Goal: Information Seeking & Learning: Learn about a topic

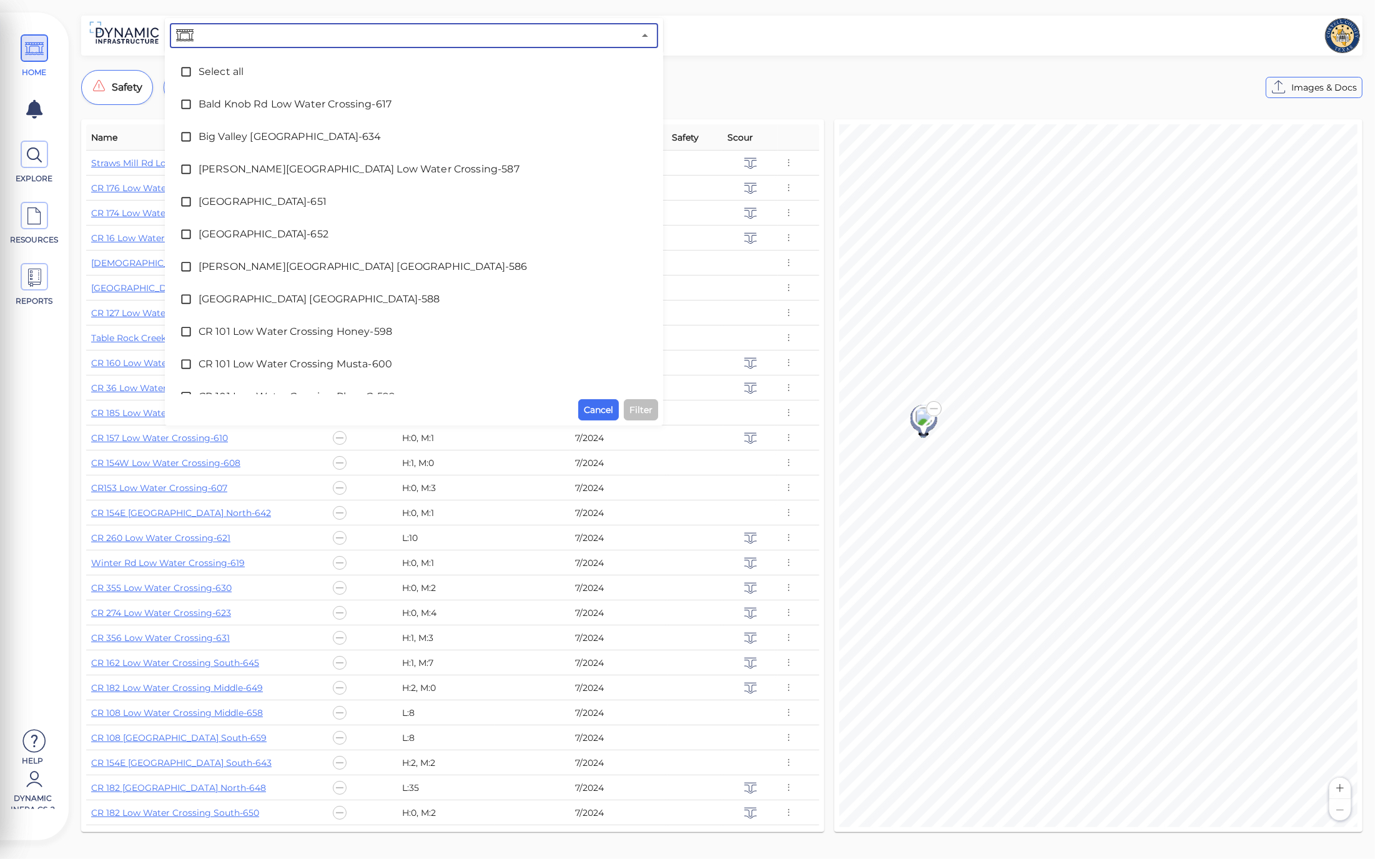
click at [295, 39] on input "text" at bounding box center [415, 35] width 438 height 17
type input "608"
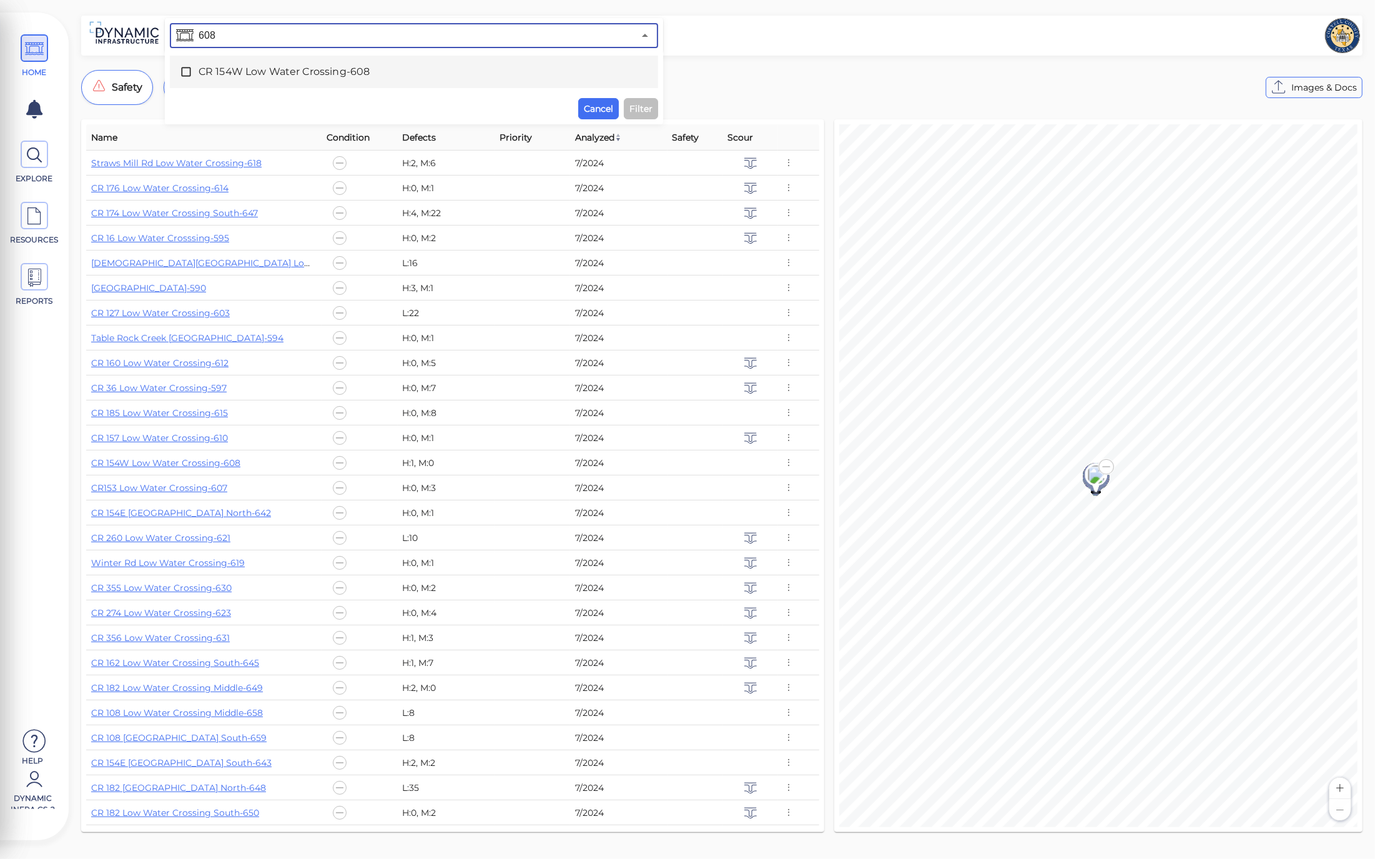
click at [335, 74] on span "CR 154W Low Water Crossing-608" at bounding box center [414, 71] width 431 height 15
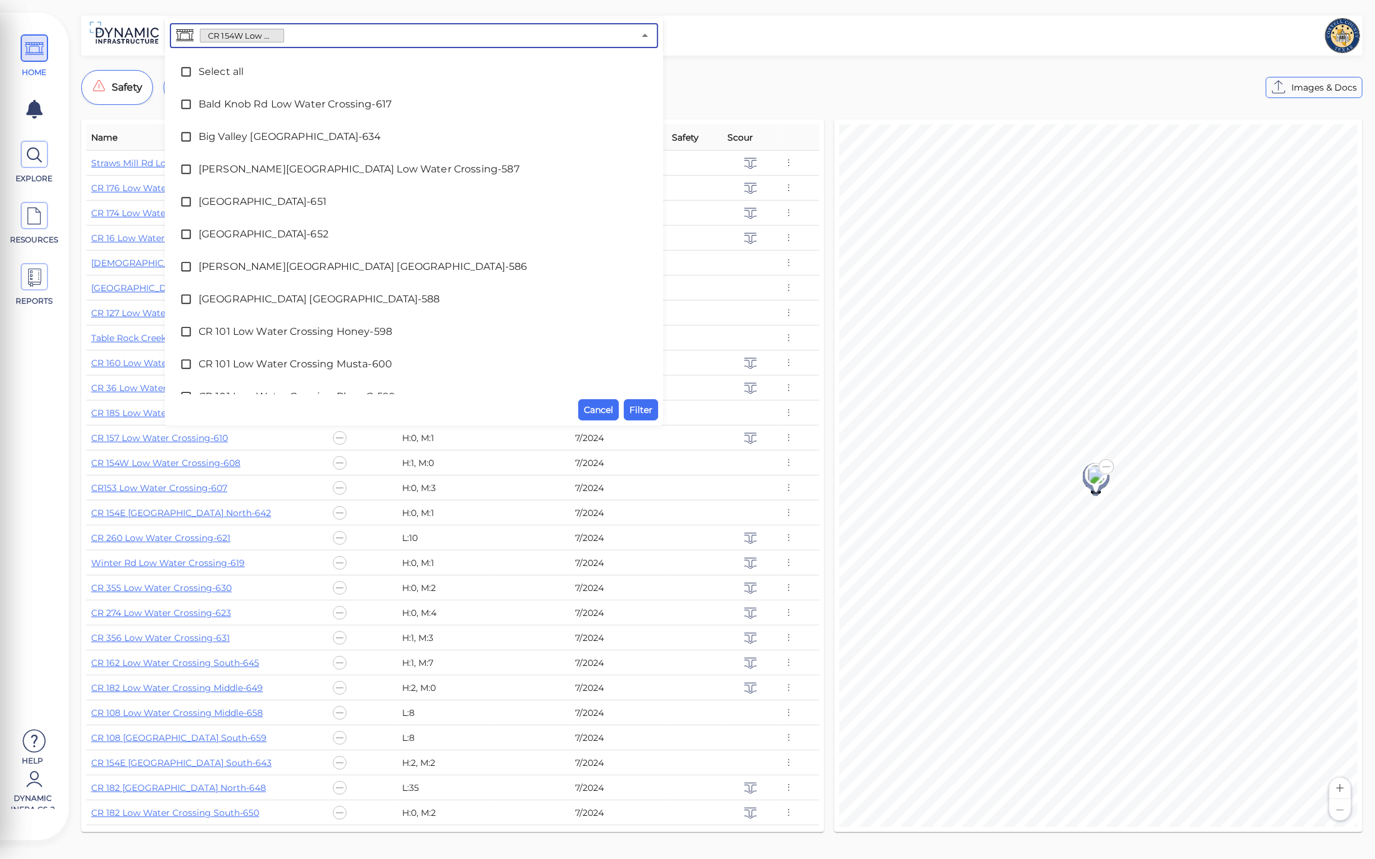
scroll to position [570, 0]
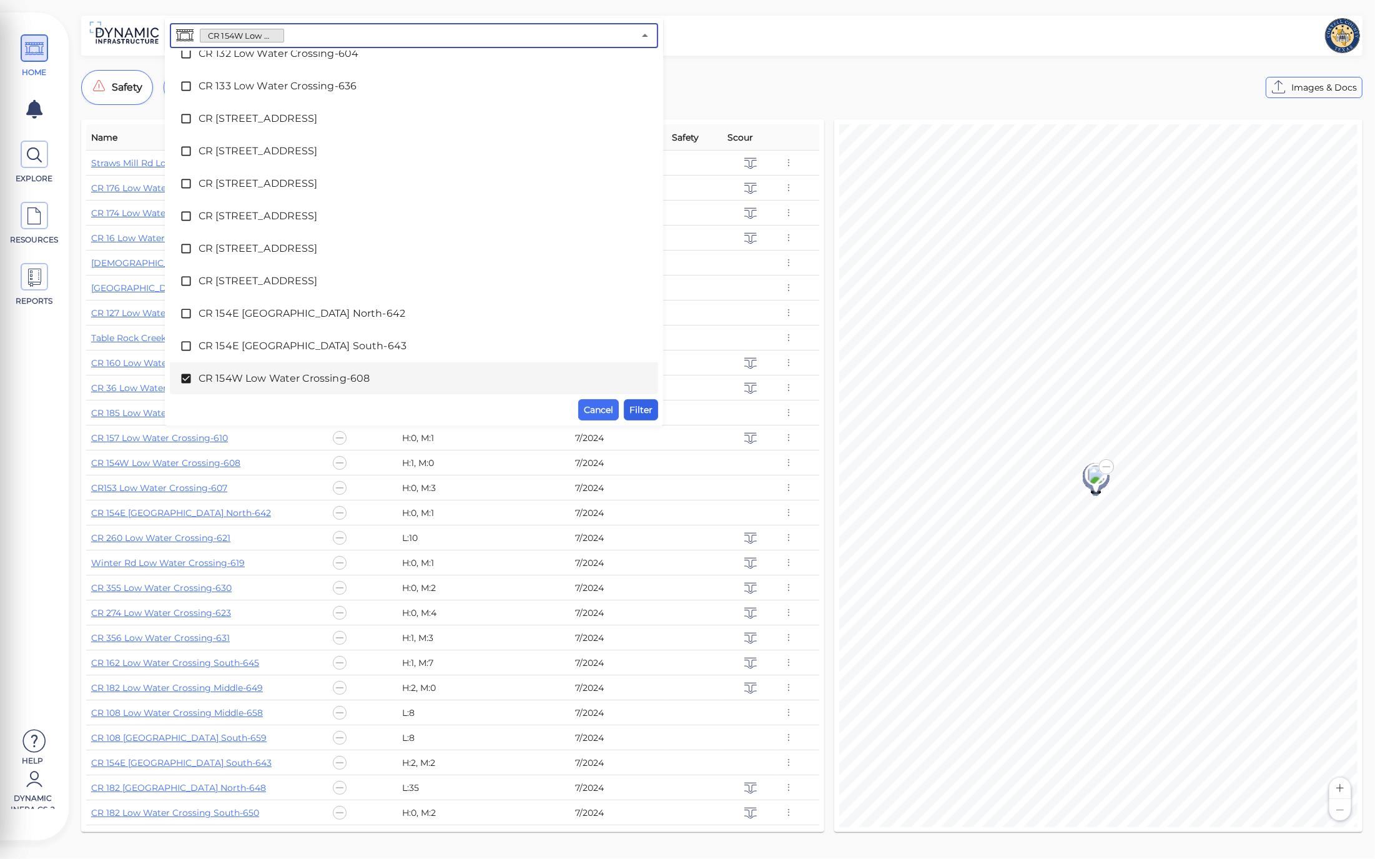
click at [646, 409] on span "Filter" at bounding box center [641, 409] width 23 height 15
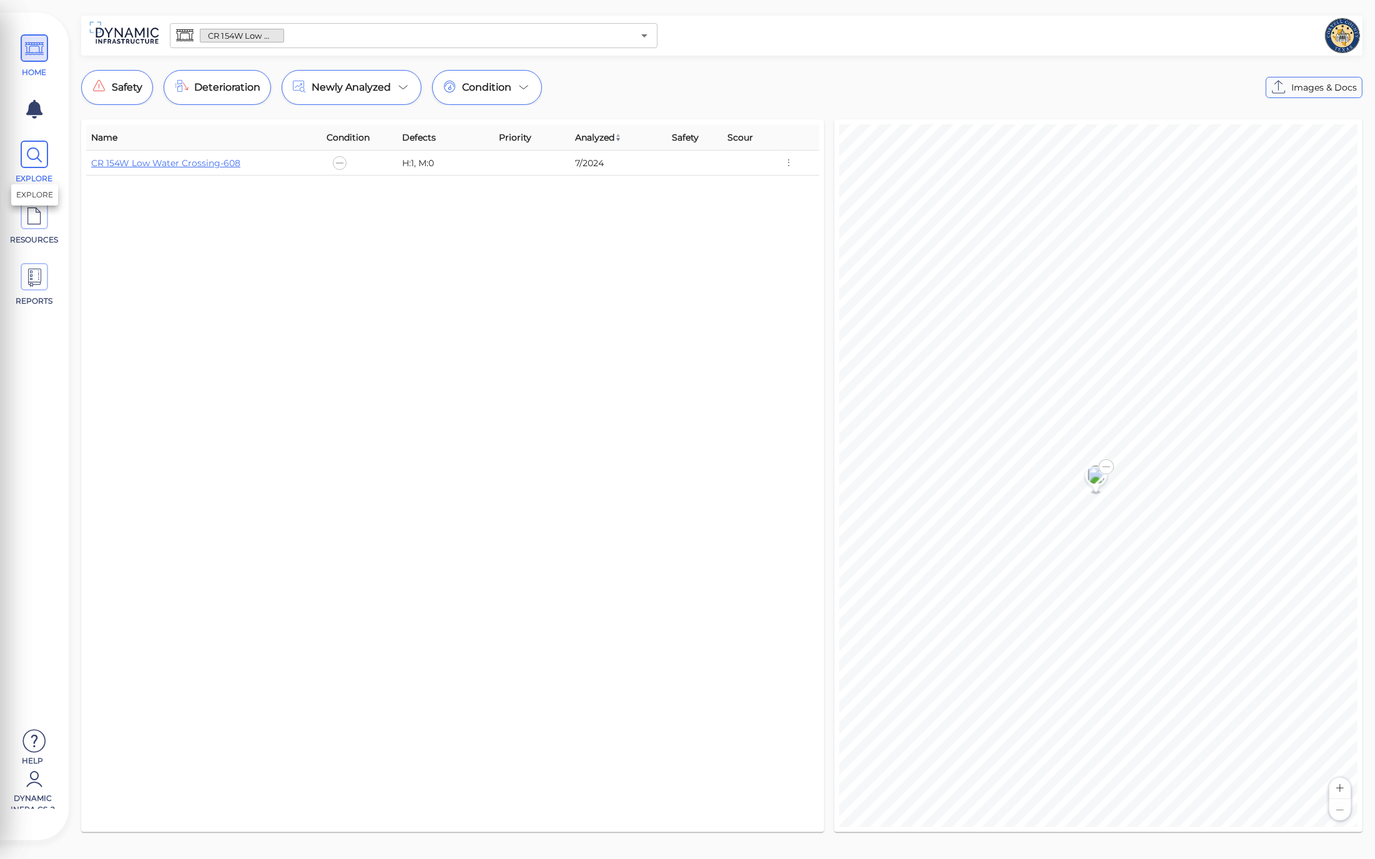
click at [29, 171] on span "EXPLORE" at bounding box center [34, 163] width 56 height 44
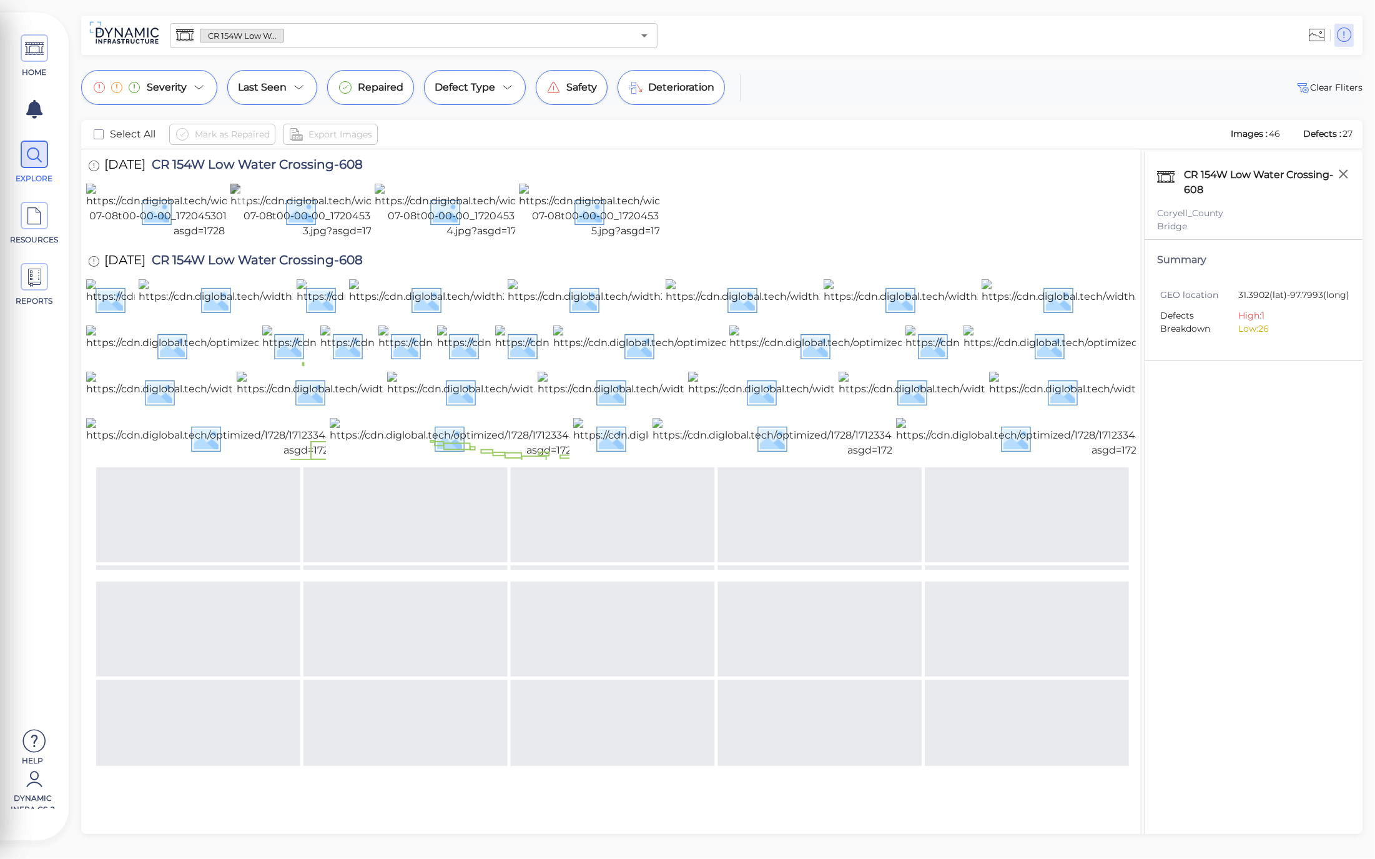
click at [298, 239] on img at bounding box center [343, 211] width 226 height 55
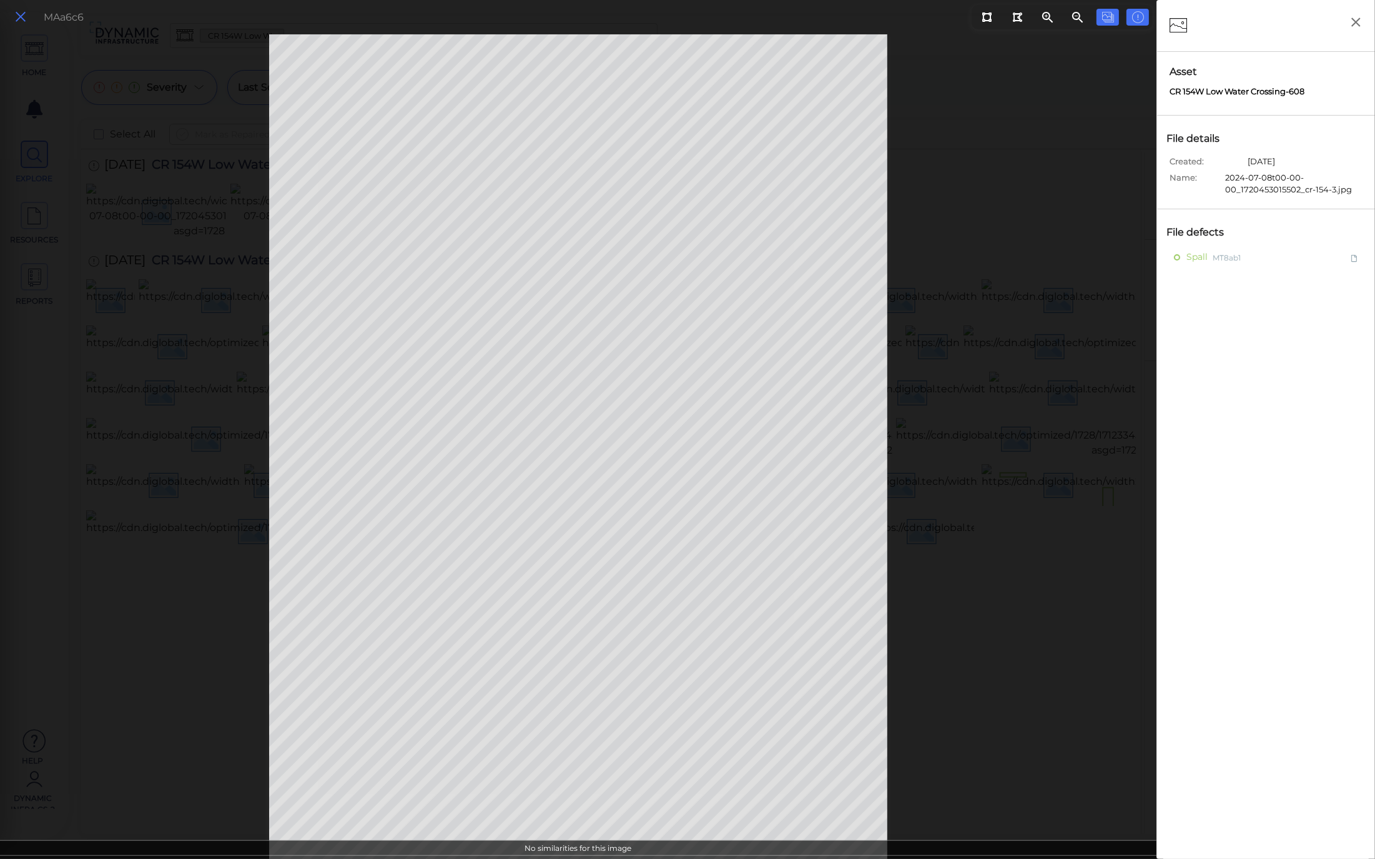
click at [23, 14] on icon at bounding box center [21, 17] width 14 height 17
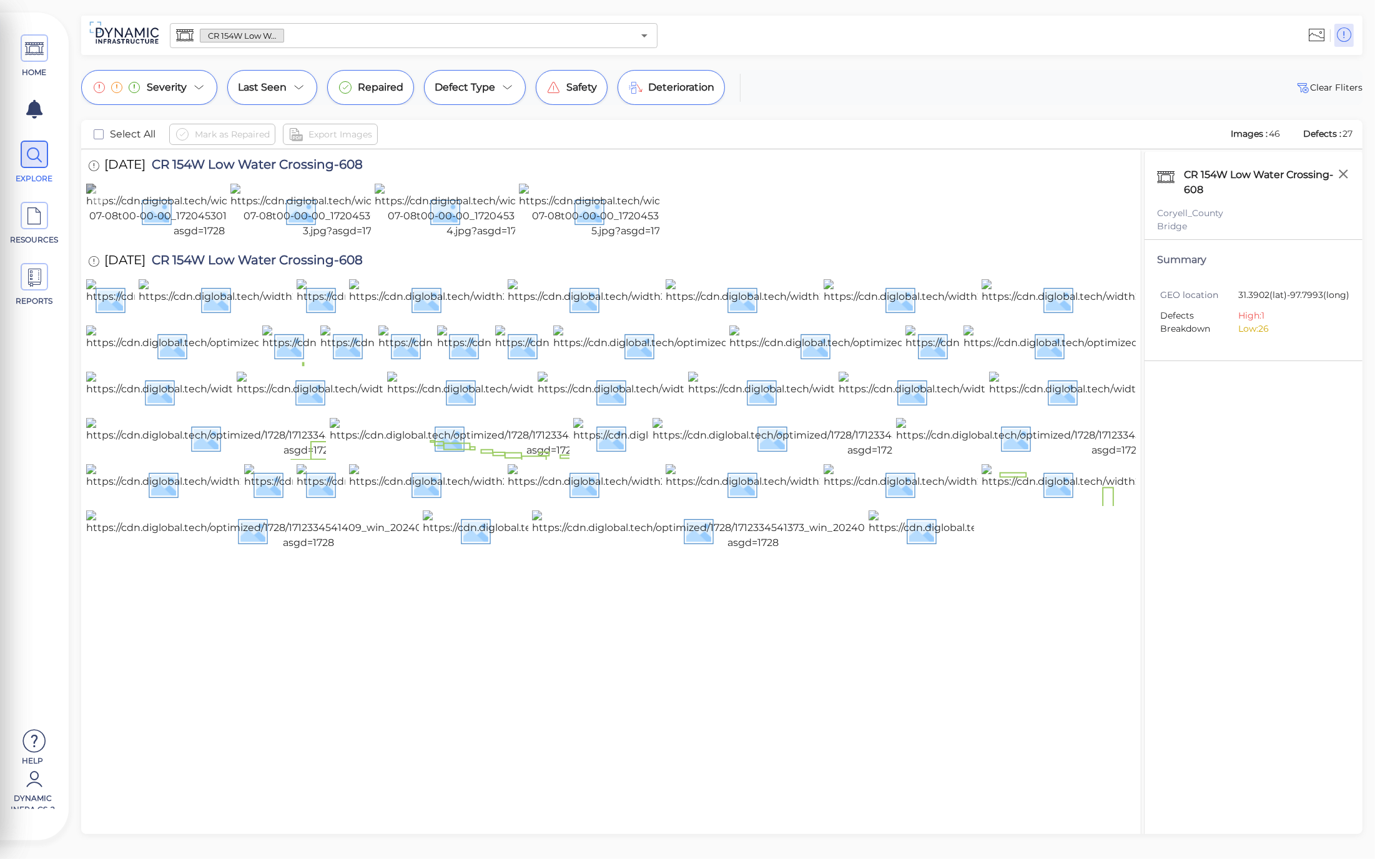
click at [166, 239] on img at bounding box center [199, 211] width 226 height 55
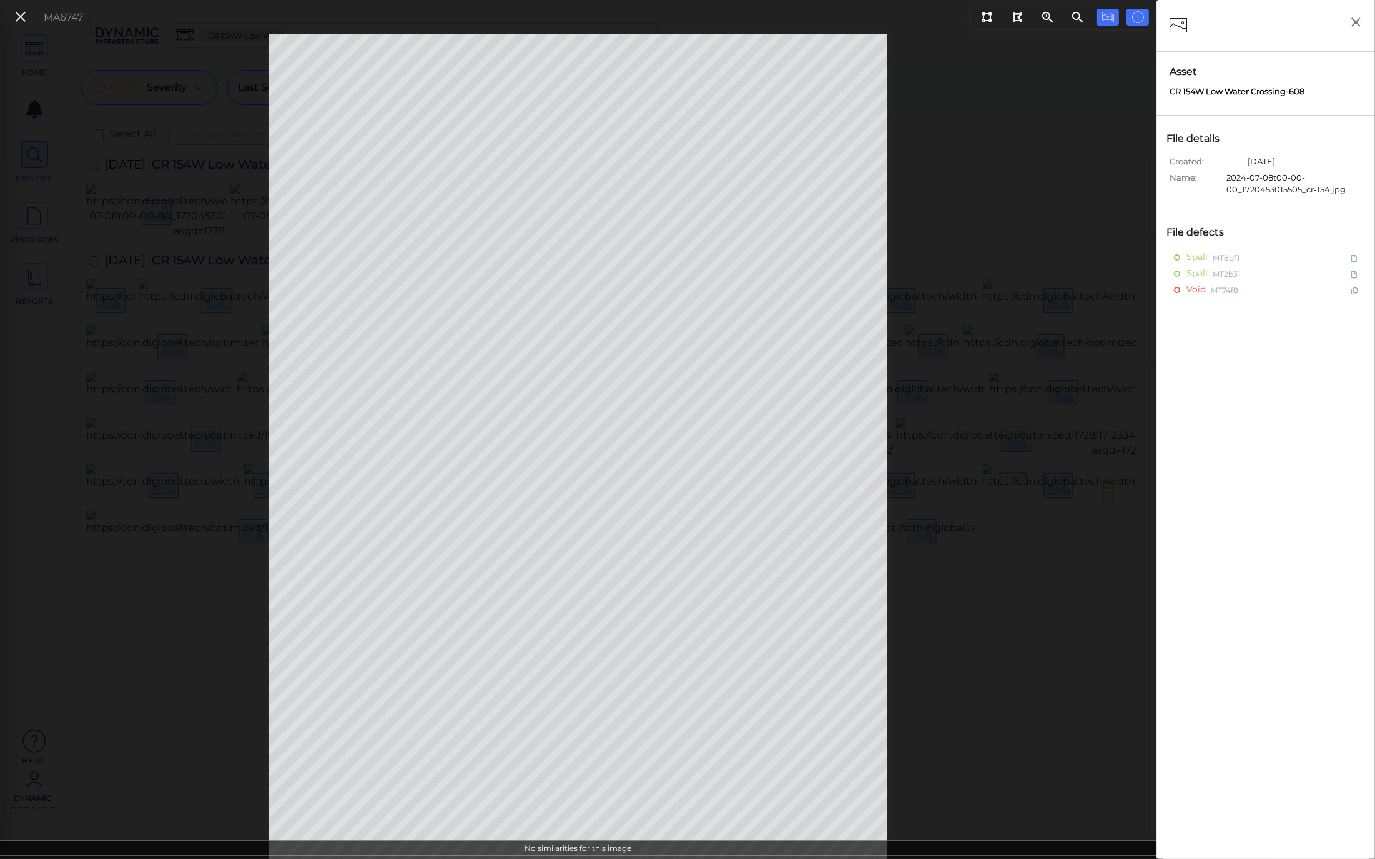
click at [21, 10] on icon at bounding box center [21, 17] width 14 height 17
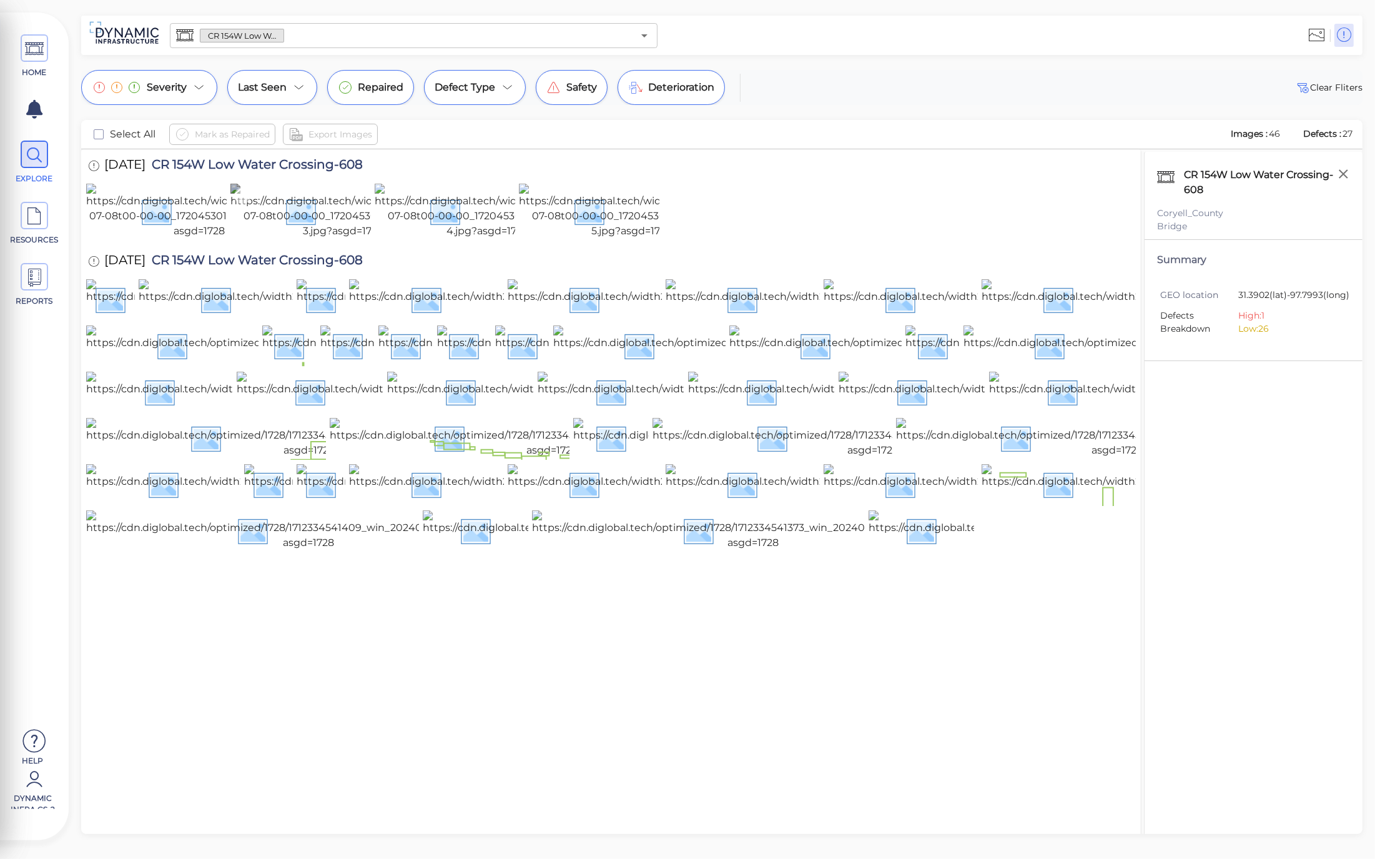
click at [326, 234] on img at bounding box center [343, 211] width 226 height 55
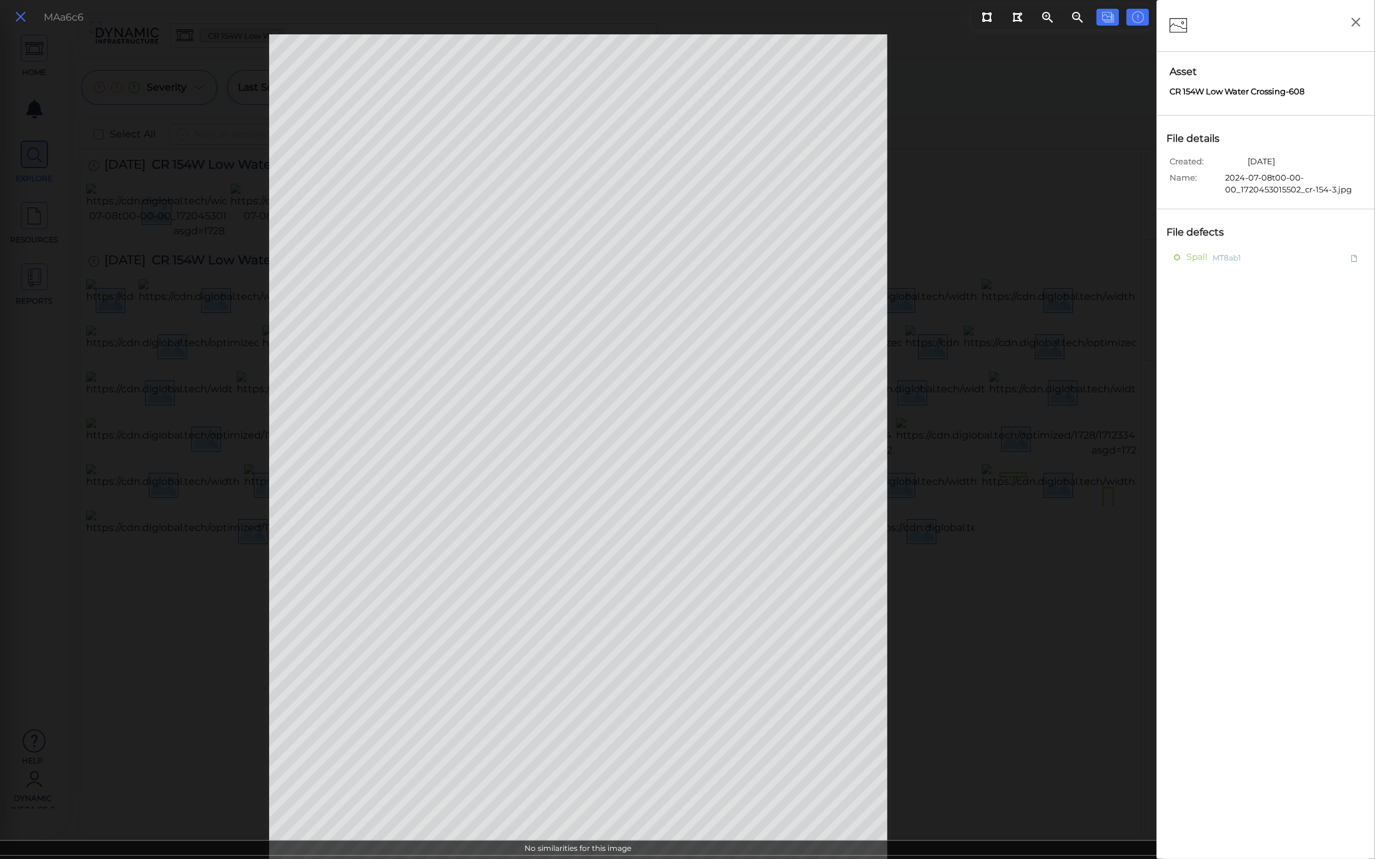
click at [11, 19] on button at bounding box center [20, 17] width 21 height 18
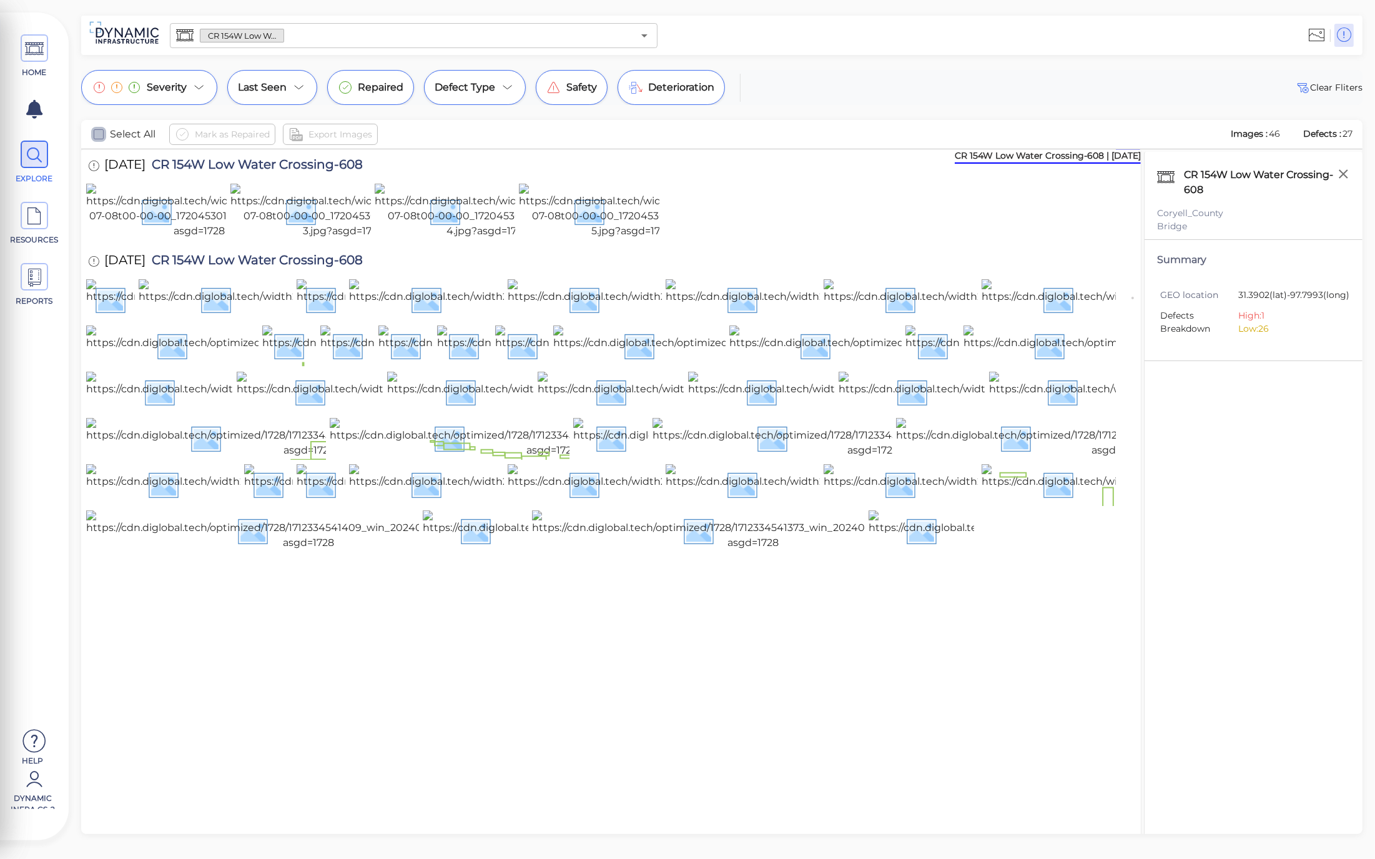
click at [98, 132] on icon "checkbox" at bounding box center [98, 134] width 15 height 15
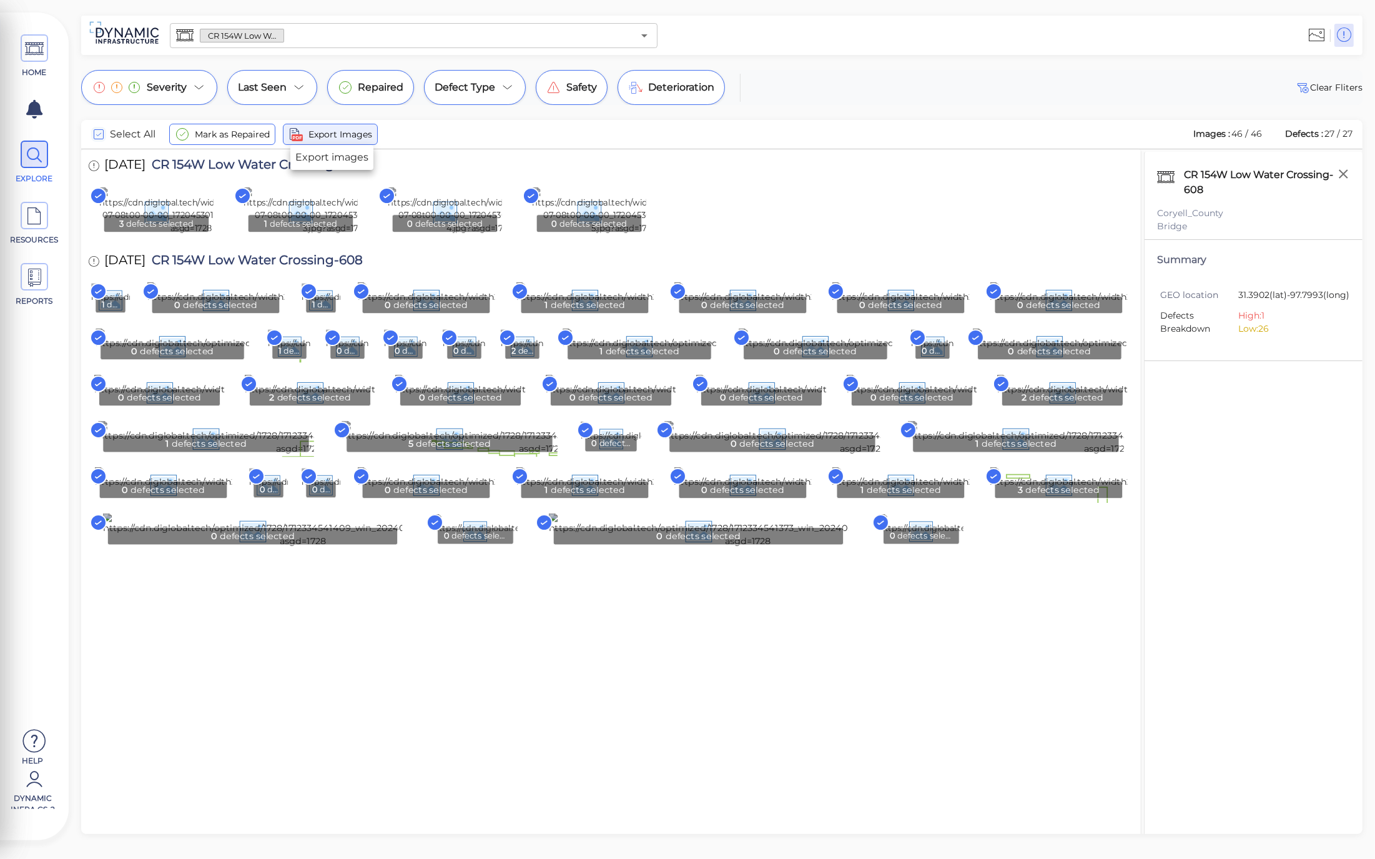
click at [342, 132] on span "Export Images" at bounding box center [341, 134] width 64 height 15
click at [38, 265] on icon at bounding box center [34, 278] width 19 height 28
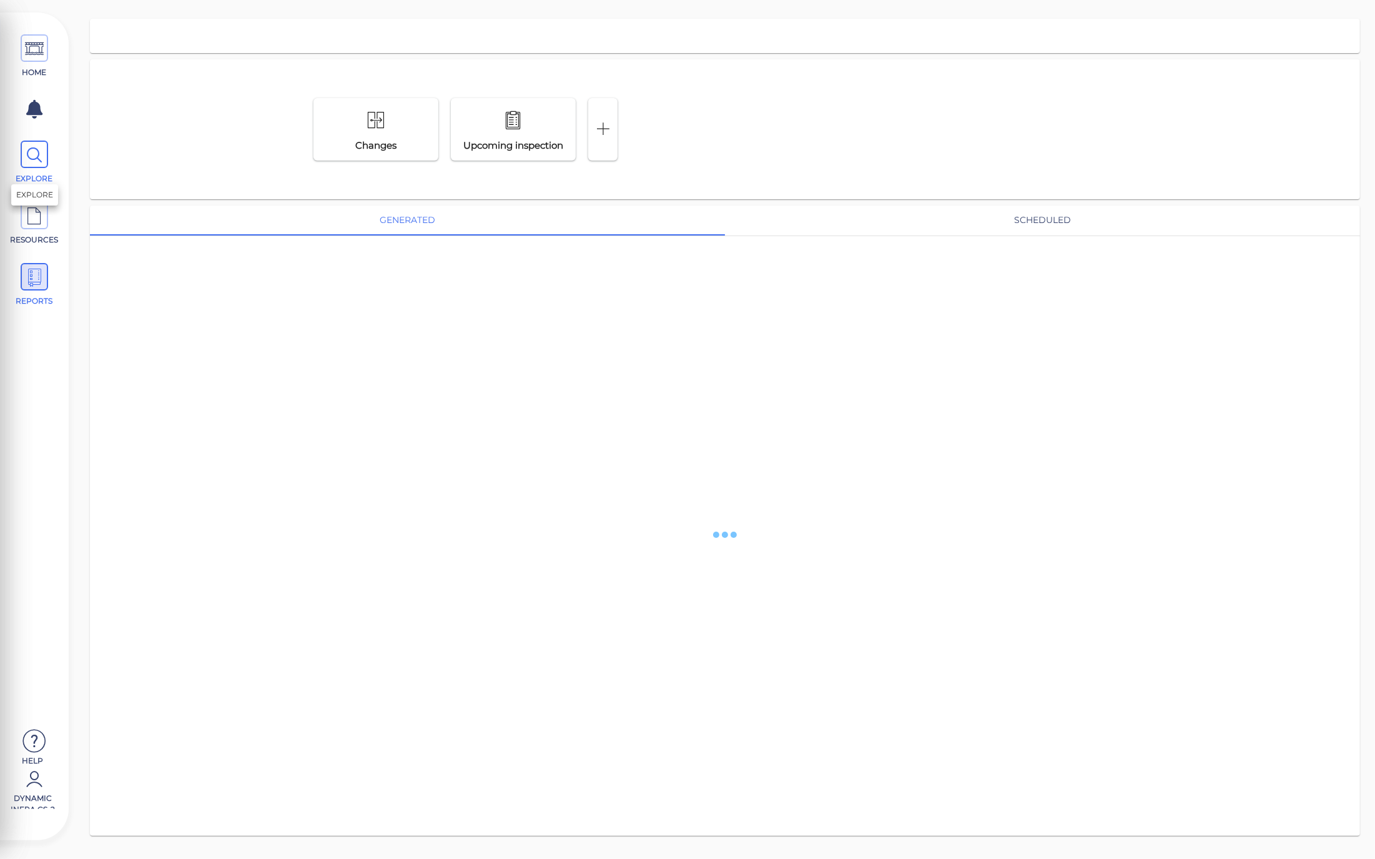
click at [34, 157] on icon at bounding box center [34, 155] width 19 height 28
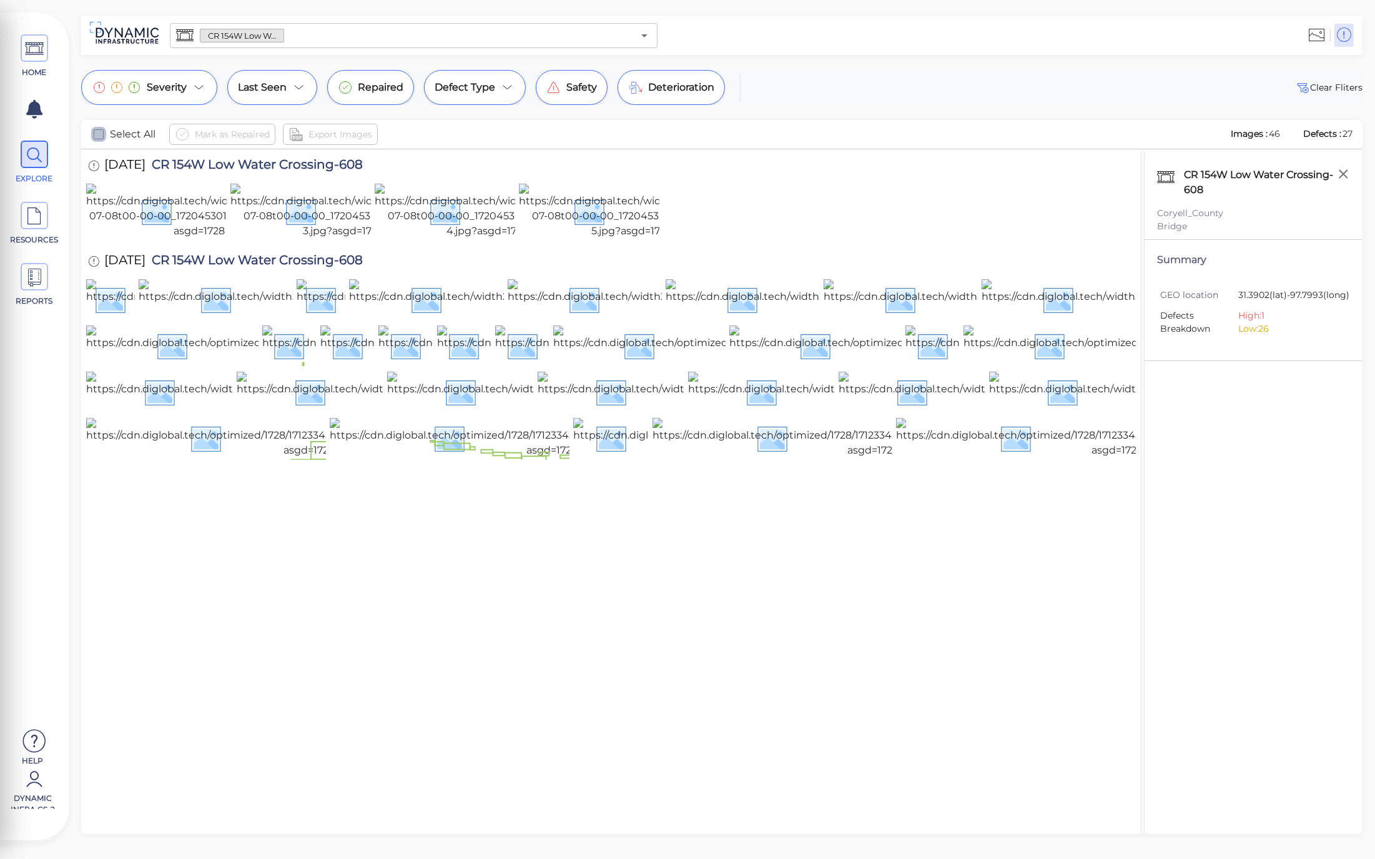
click at [101, 134] on icon "checkbox" at bounding box center [98, 134] width 15 height 15
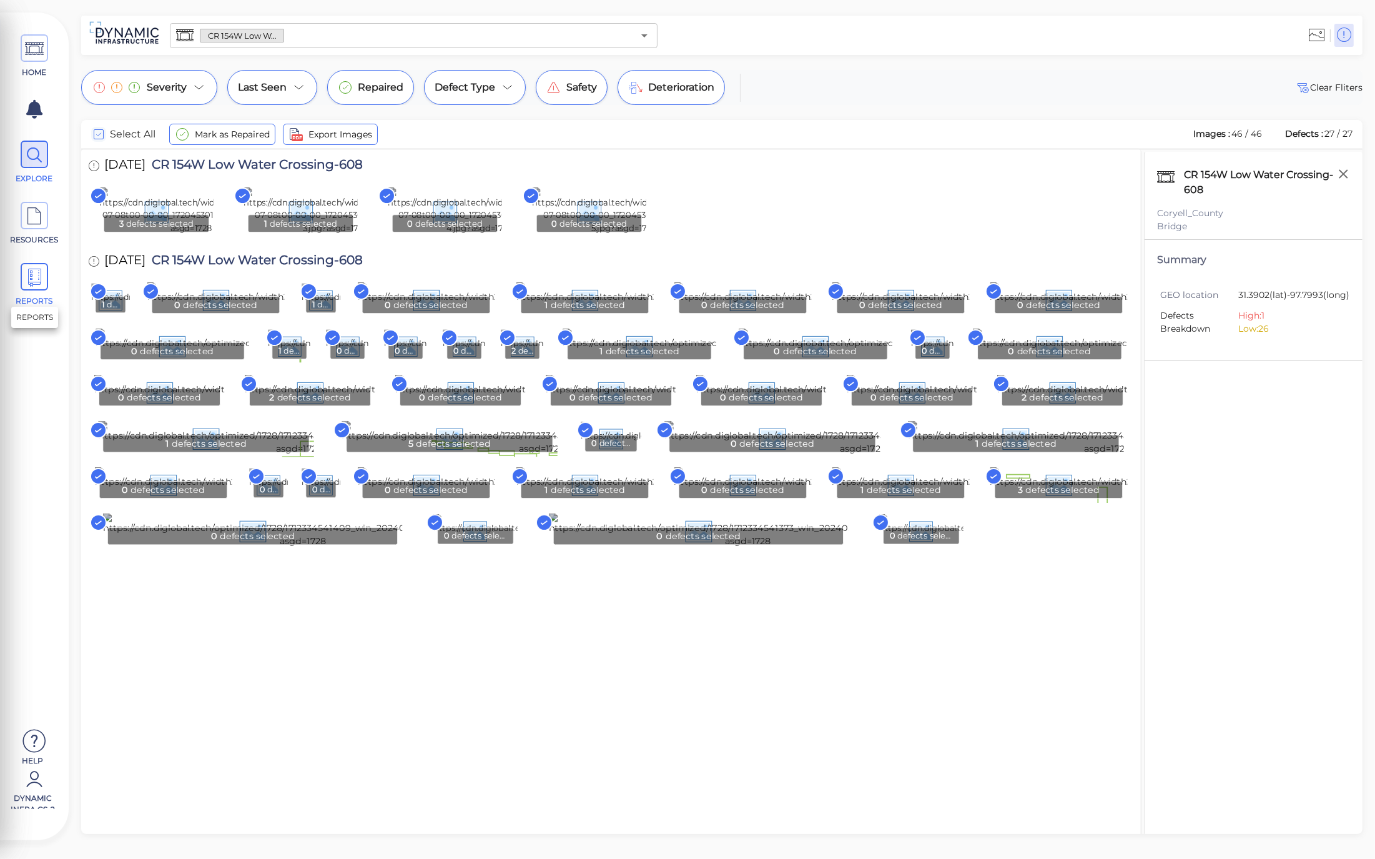
click at [30, 278] on icon at bounding box center [34, 278] width 19 height 28
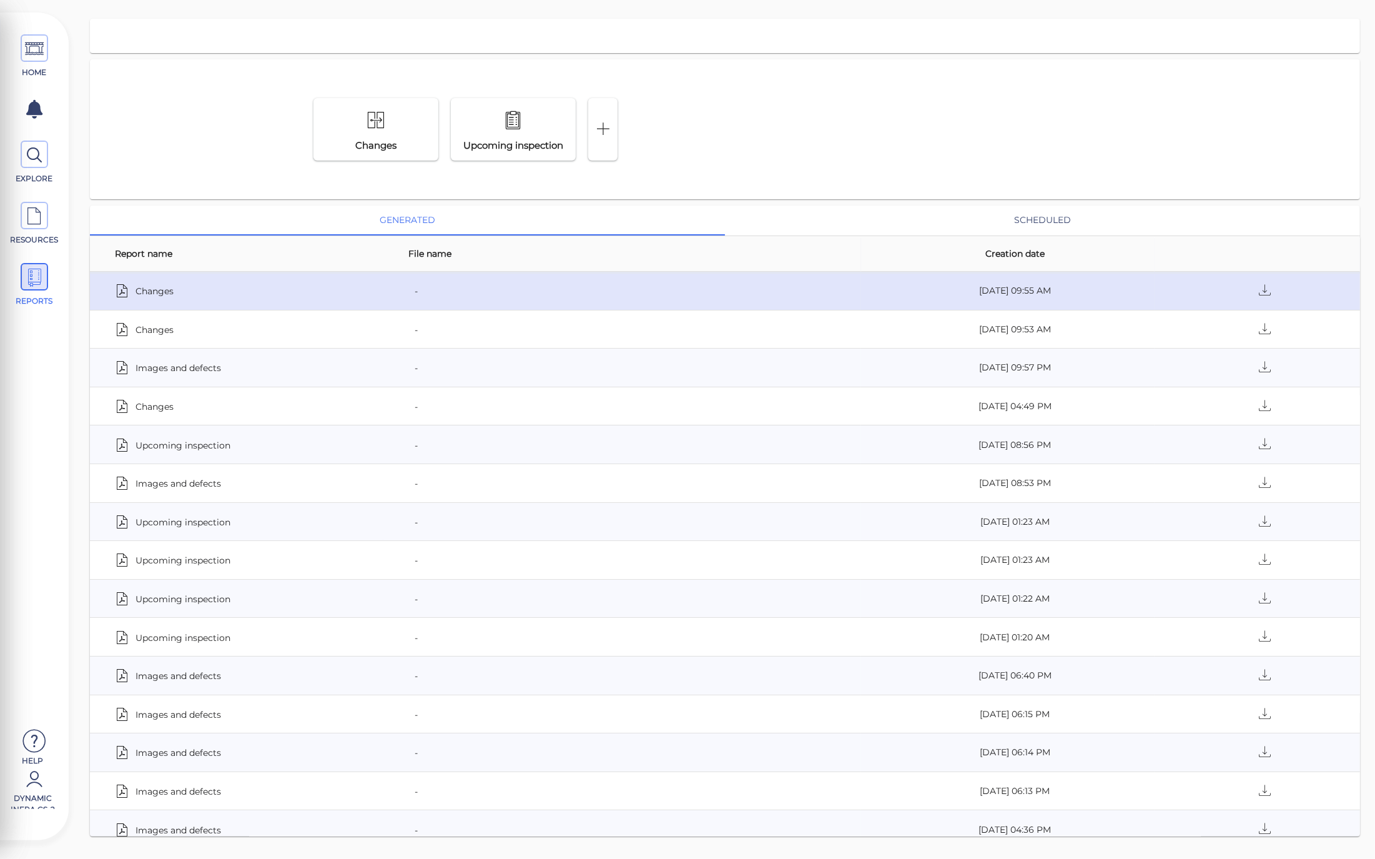
click at [234, 290] on div "Changes" at bounding box center [244, 290] width 259 height 17
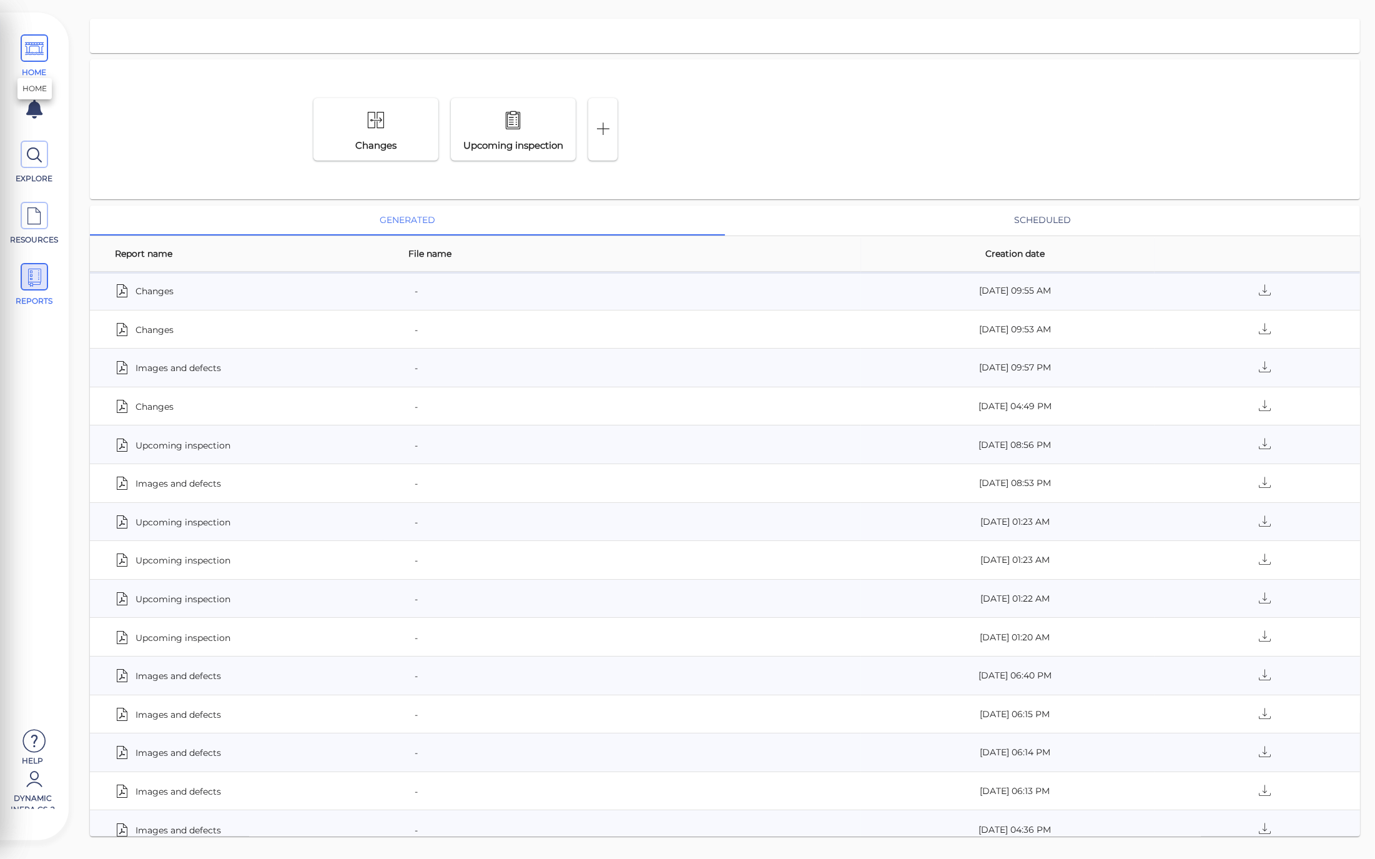
click at [41, 67] on span "HOME" at bounding box center [34, 72] width 53 height 11
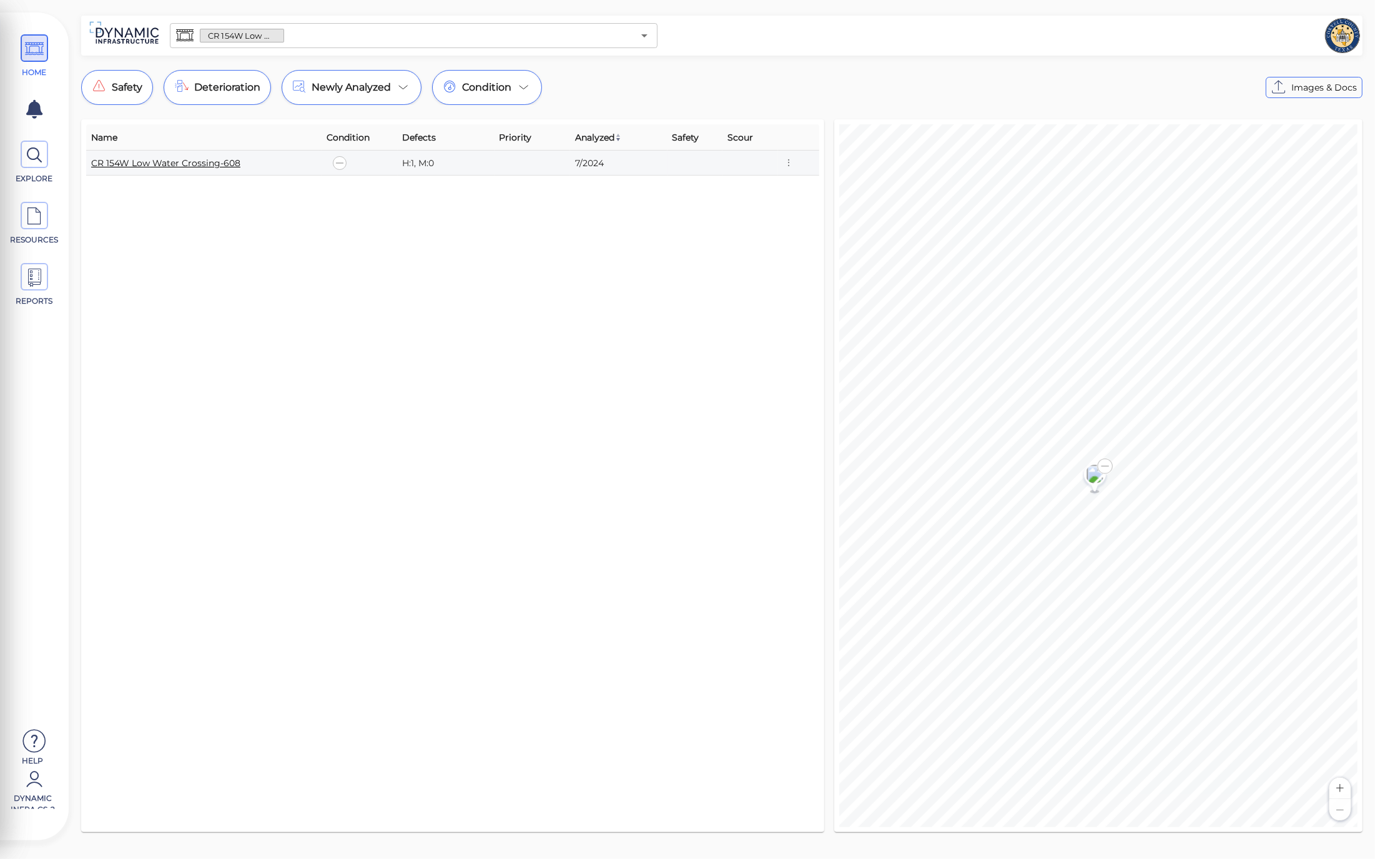
click at [169, 157] on link "CR 154W Low Water Crossing-608" at bounding box center [165, 162] width 149 height 11
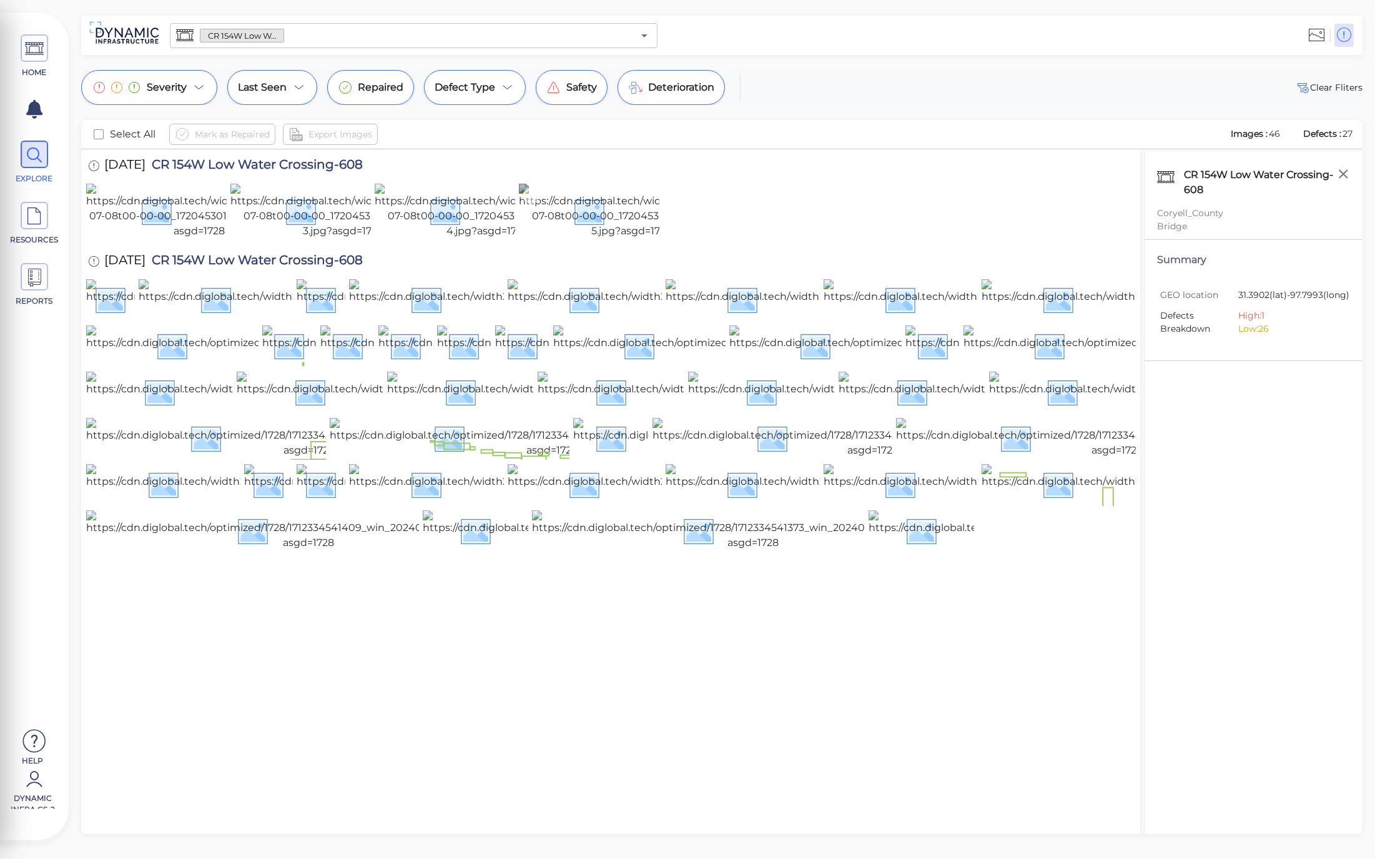
click at [520, 239] on img at bounding box center [632, 211] width 226 height 55
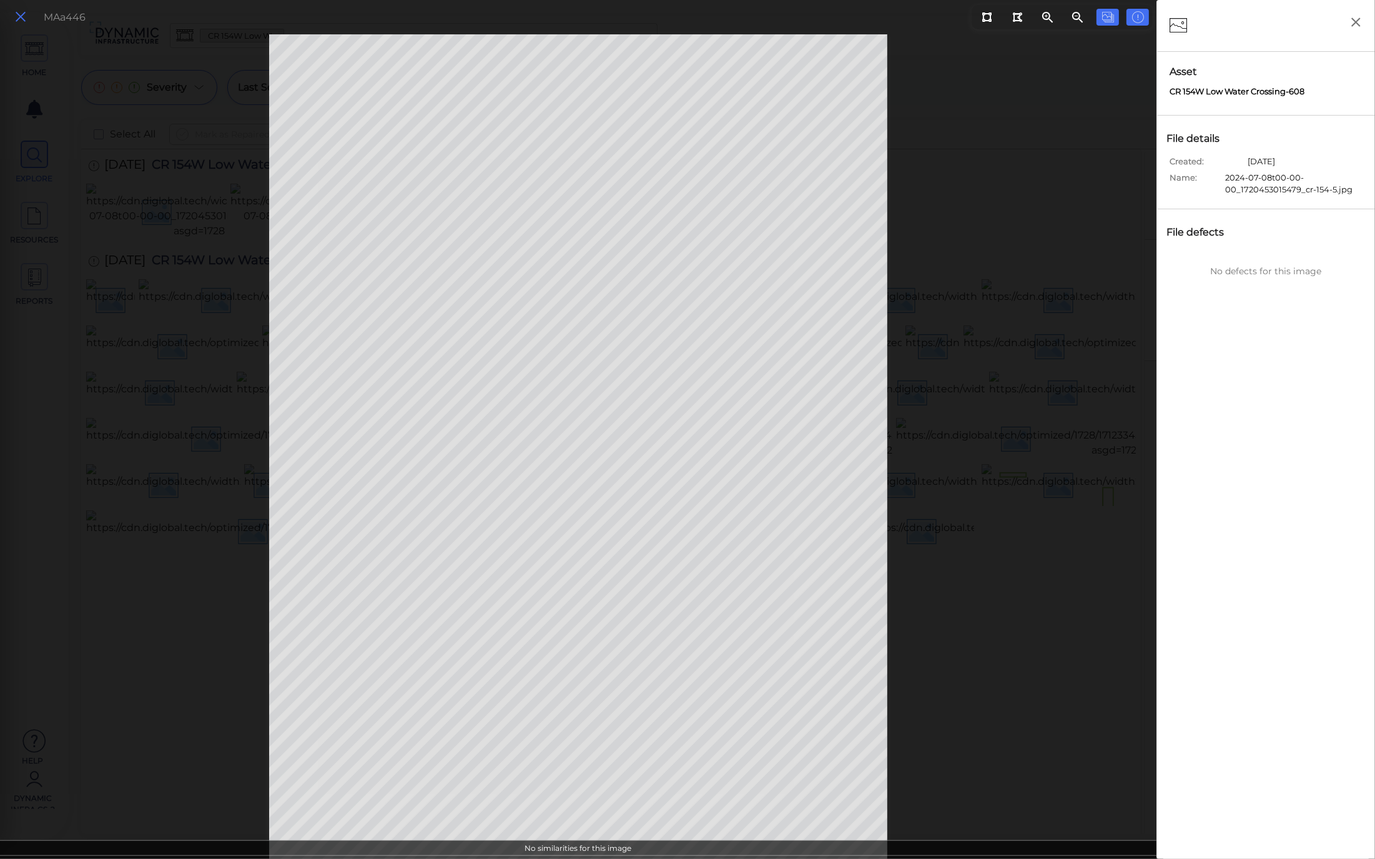
click at [17, 16] on icon at bounding box center [21, 17] width 14 height 17
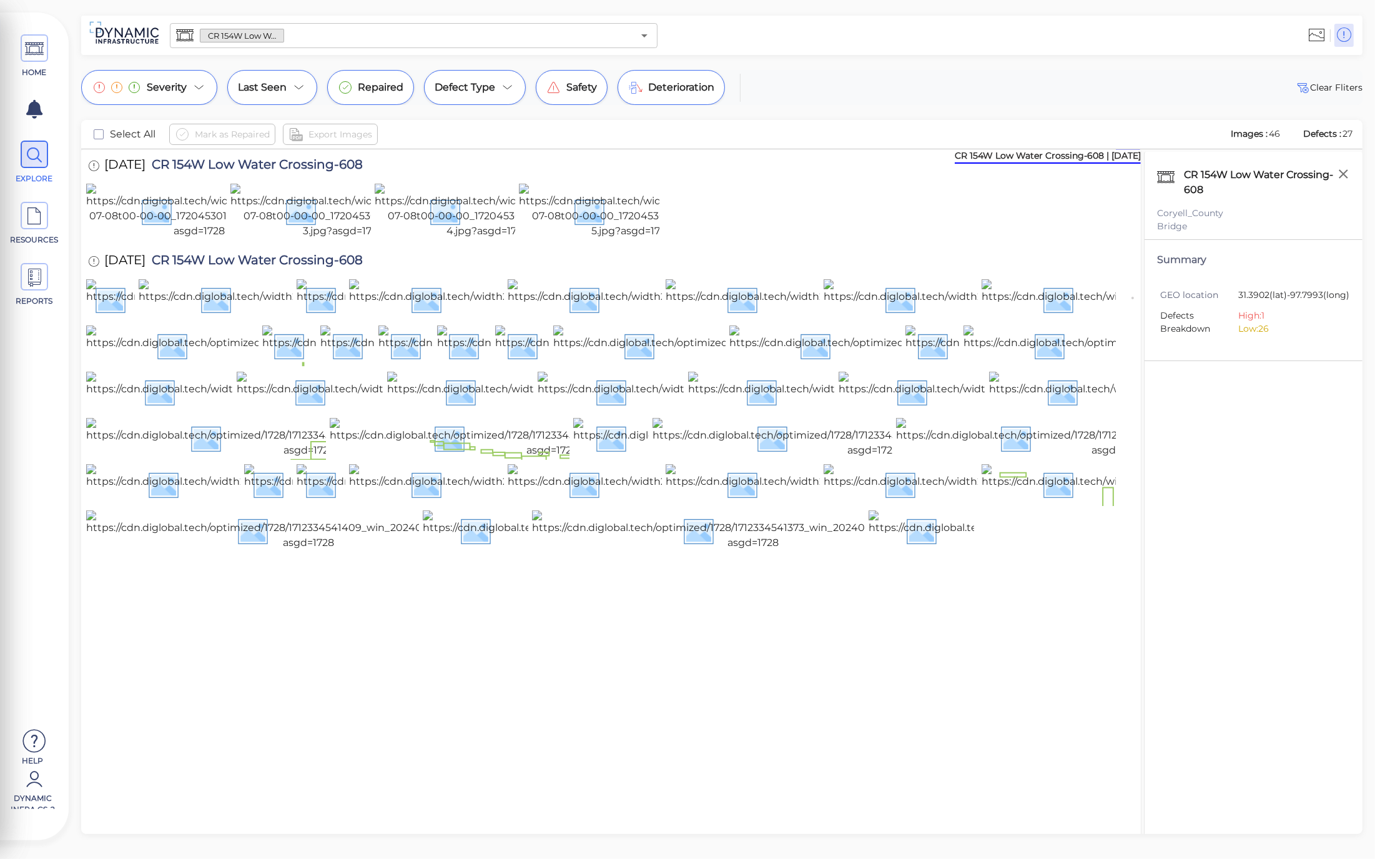
click at [1226, 16] on div "CR 154W Low Water Crossing-608 ​" at bounding box center [722, 35] width 1282 height 39
click at [581, 237] on img at bounding box center [632, 211] width 226 height 55
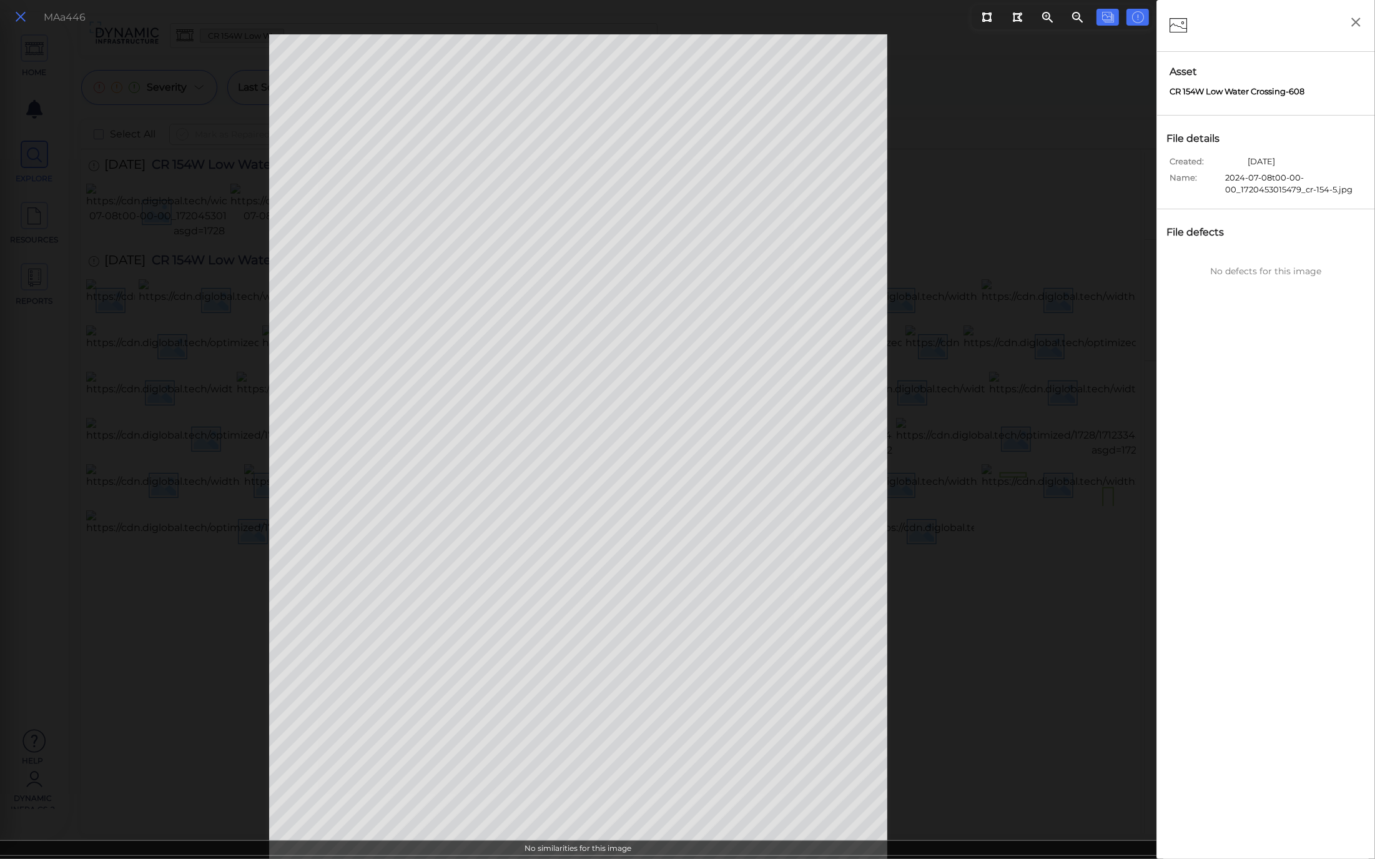
click at [29, 16] on button at bounding box center [20, 17] width 21 height 18
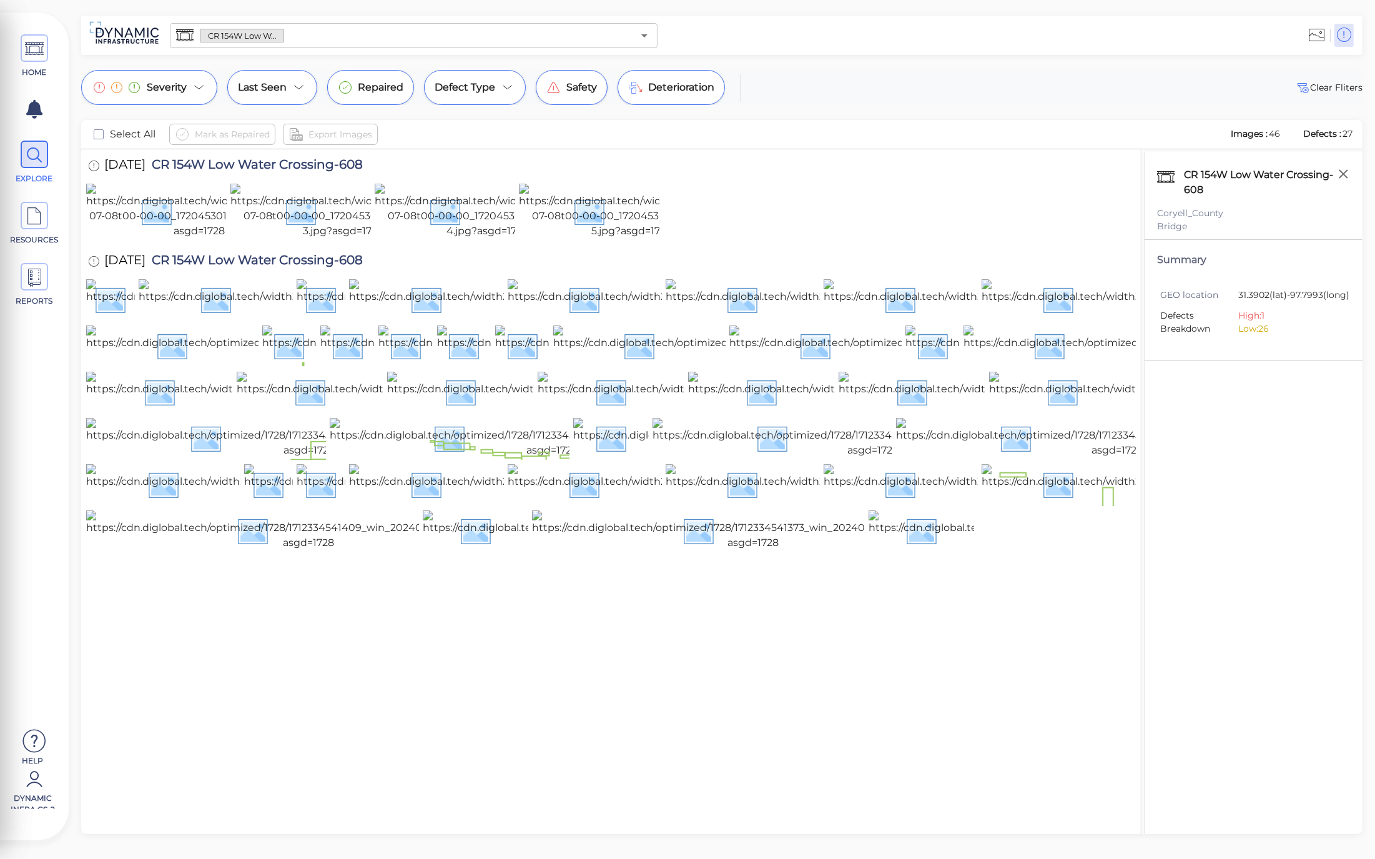
click at [431, 34] on input "text" at bounding box center [459, 35] width 350 height 17
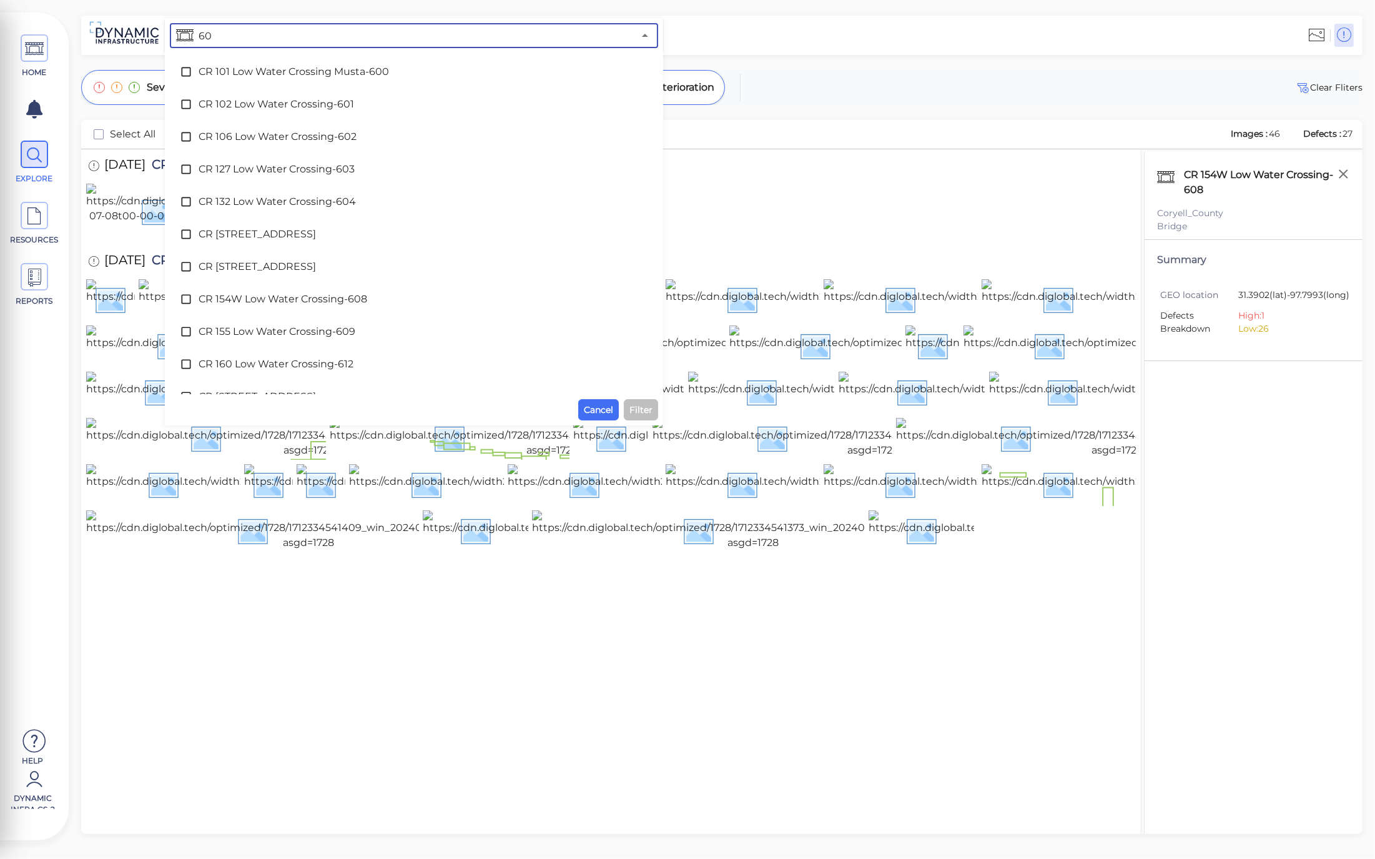
type input "607"
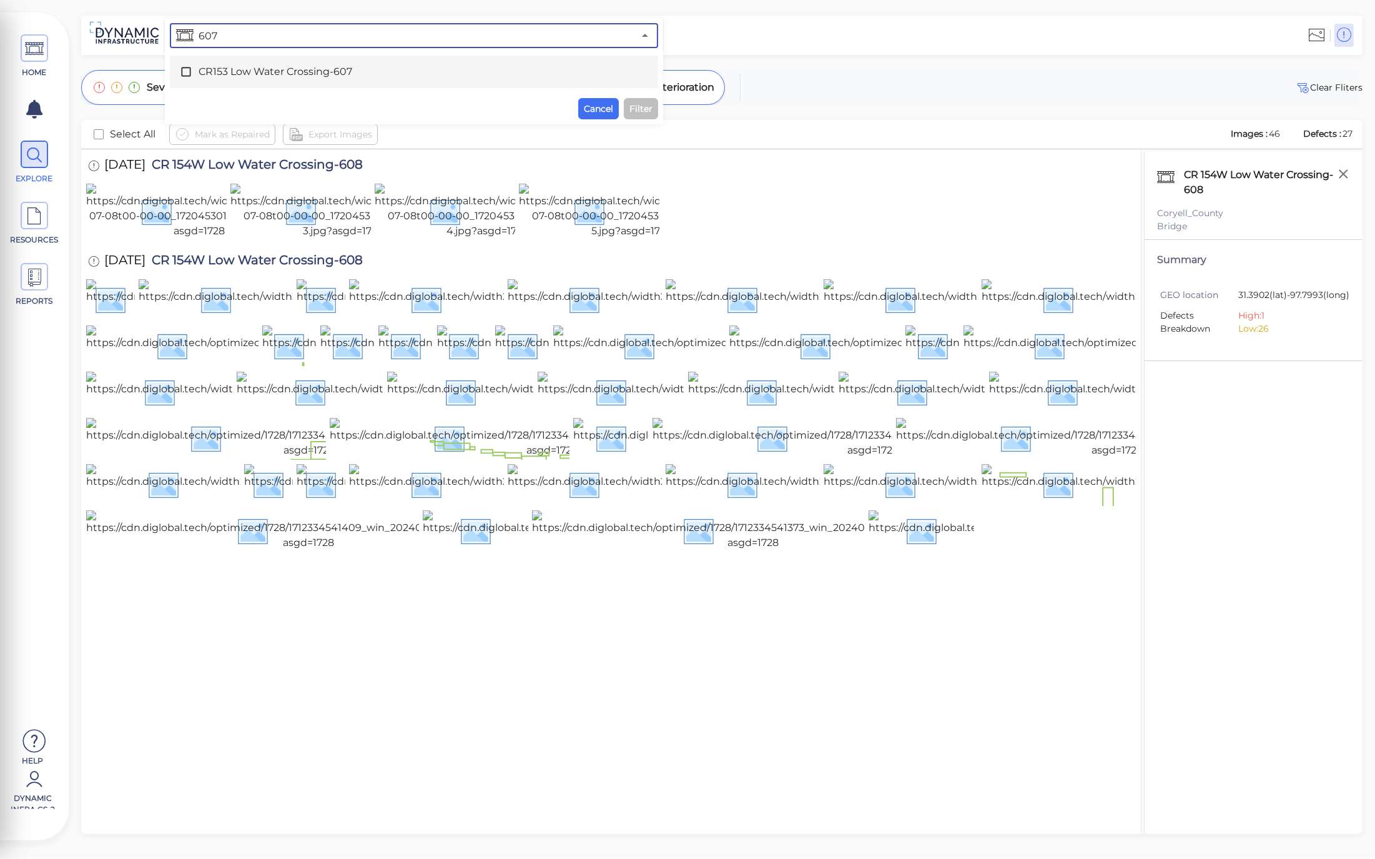
click at [186, 66] on icon at bounding box center [186, 72] width 12 height 12
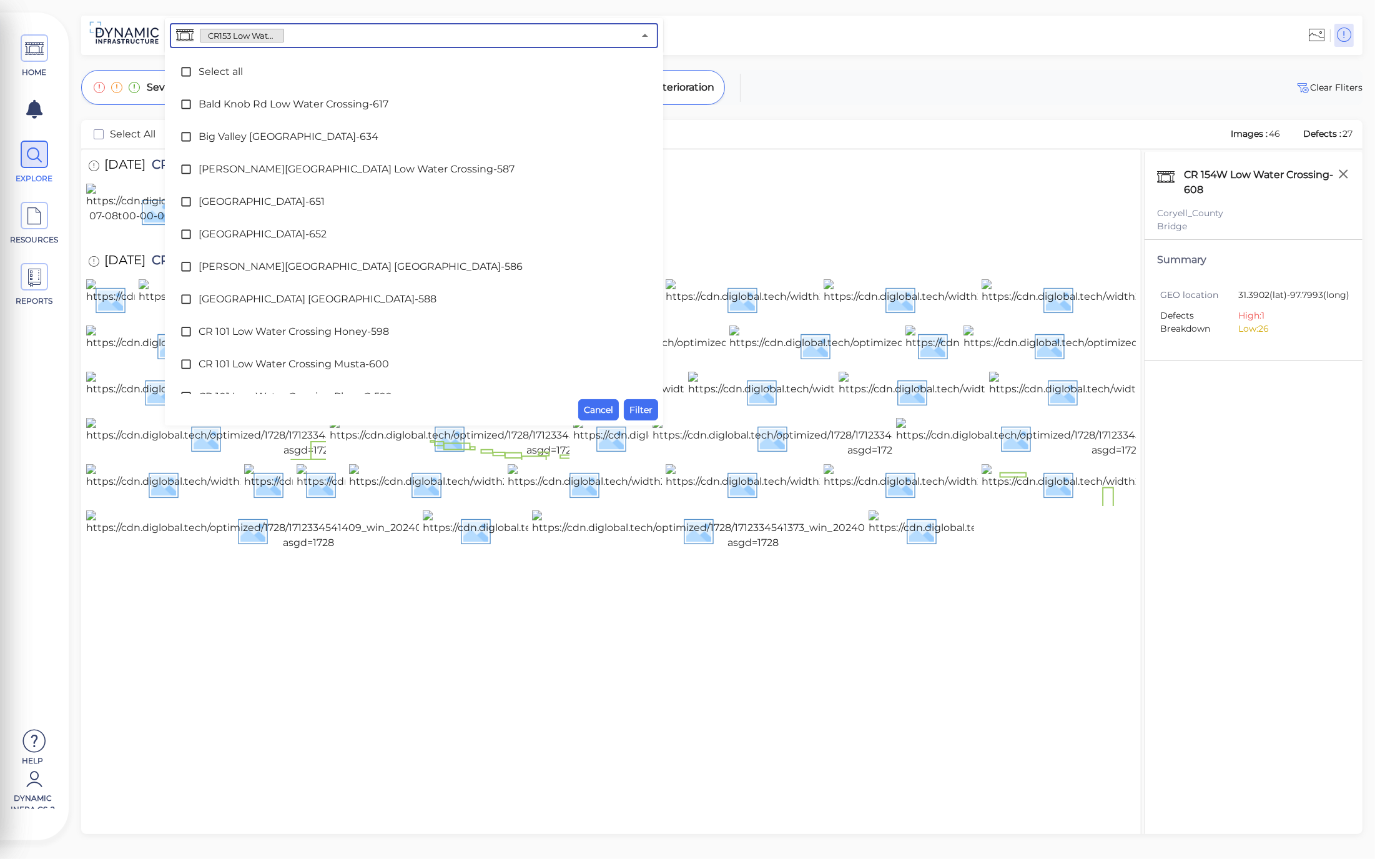
scroll to position [1609, 0]
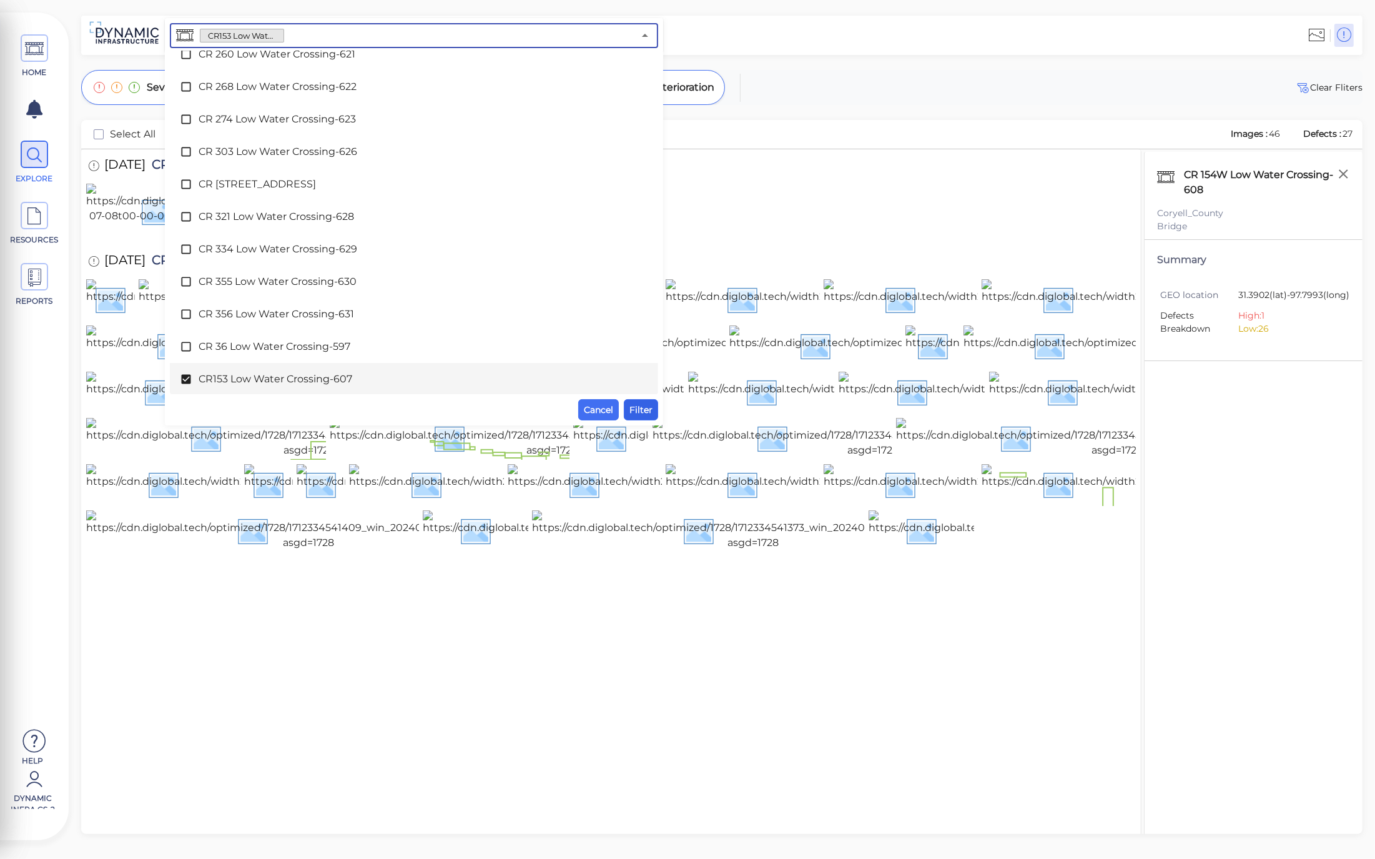
click at [645, 414] on span "Filter" at bounding box center [641, 409] width 23 height 15
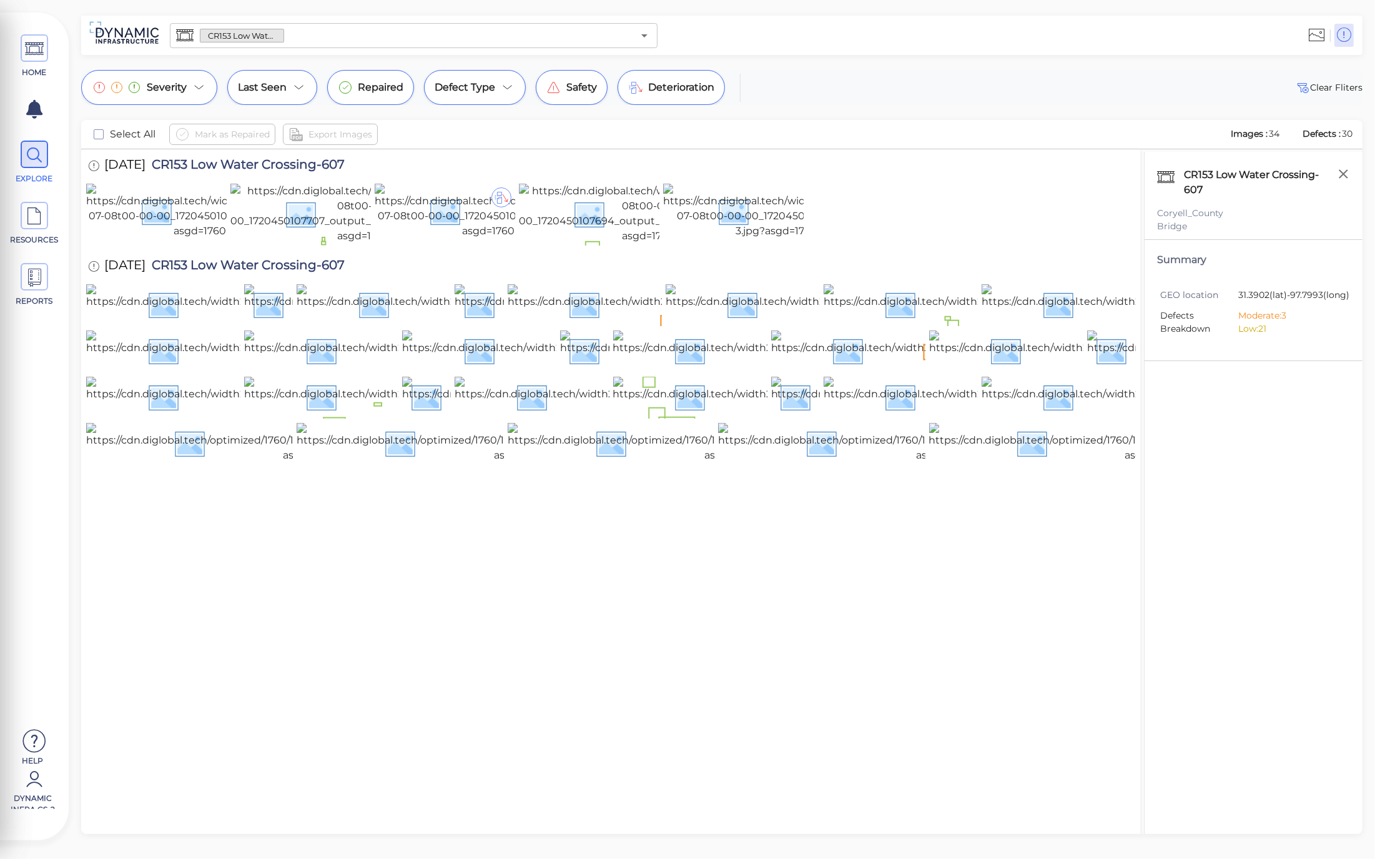
click at [418, 23] on div "CR153 Low Water Crossing-607 ​" at bounding box center [414, 35] width 488 height 25
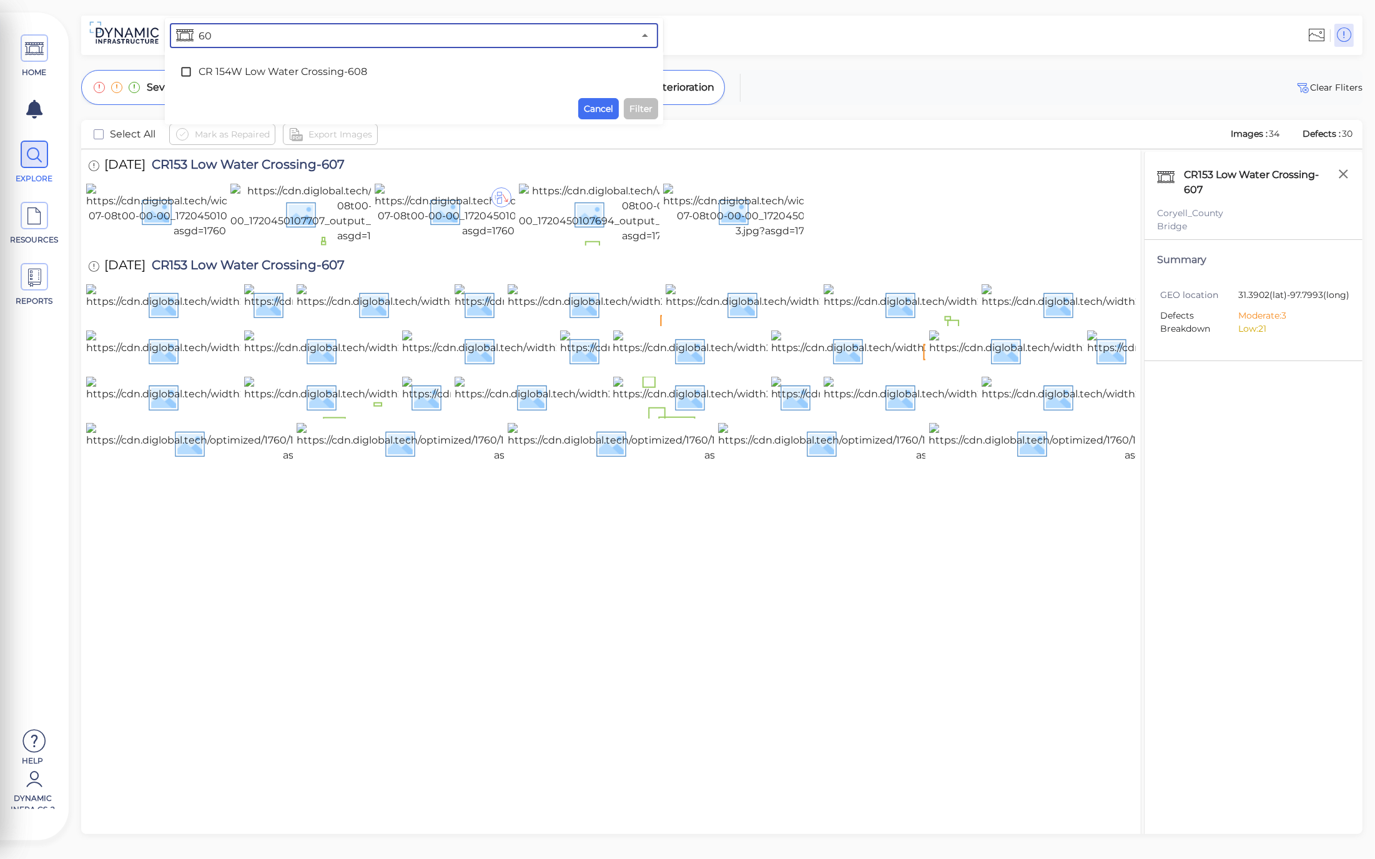
type input "608"
click at [190, 71] on icon at bounding box center [185, 71] width 9 height 9
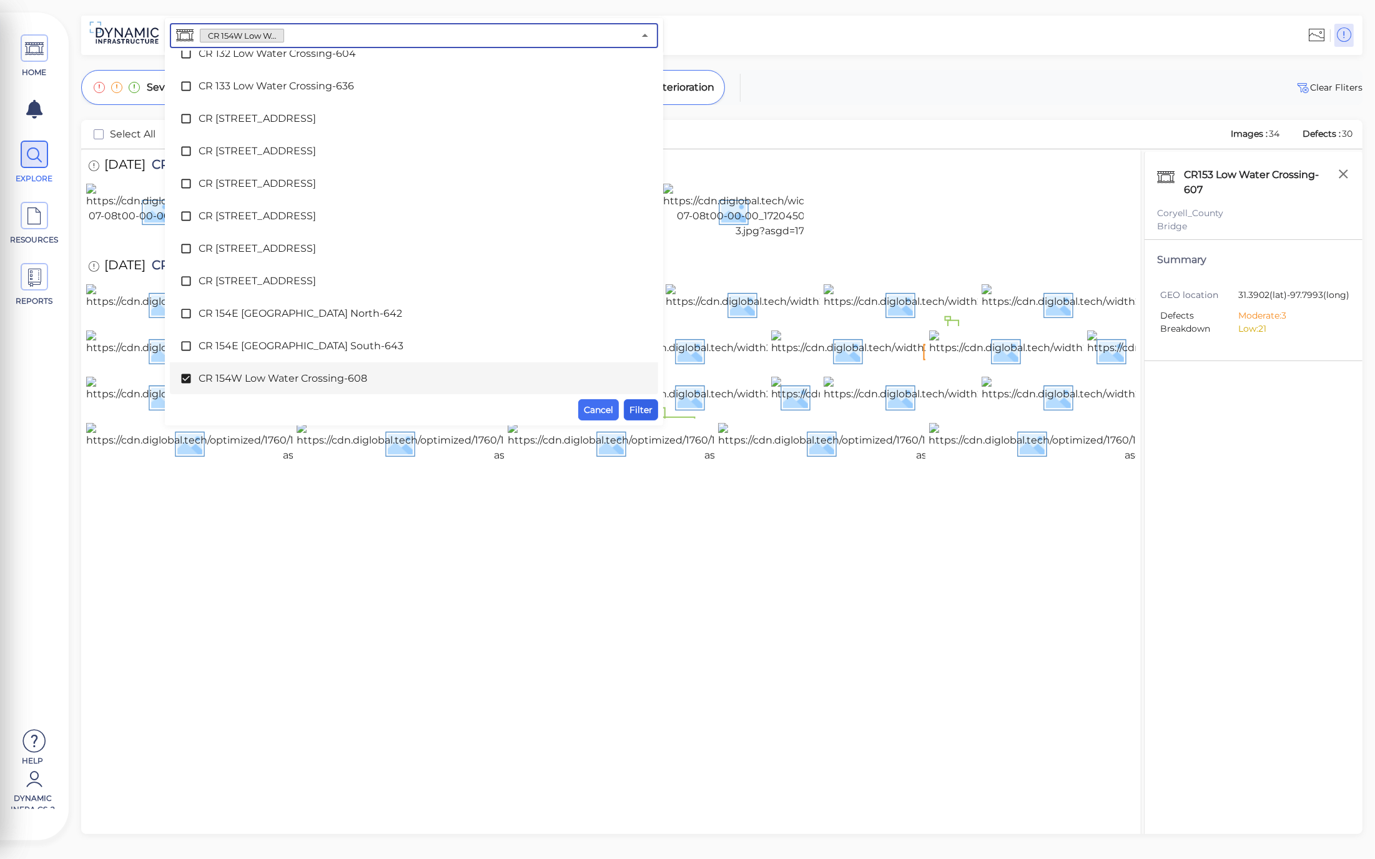
click at [641, 413] on span "Filter" at bounding box center [641, 409] width 23 height 15
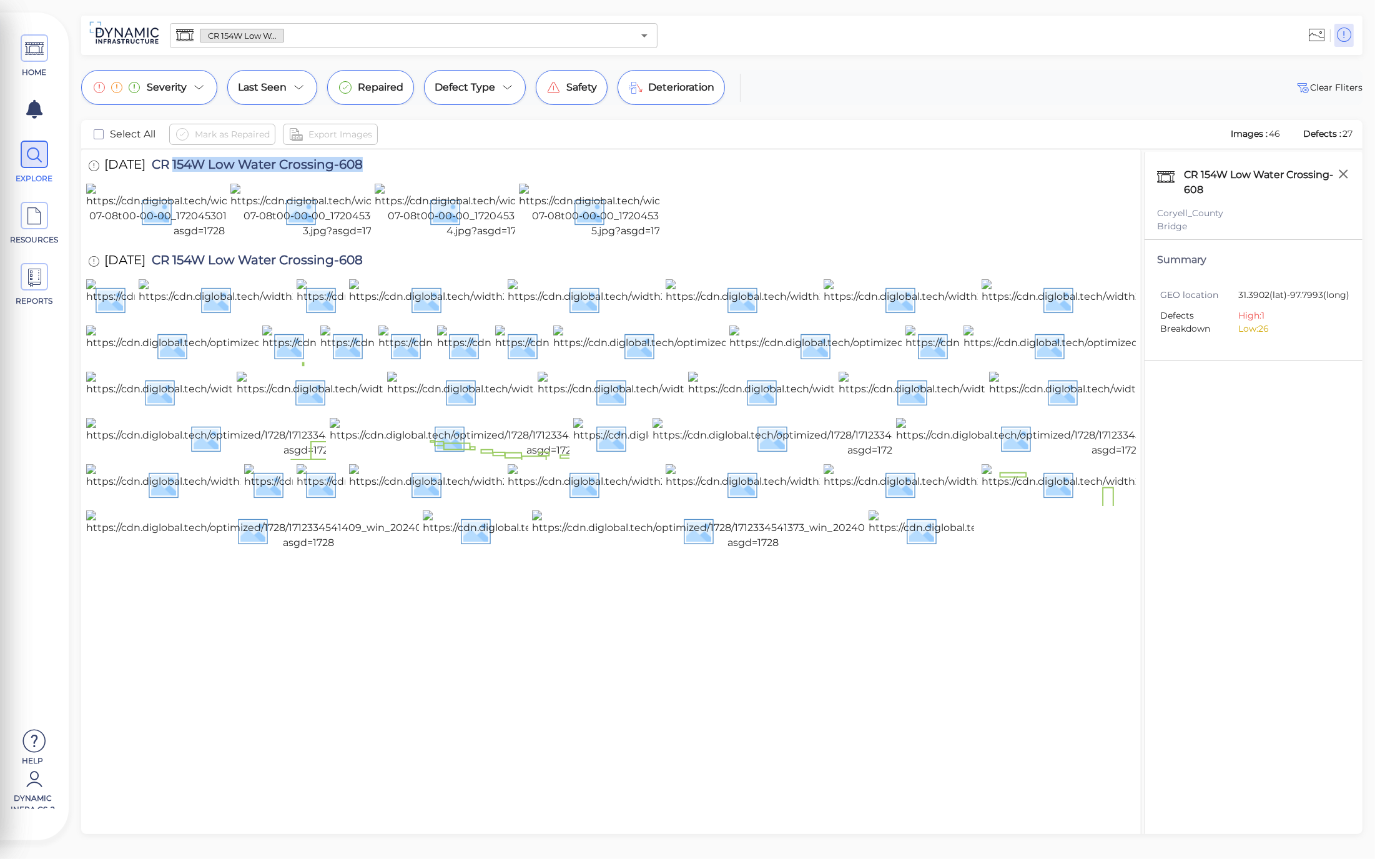
drag, startPoint x: 185, startPoint y: 166, endPoint x: 387, endPoint y: 160, distance: 202.5
click at [380, 161] on div "7/8/2024 CR 154W Low Water Crossing-608" at bounding box center [238, 166] width 304 height 34
click at [390, 158] on div "7/8/2024 CR 154W Low Water Crossing-608" at bounding box center [238, 166] width 304 height 34
drag, startPoint x: 389, startPoint y: 161, endPoint x: 179, endPoint y: 158, distance: 209.9
click at [179, 158] on div "7/8/2024 CR 154W Low Water Crossing-608" at bounding box center [238, 166] width 304 height 34
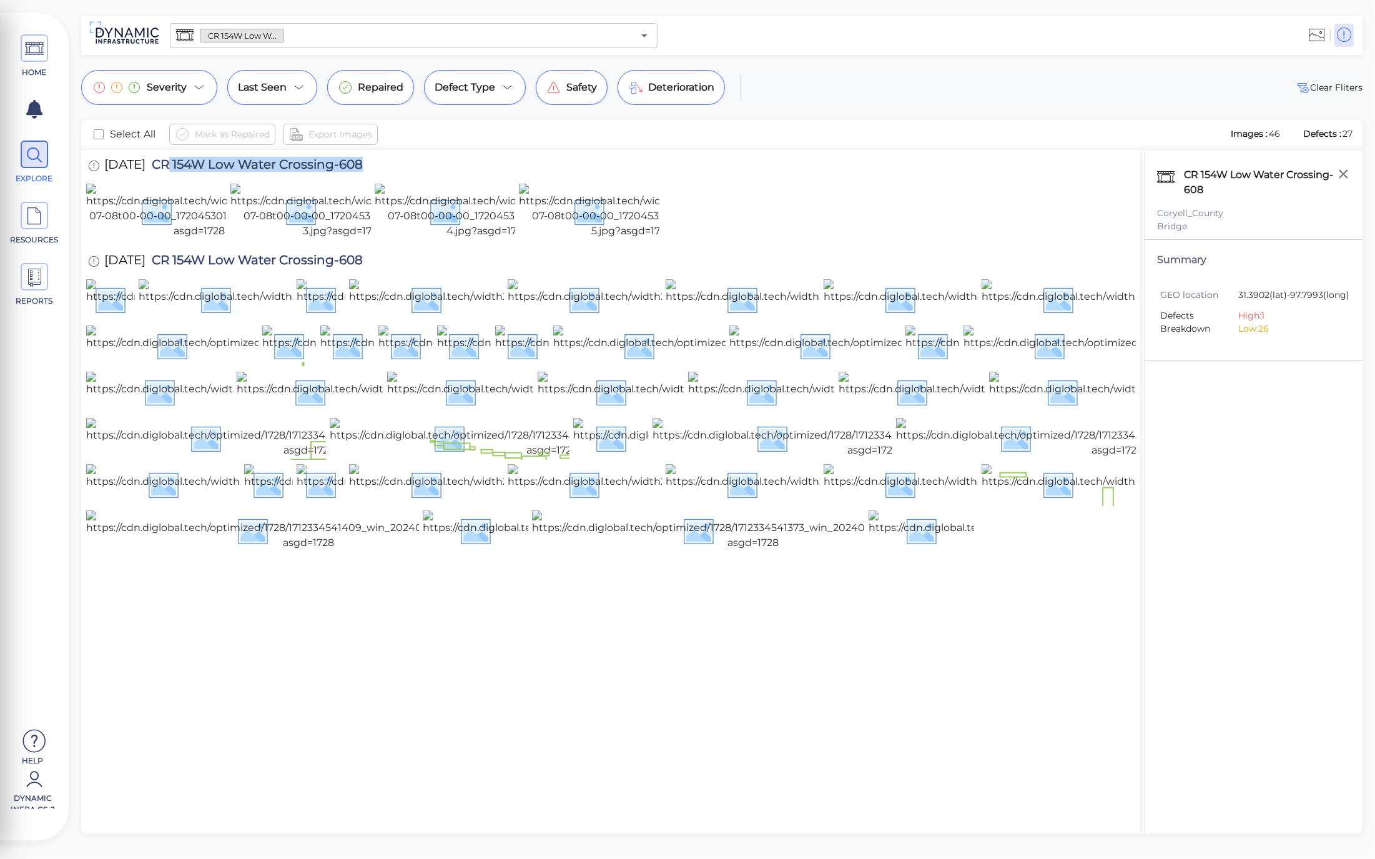
click at [336, 163] on span "CR 154W Low Water Crossing-608" at bounding box center [254, 166] width 217 height 17
click at [385, 164] on div "7/8/2024 CR 154W Low Water Crossing-608" at bounding box center [238, 166] width 304 height 34
drag, startPoint x: 384, startPoint y: 164, endPoint x: 171, endPoint y: 164, distance: 213.0
click at [171, 164] on div "7/8/2024 CR 154W Low Water Crossing-608" at bounding box center [238, 166] width 304 height 34
click at [981, 227] on div at bounding box center [611, 212] width 1050 height 57
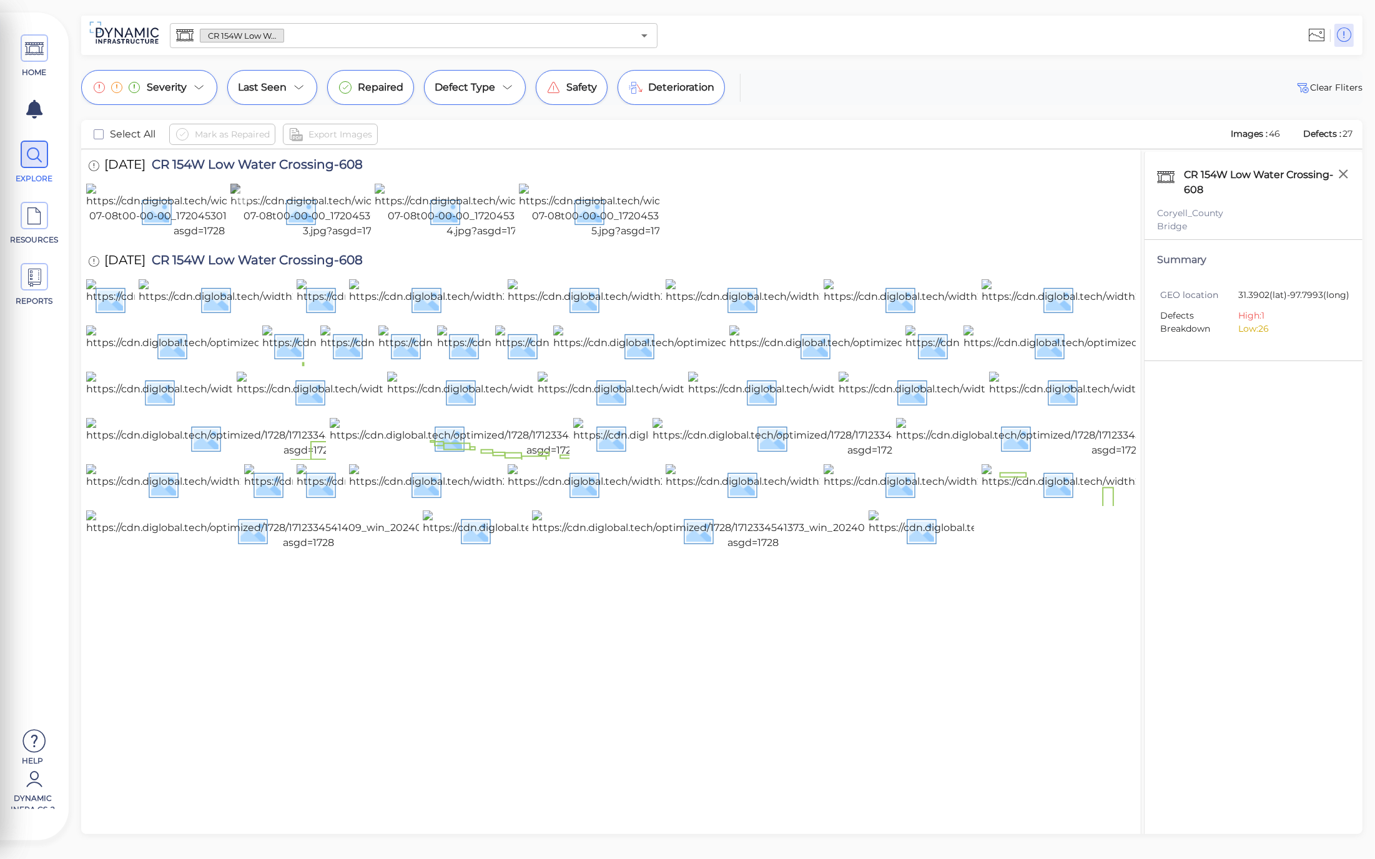
click at [294, 239] on img at bounding box center [343, 211] width 226 height 55
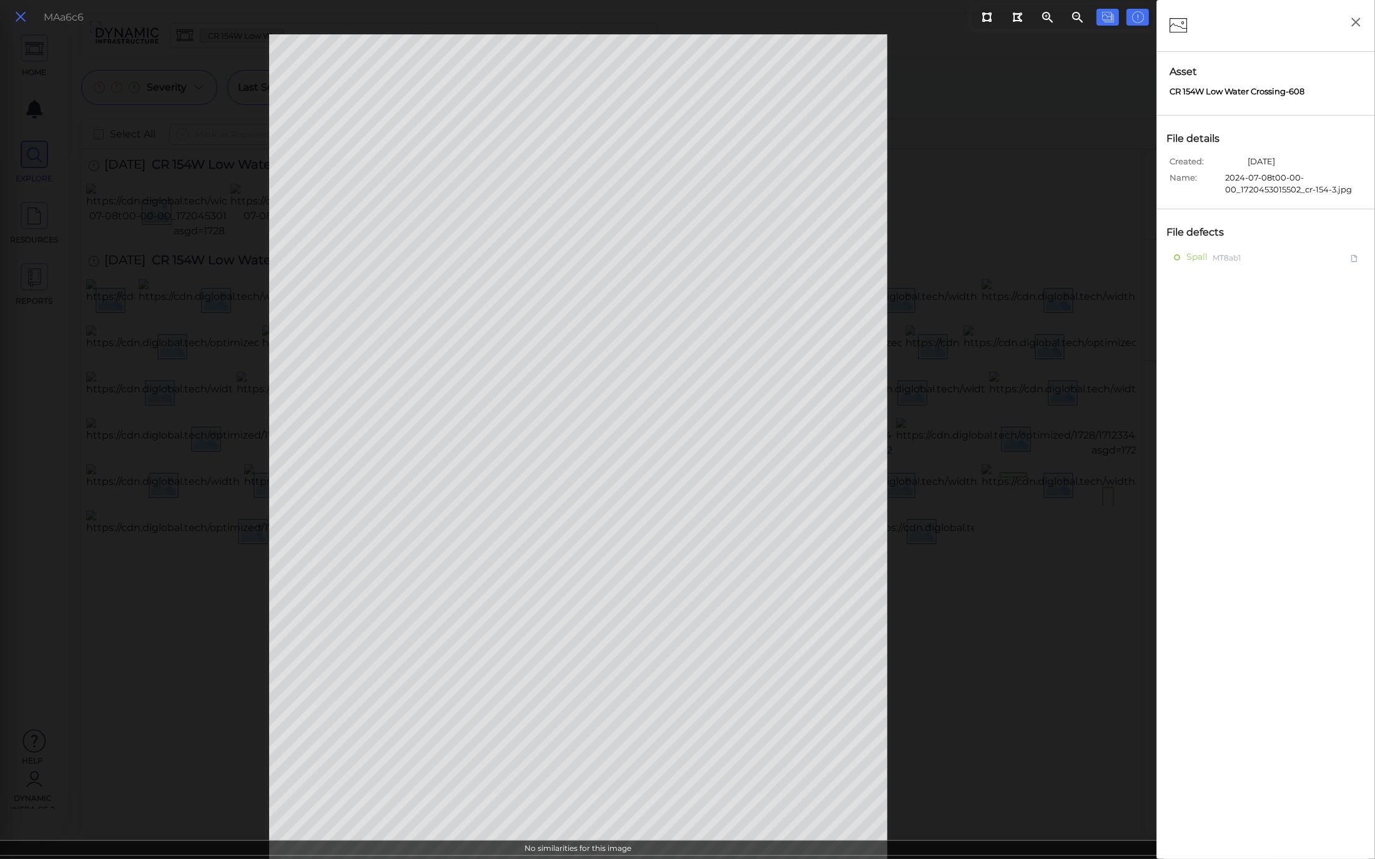
click at [16, 19] on icon at bounding box center [21, 17] width 14 height 17
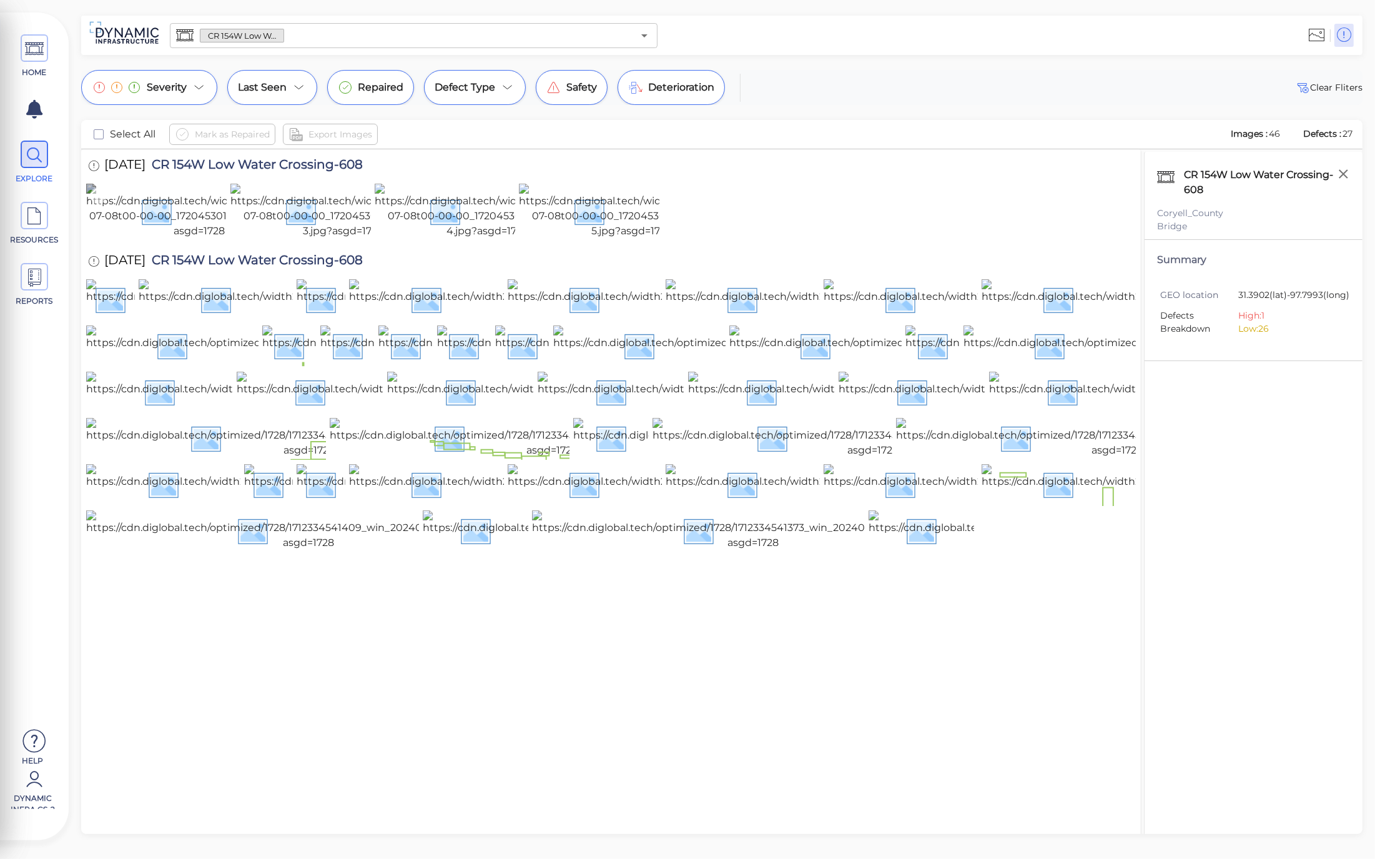
click at [215, 239] on img at bounding box center [199, 211] width 226 height 55
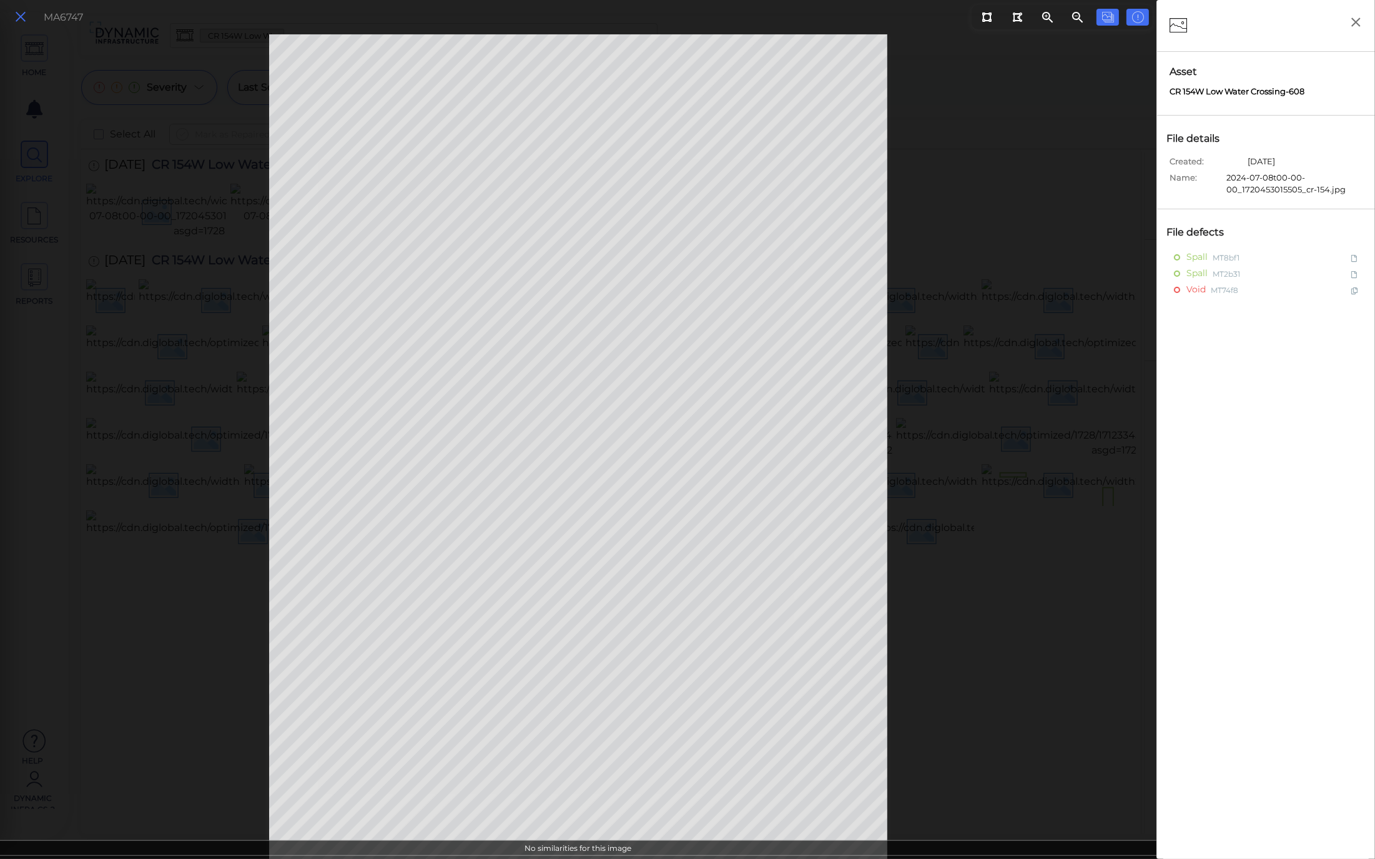
click at [15, 13] on icon at bounding box center [21, 17] width 14 height 17
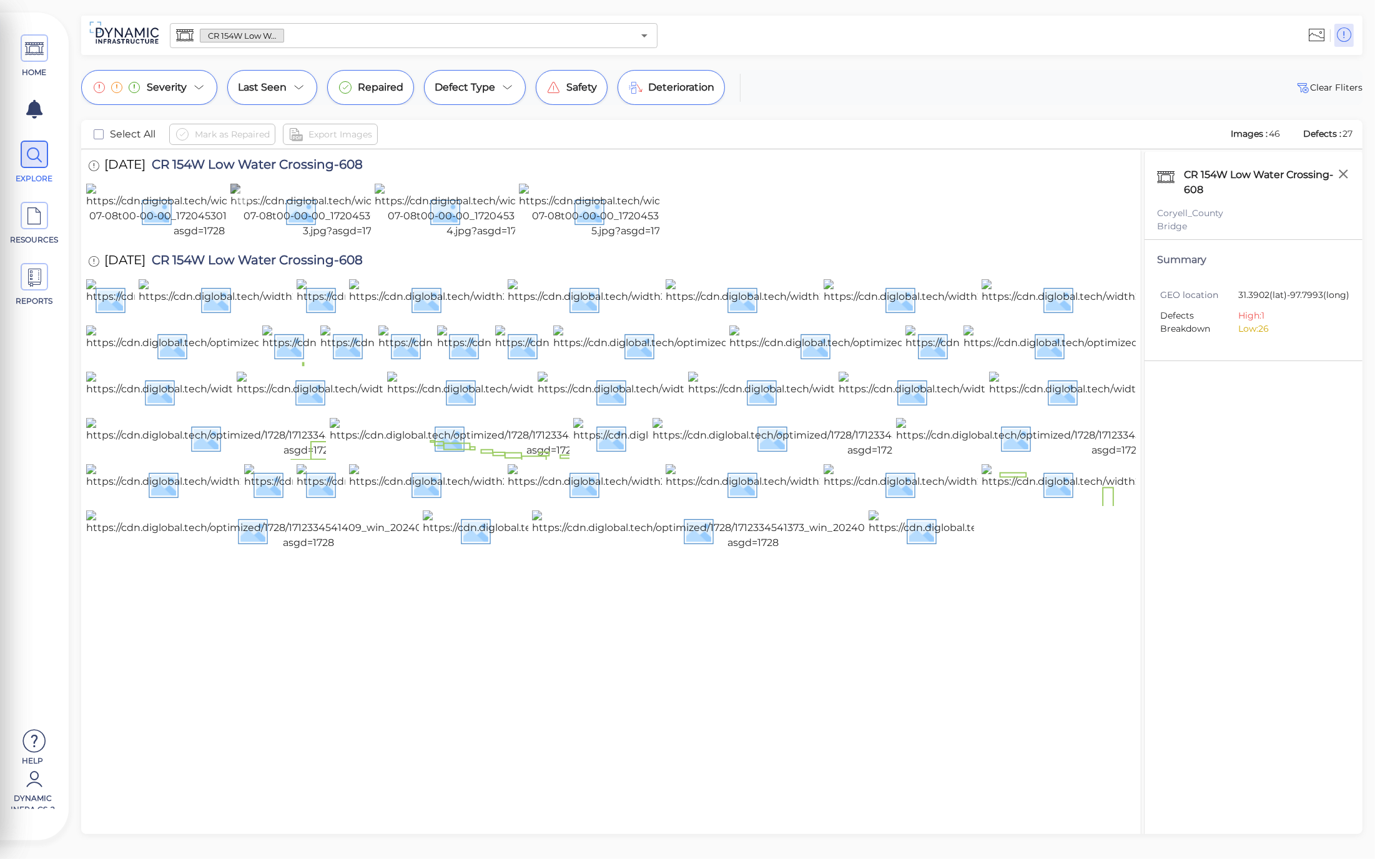
click at [307, 239] on img at bounding box center [343, 211] width 226 height 55
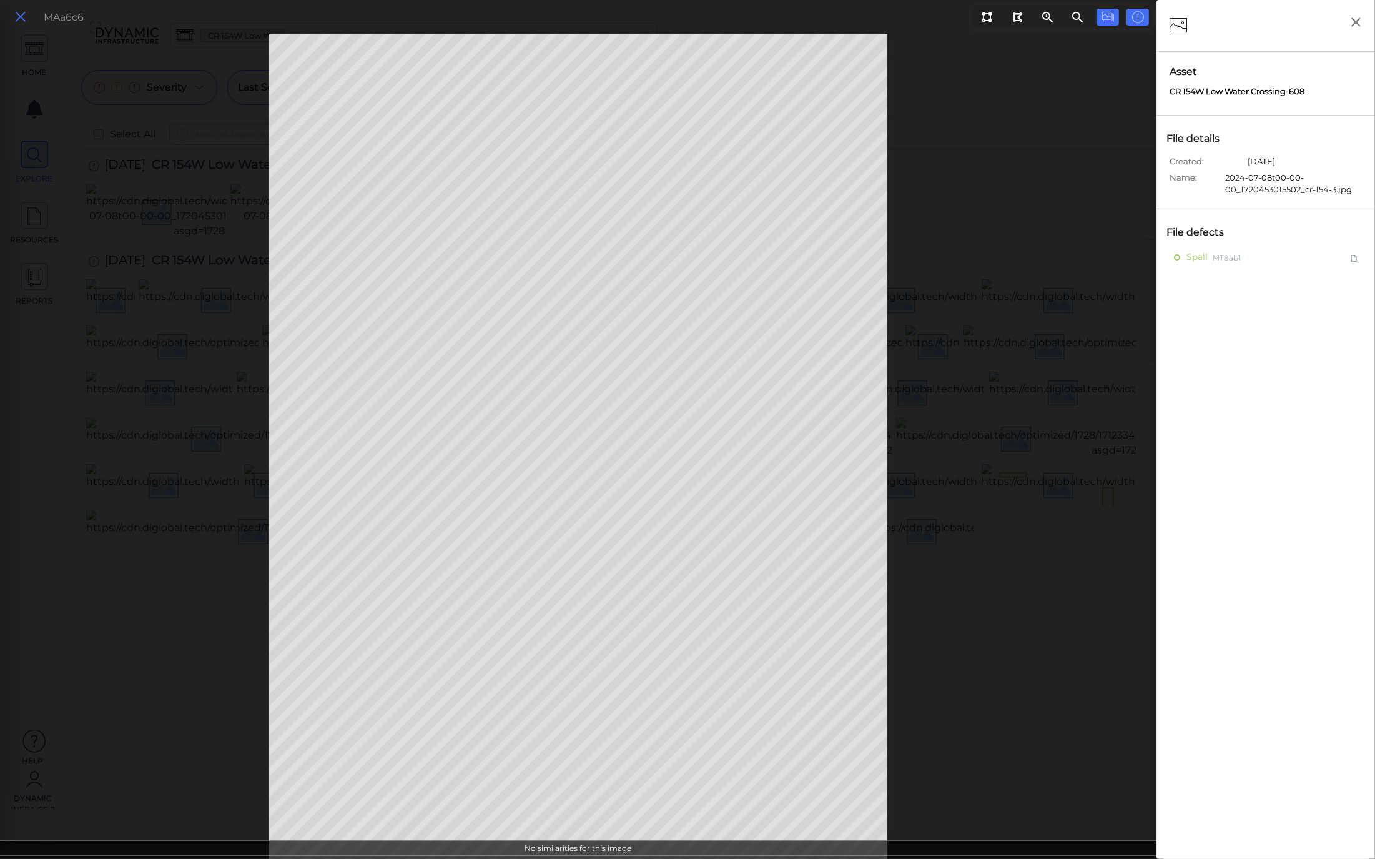
click at [14, 21] on icon at bounding box center [21, 17] width 14 height 17
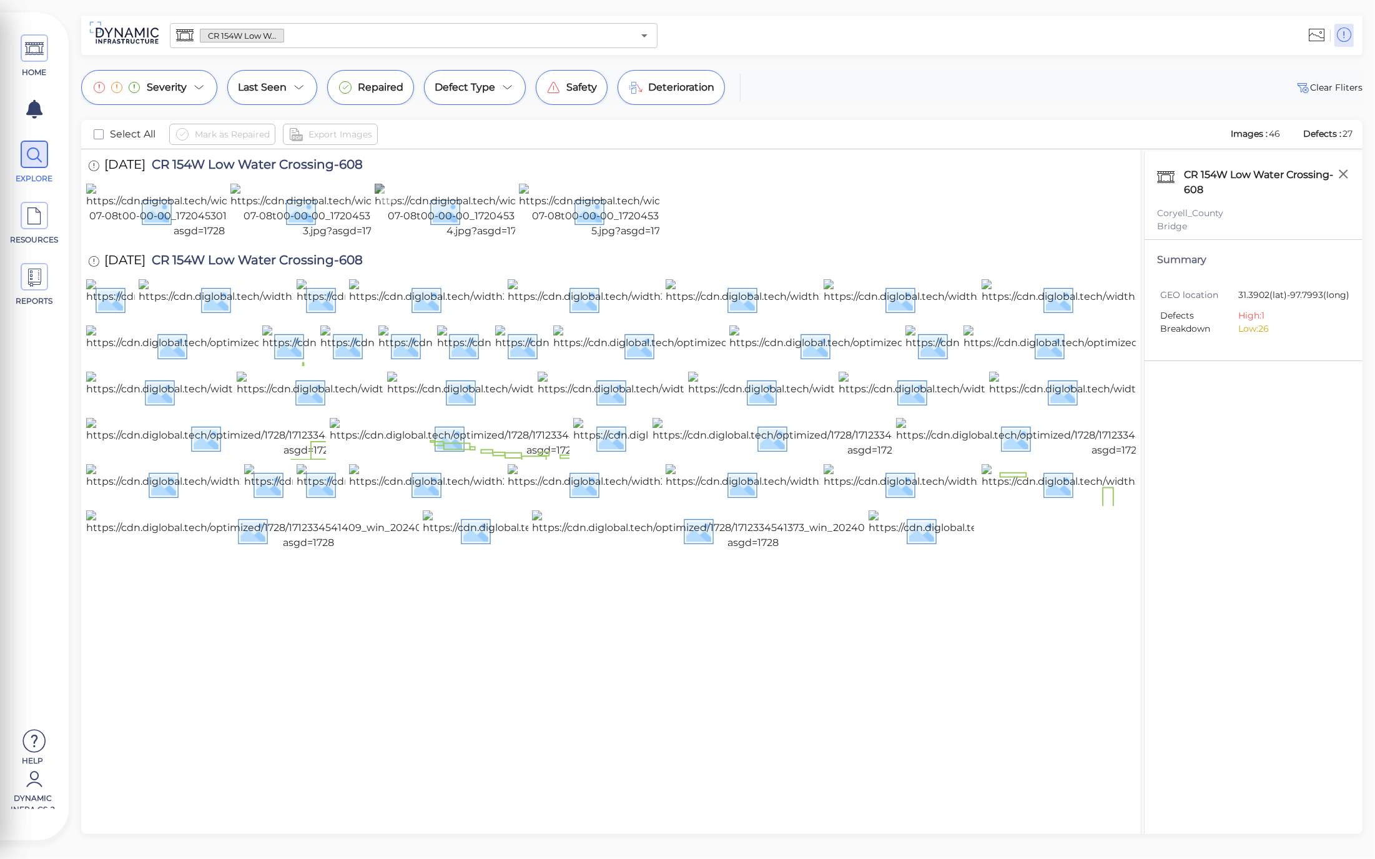
click at [439, 239] on img at bounding box center [488, 211] width 226 height 55
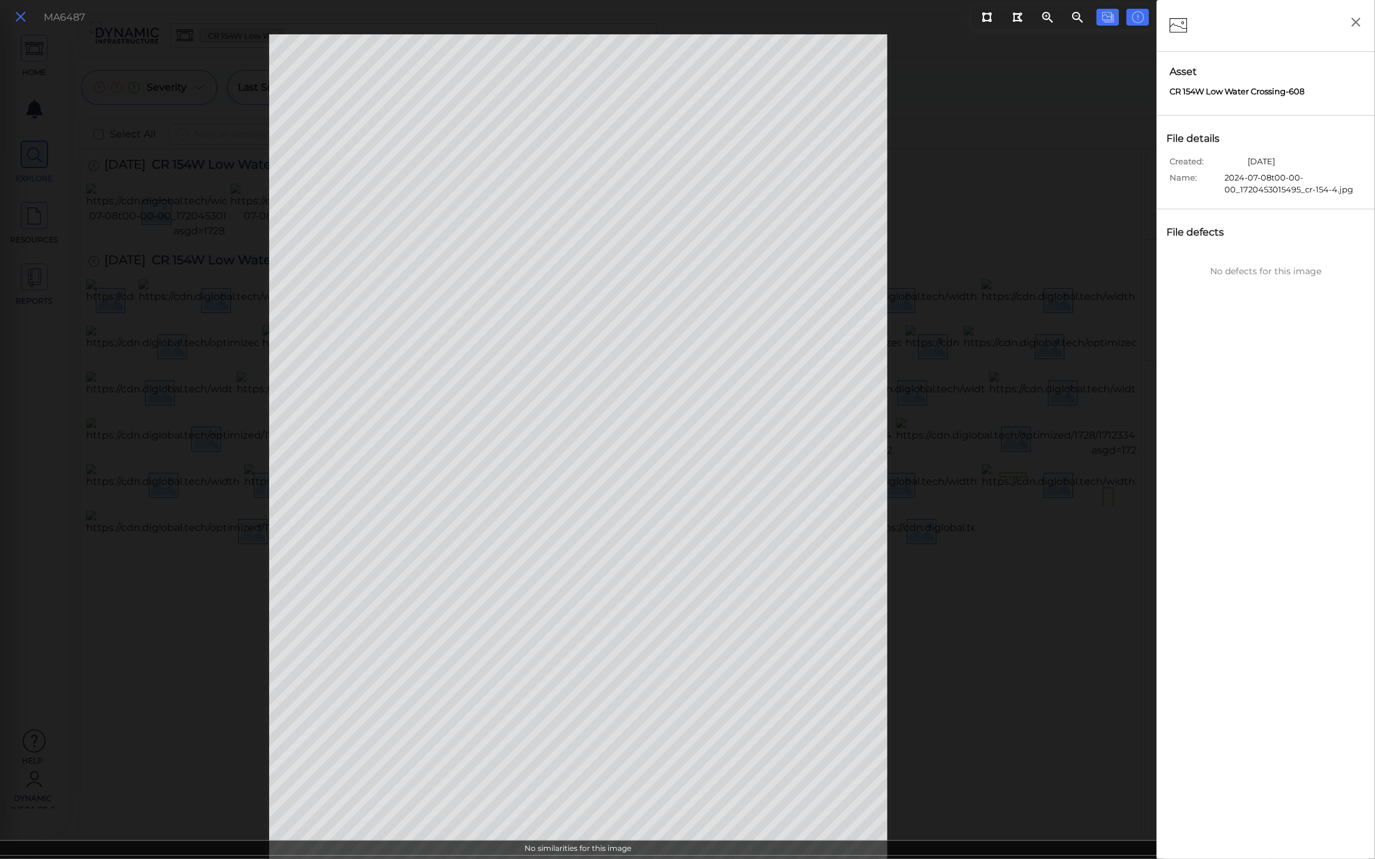
click at [22, 16] on icon at bounding box center [21, 17] width 14 height 17
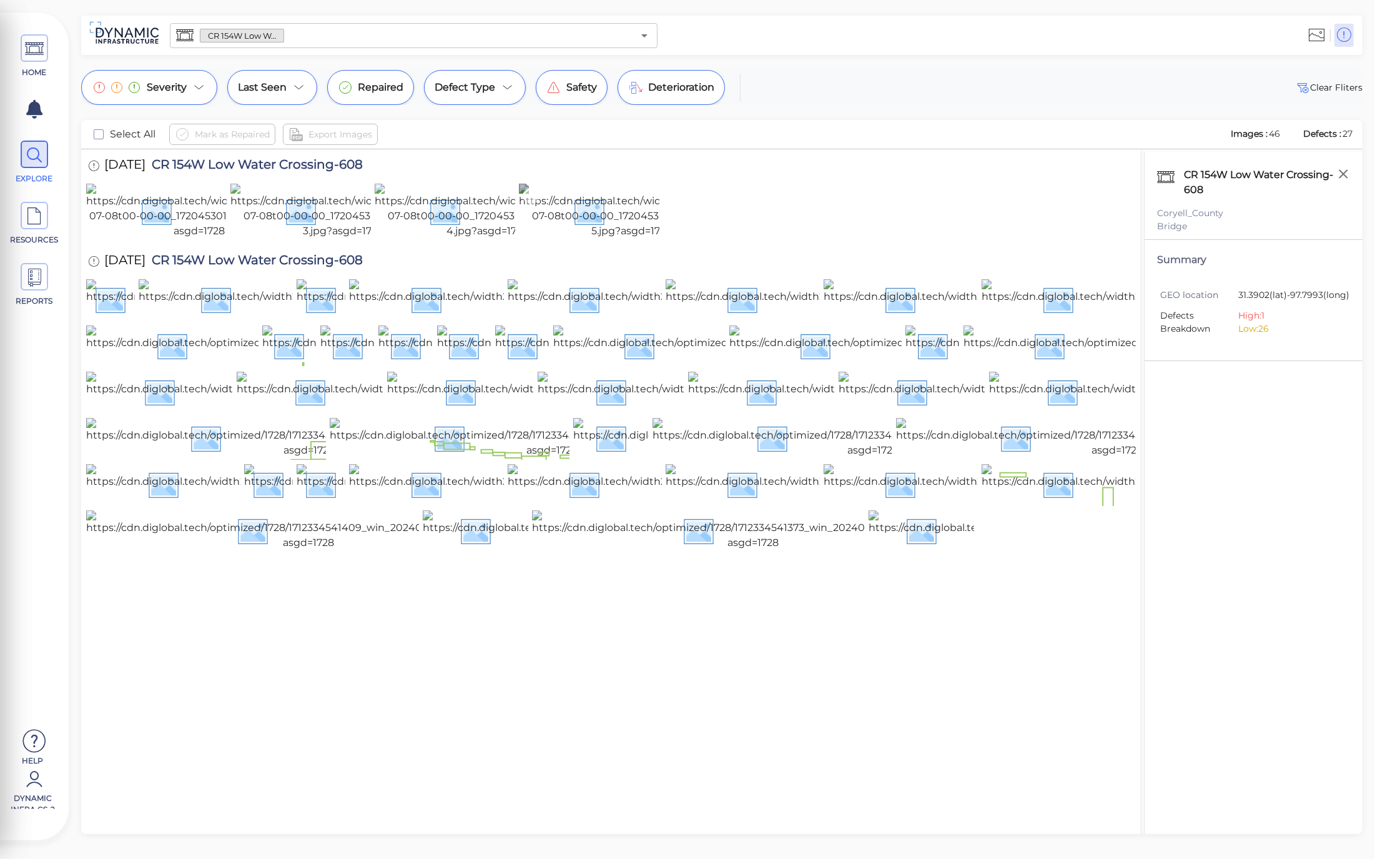
click at [590, 235] on img at bounding box center [632, 211] width 226 height 55
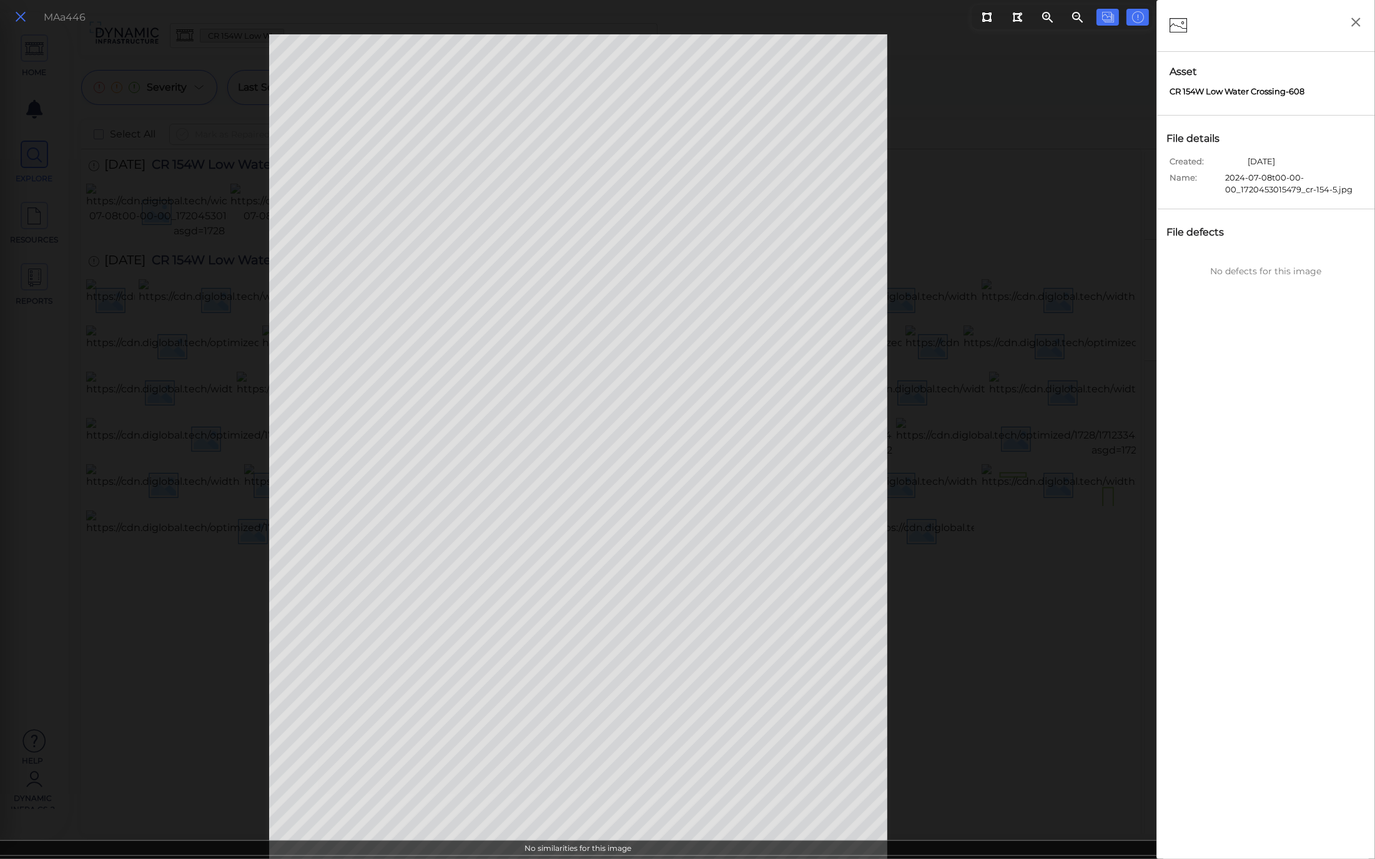
click at [14, 17] on icon at bounding box center [21, 17] width 14 height 17
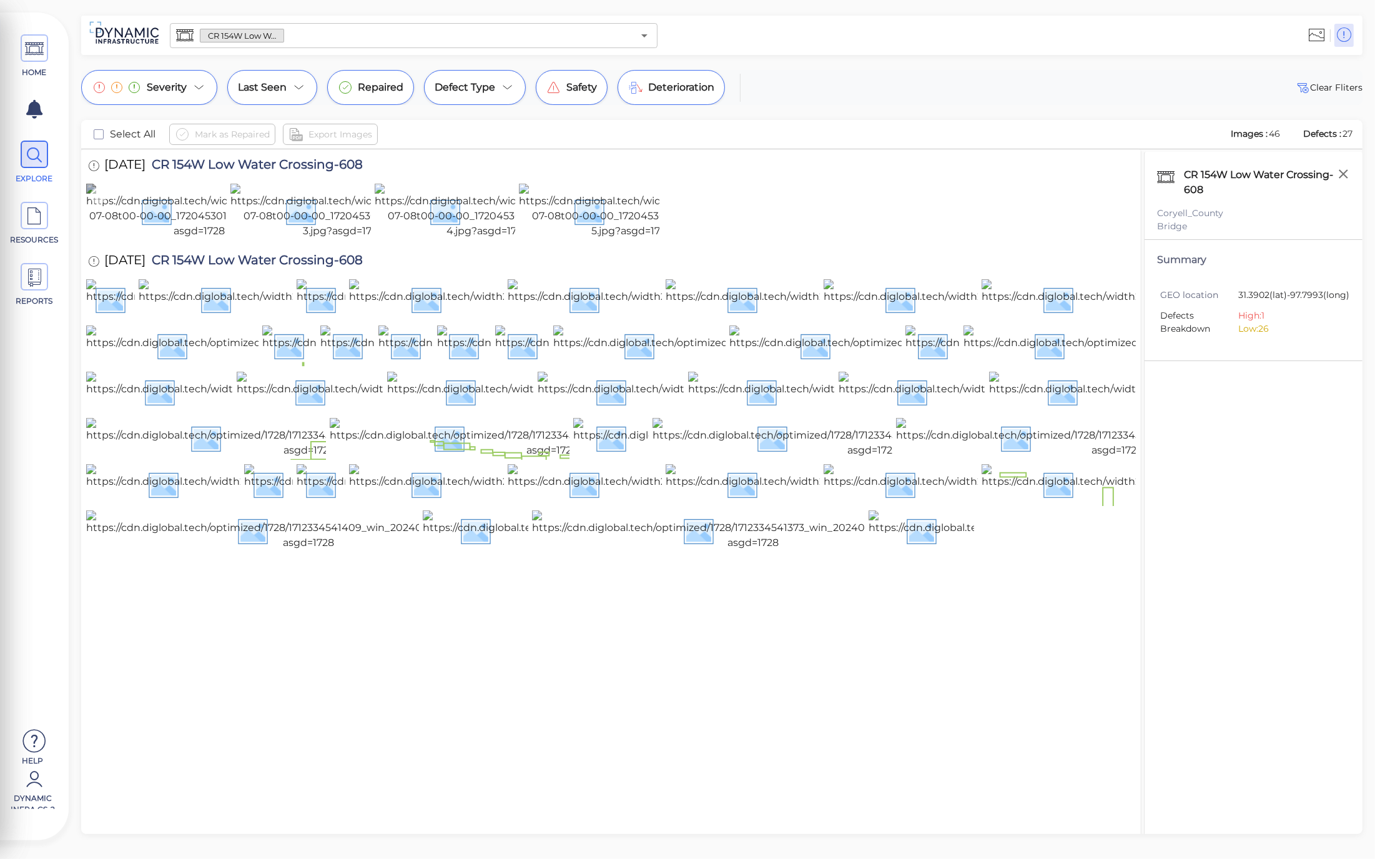
click at [173, 239] on img at bounding box center [199, 211] width 226 height 55
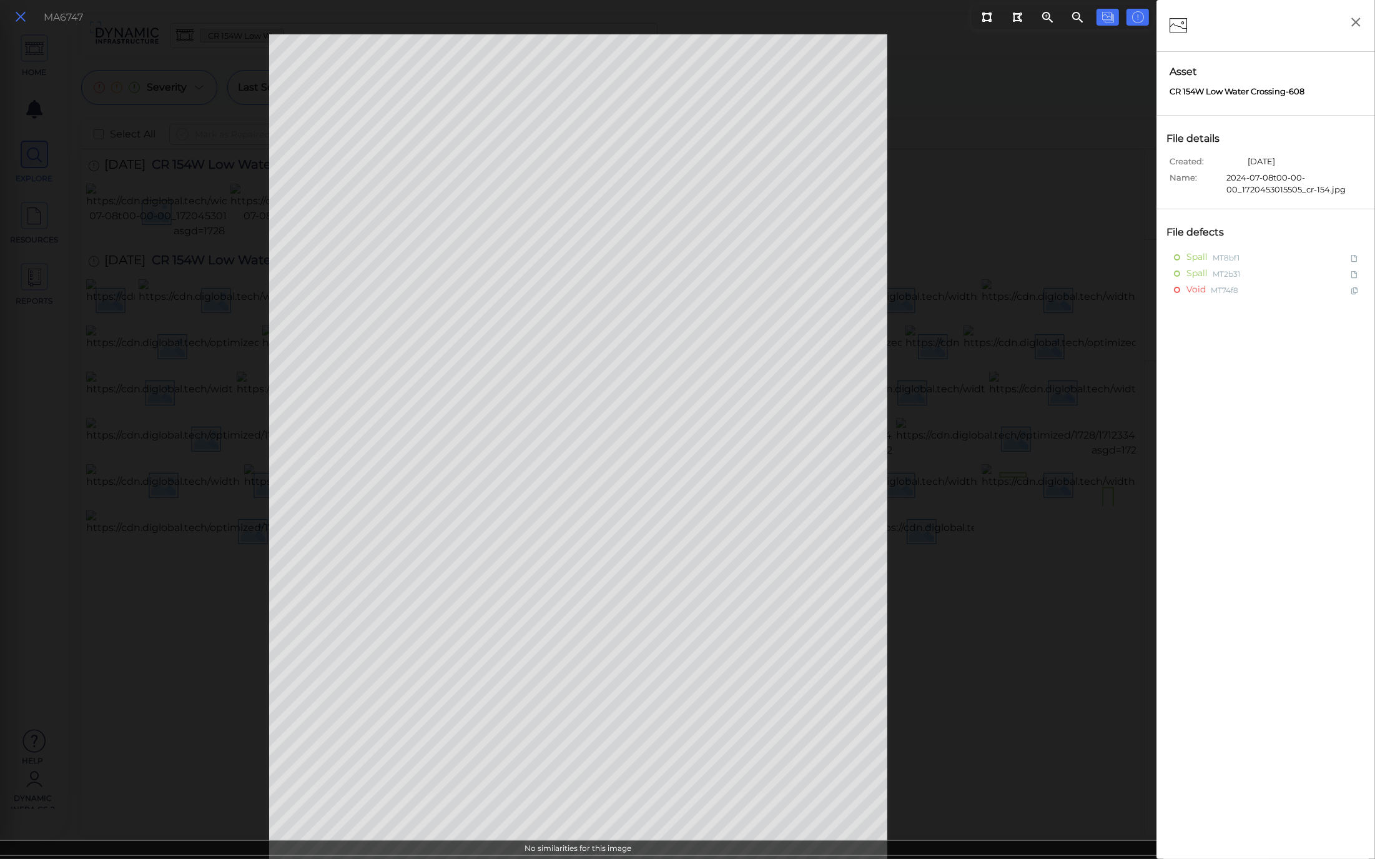
click at [22, 19] on icon at bounding box center [21, 17] width 14 height 17
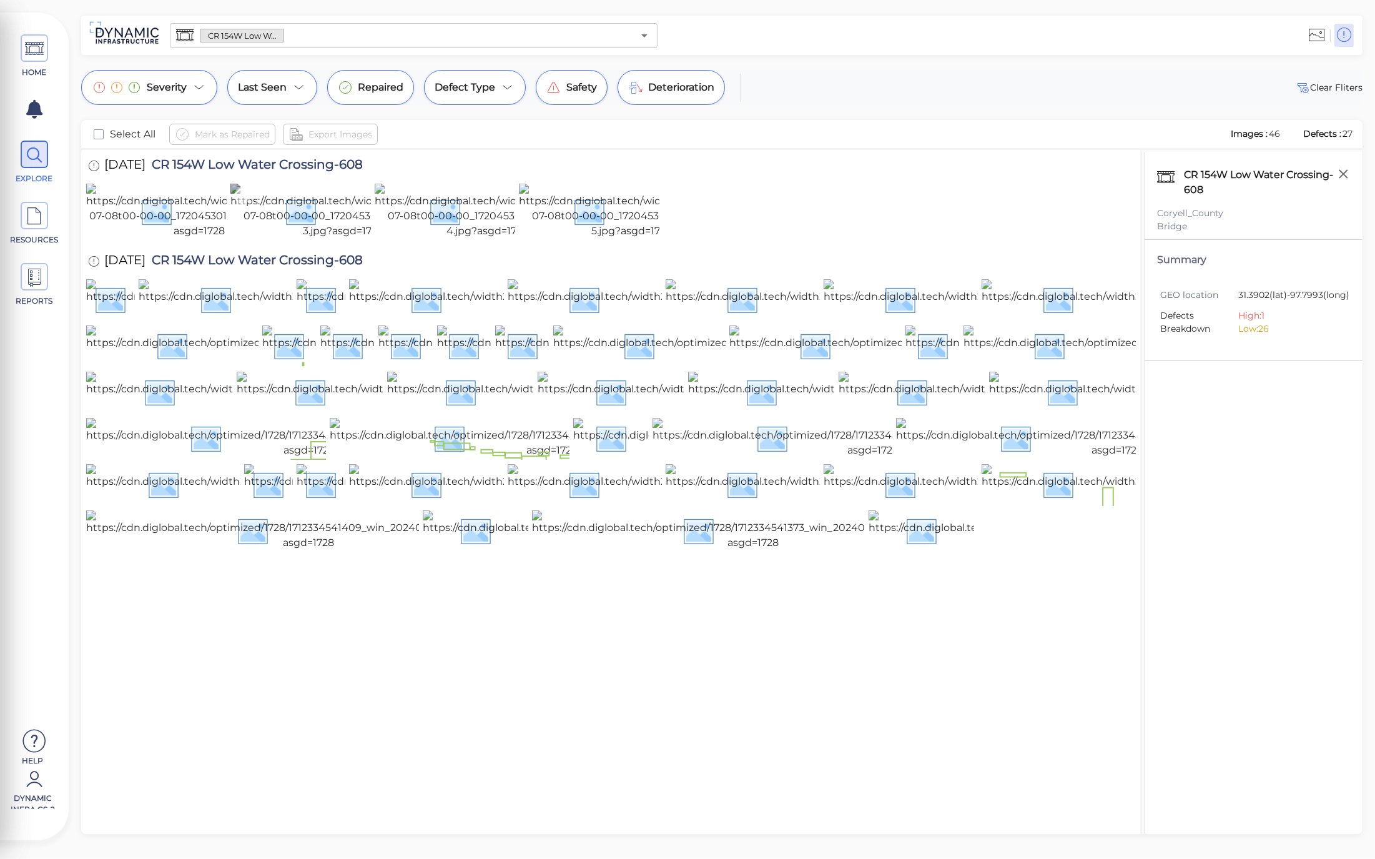
click at [300, 212] on img at bounding box center [343, 211] width 226 height 55
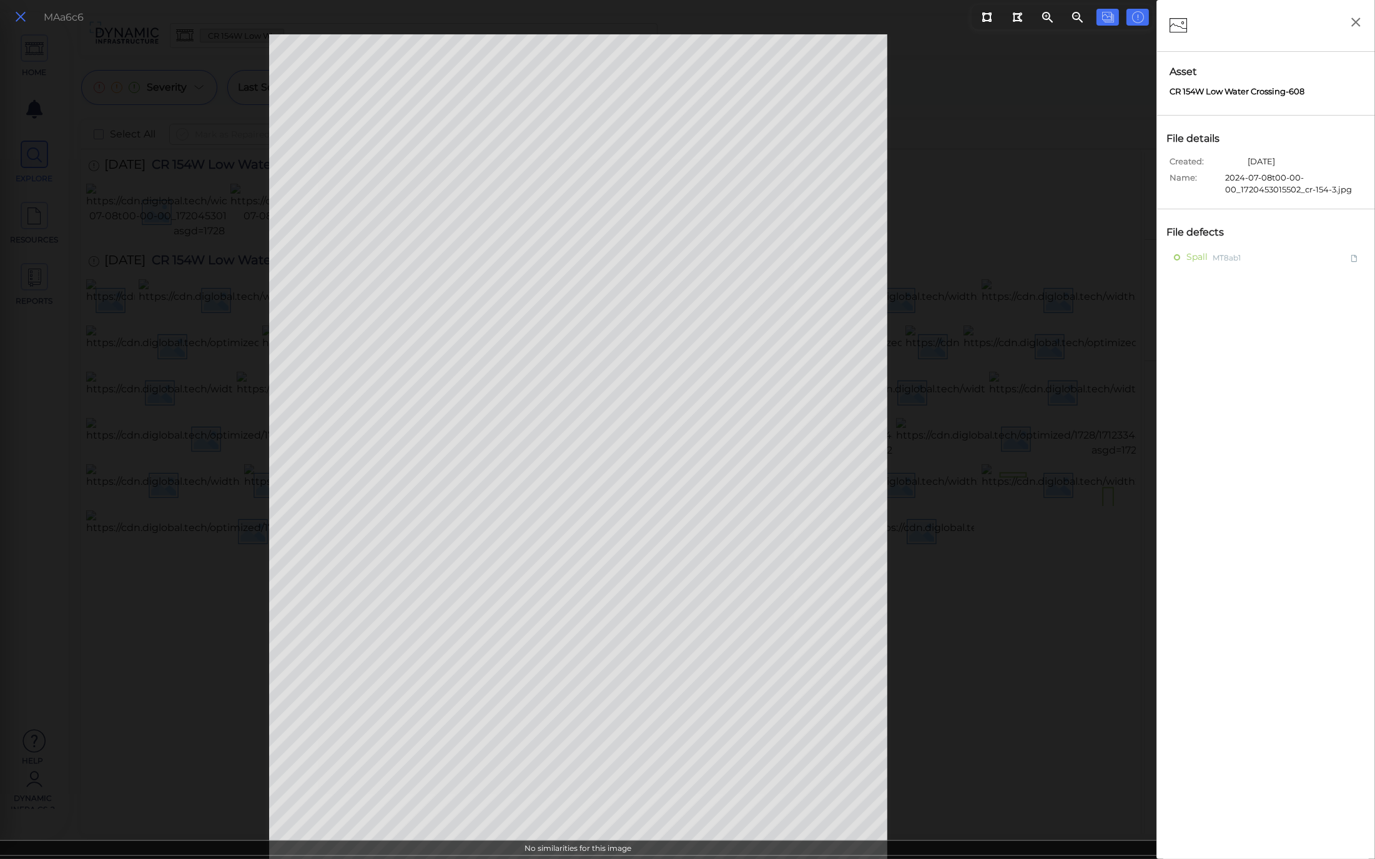
click at [29, 17] on button at bounding box center [20, 17] width 21 height 18
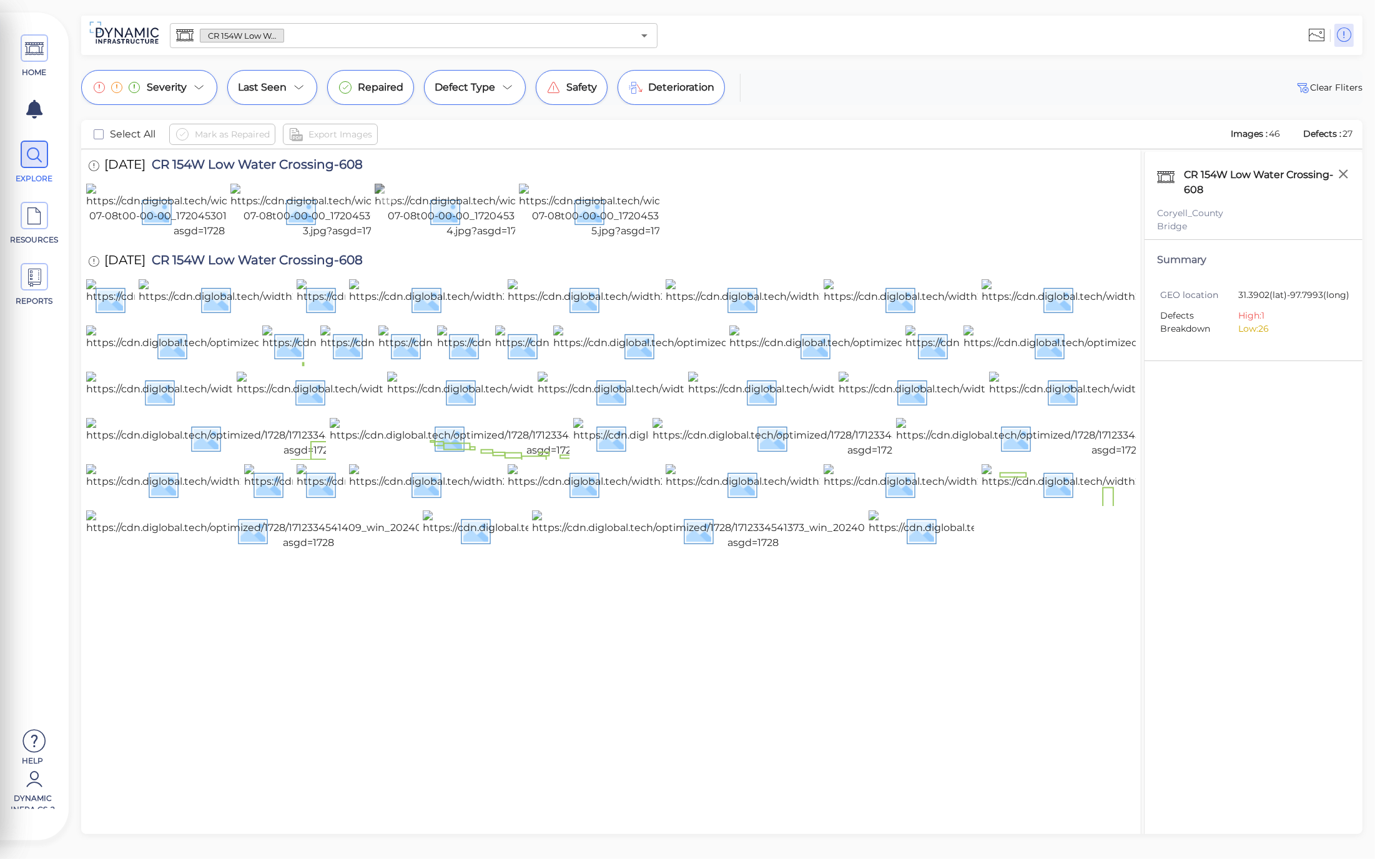
click at [433, 238] on img at bounding box center [488, 211] width 226 height 55
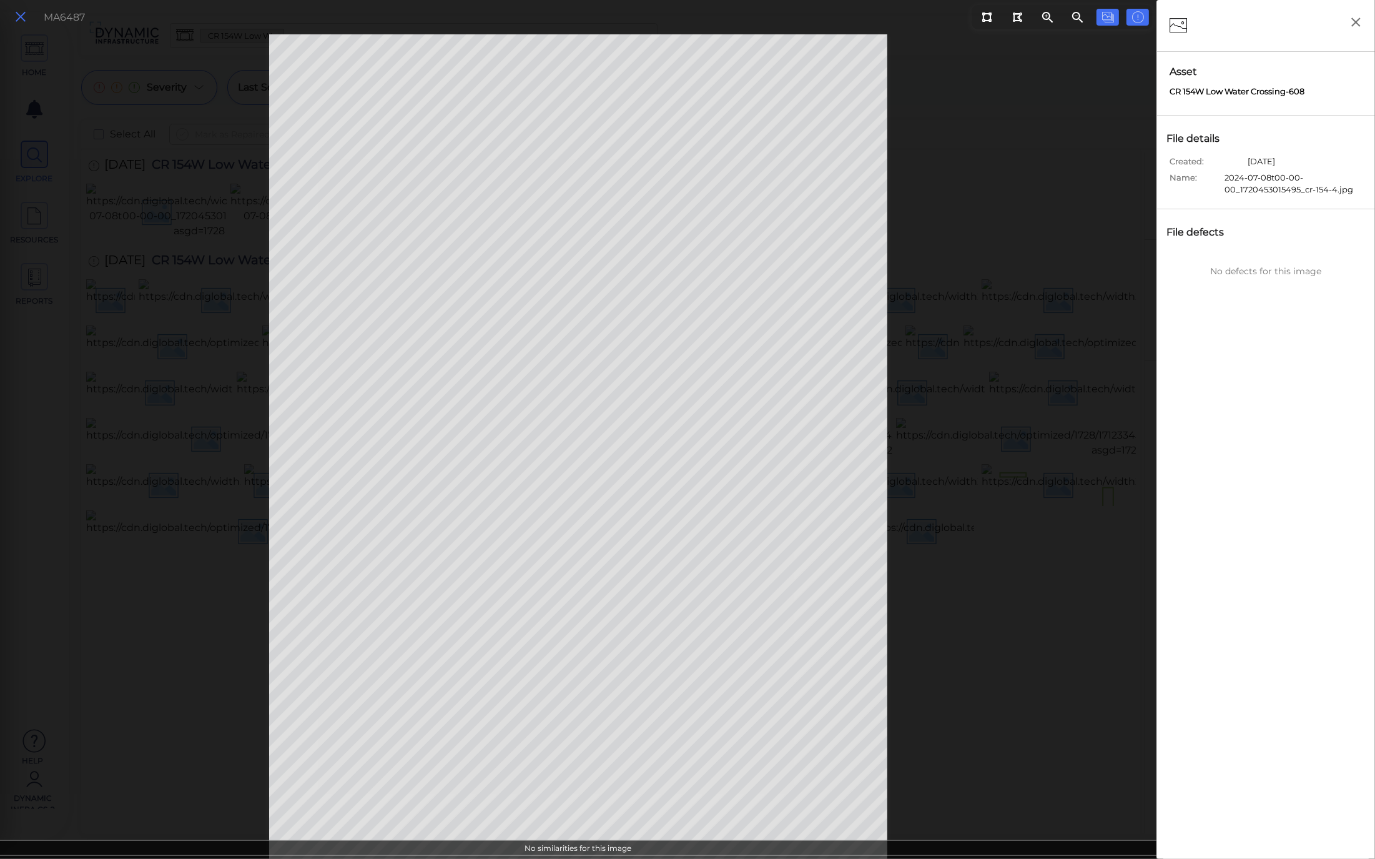
click at [16, 16] on icon at bounding box center [21, 17] width 14 height 17
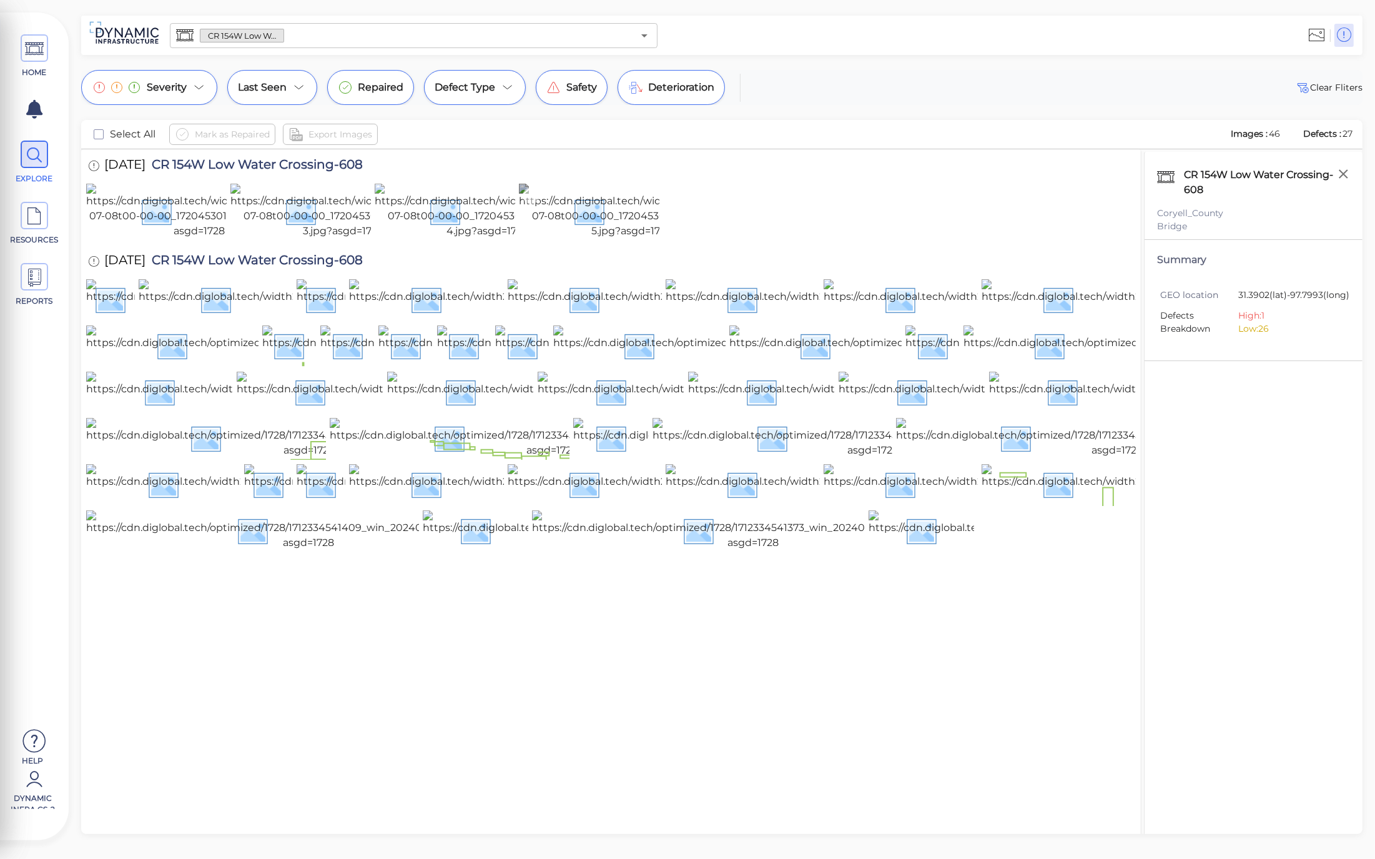
click at [576, 235] on img at bounding box center [632, 211] width 226 height 55
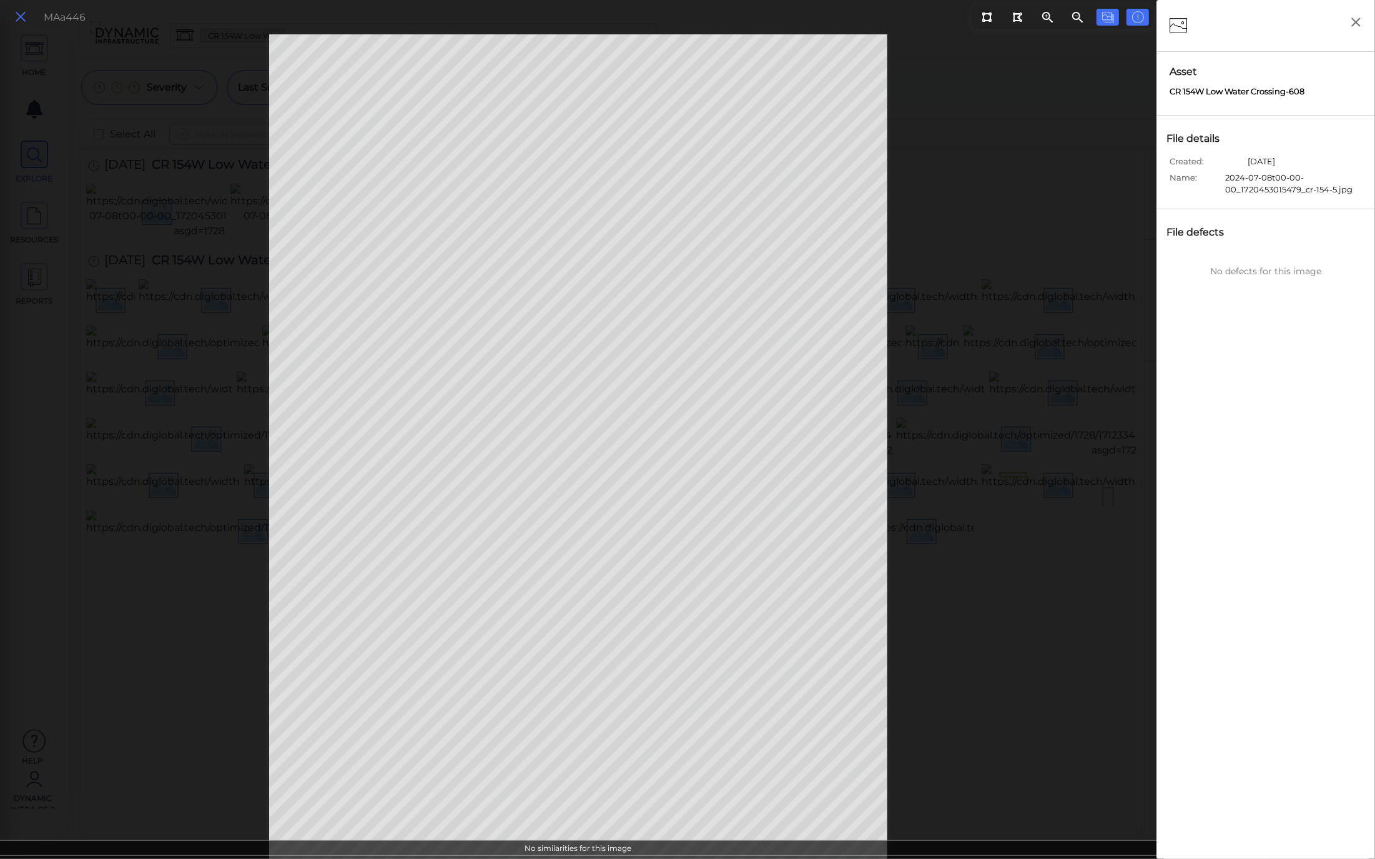
click at [21, 19] on icon at bounding box center [21, 17] width 14 height 17
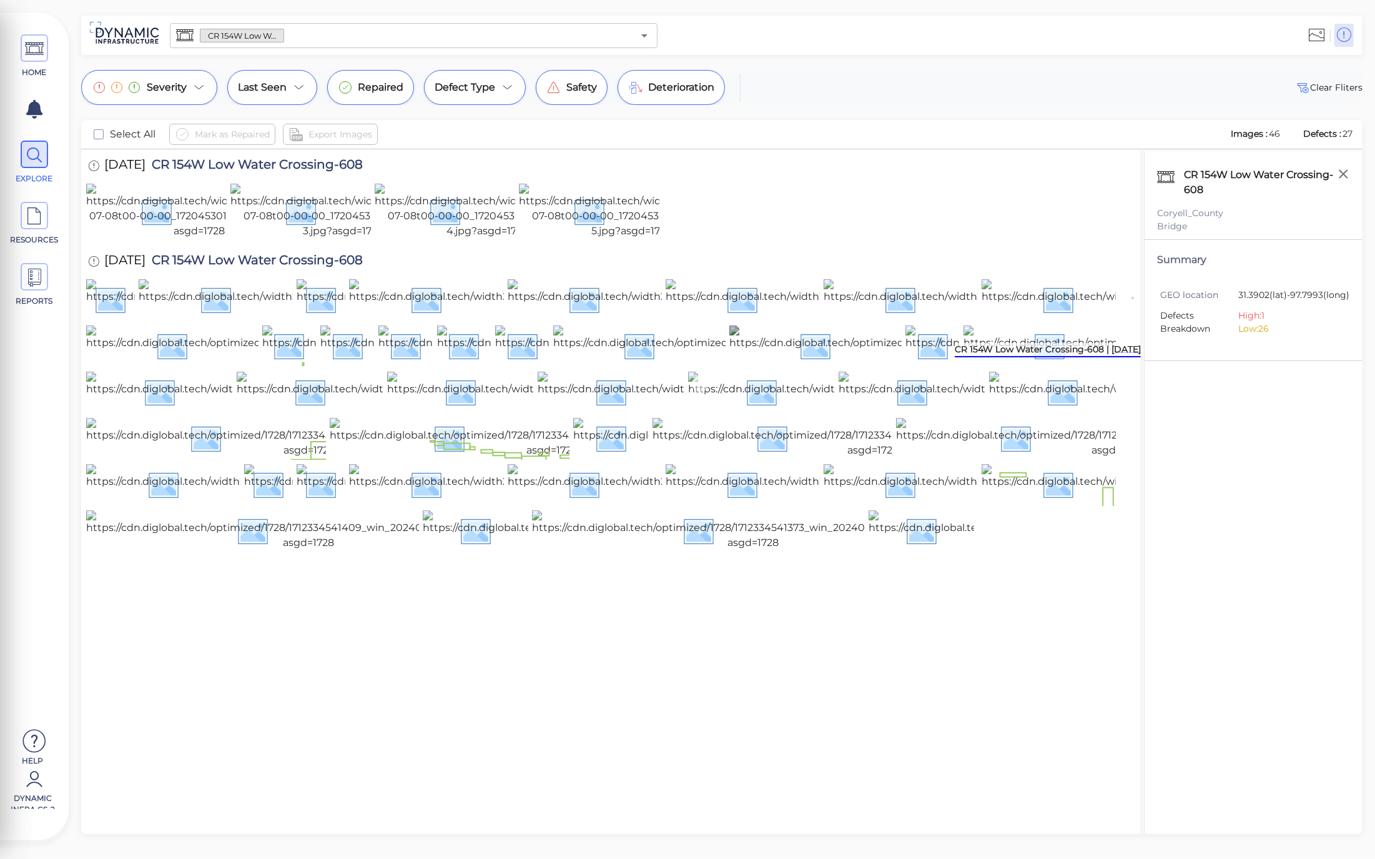
scroll to position [139, 0]
click at [352, 412] on img at bounding box center [457, 392] width 440 height 40
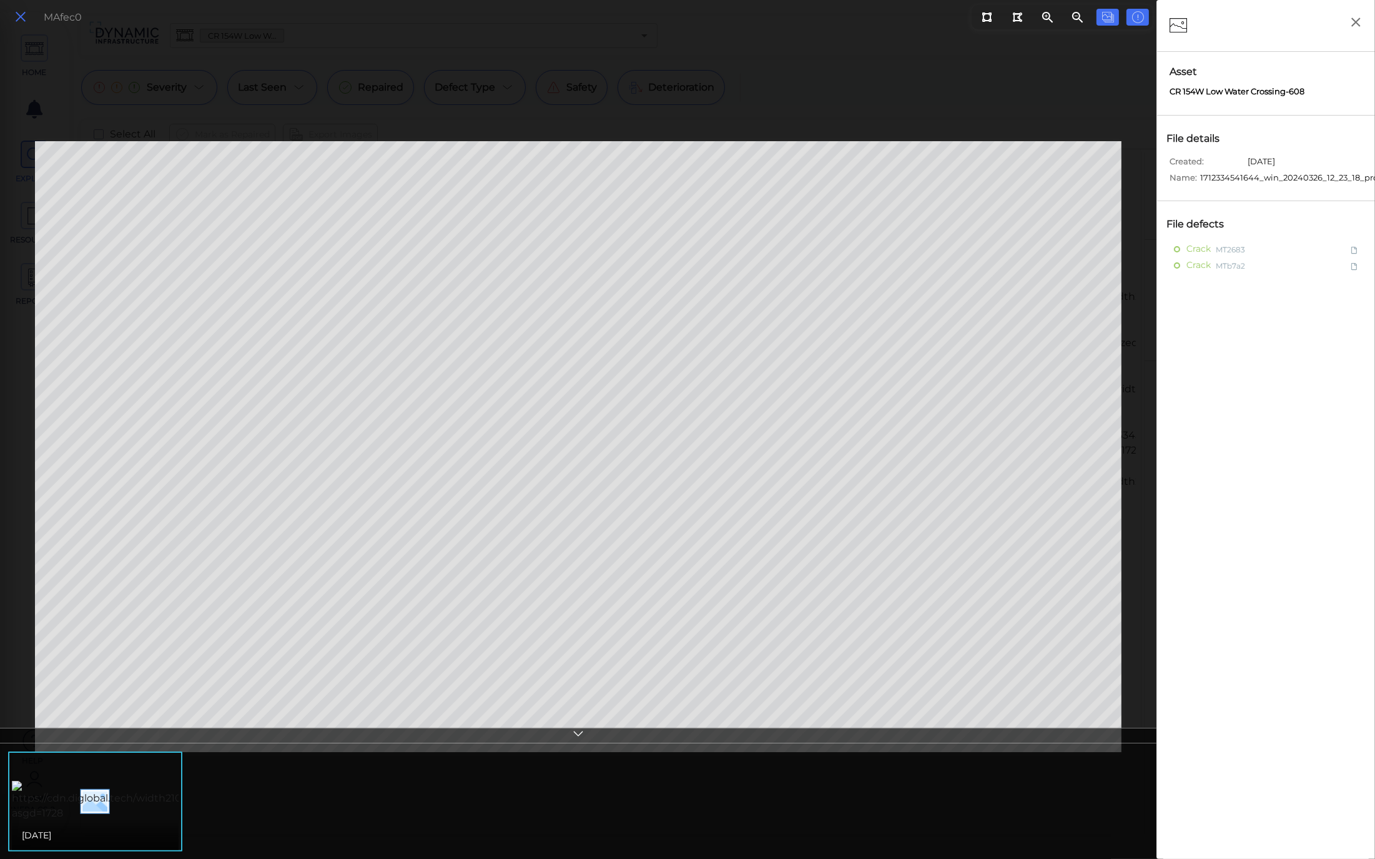
click at [26, 16] on icon at bounding box center [21, 17] width 14 height 17
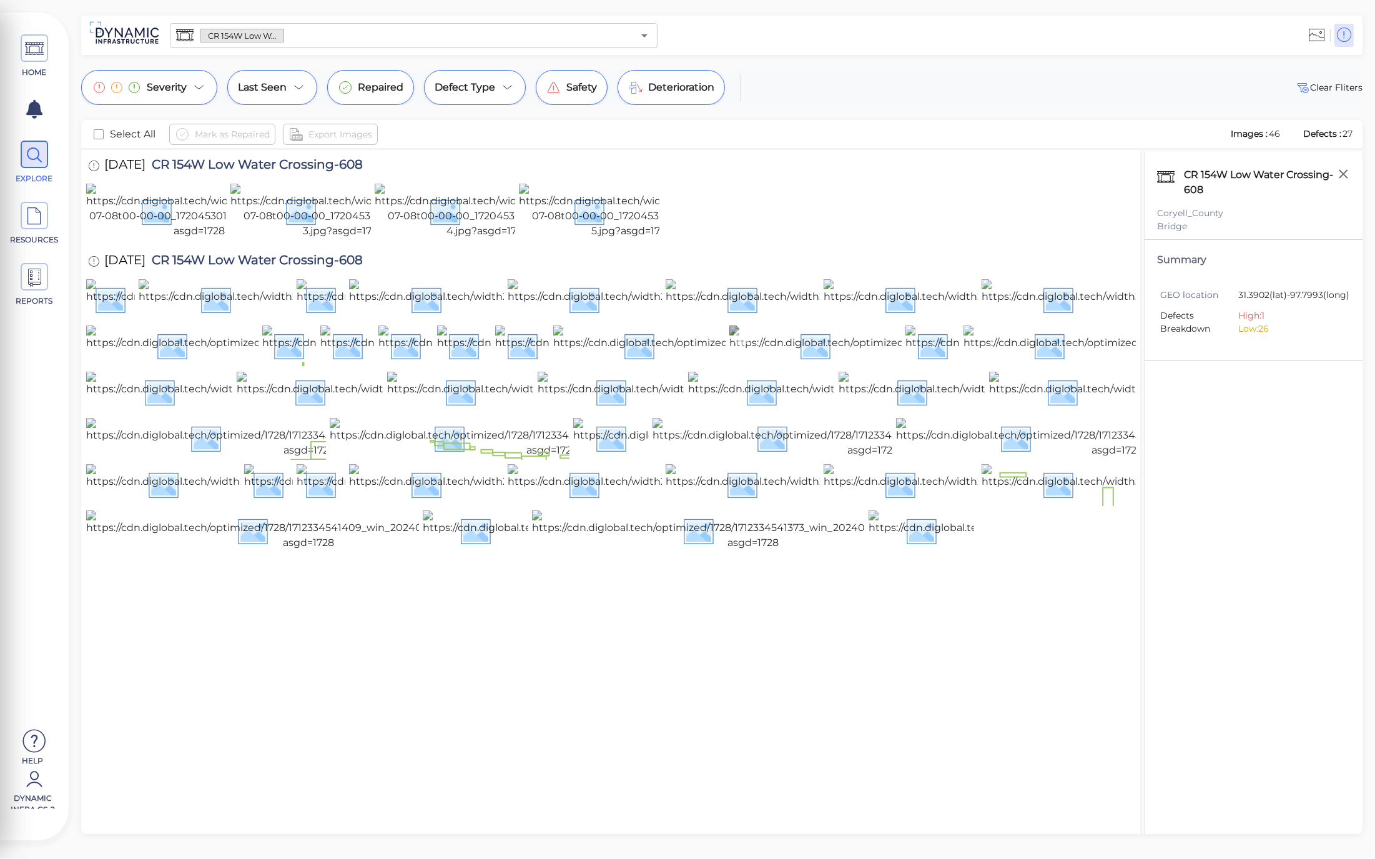
click at [792, 365] on img at bounding box center [953, 345] width 447 height 40
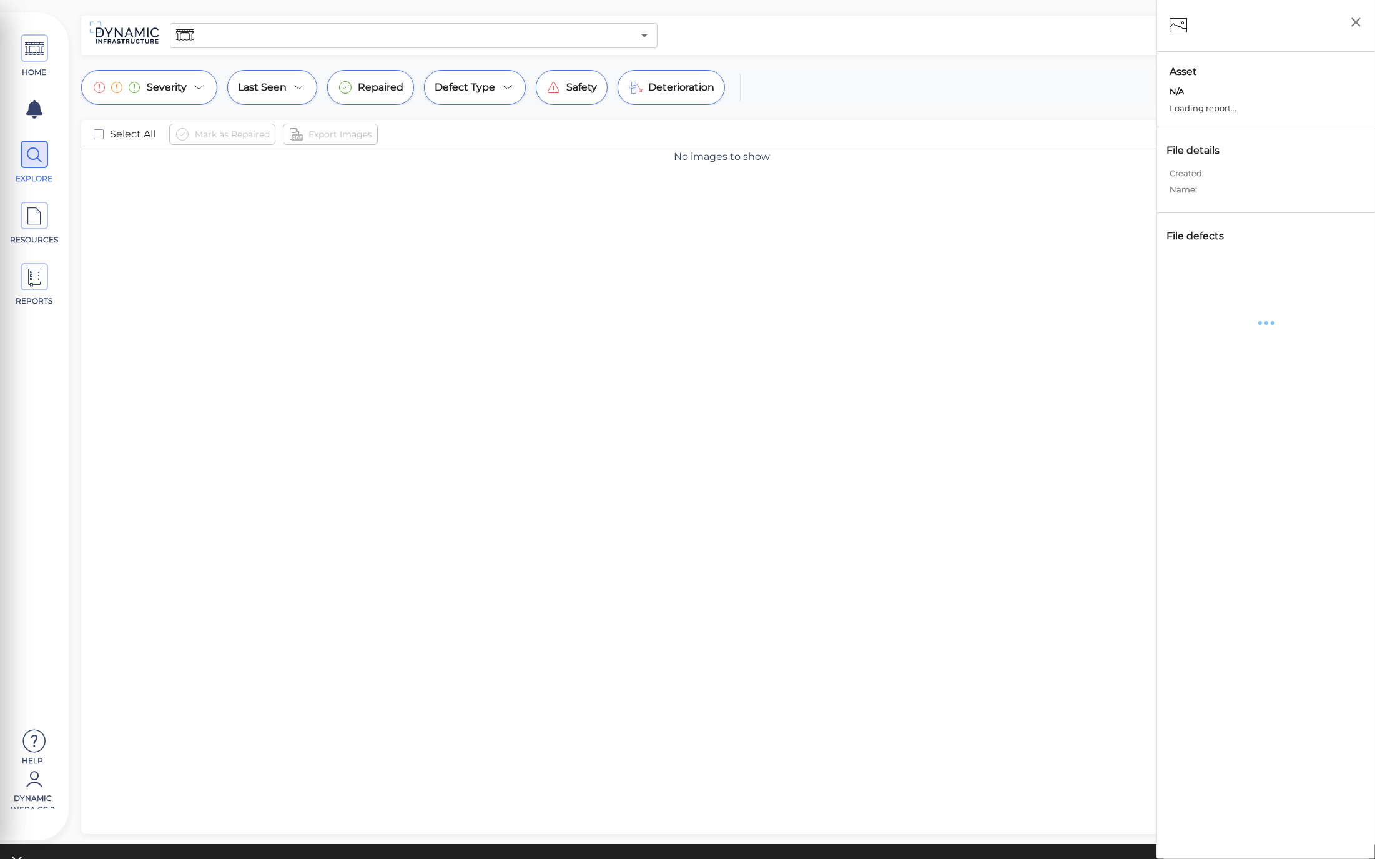
drag, startPoint x: 568, startPoint y: 339, endPoint x: 568, endPoint y: 329, distance: 9.4
click at [570, 339] on div "No images to show" at bounding box center [722, 506] width 1282 height 714
click at [1083, 61] on div "HOME EXPLORE RESOURCES REPORTS Help Dynamic Infra CS-2 How to My Display Settin…" at bounding box center [687, 429] width 1375 height 859
click at [670, 91] on span "Deterioration" at bounding box center [681, 87] width 66 height 15
click at [26, 158] on icon at bounding box center [34, 155] width 19 height 28
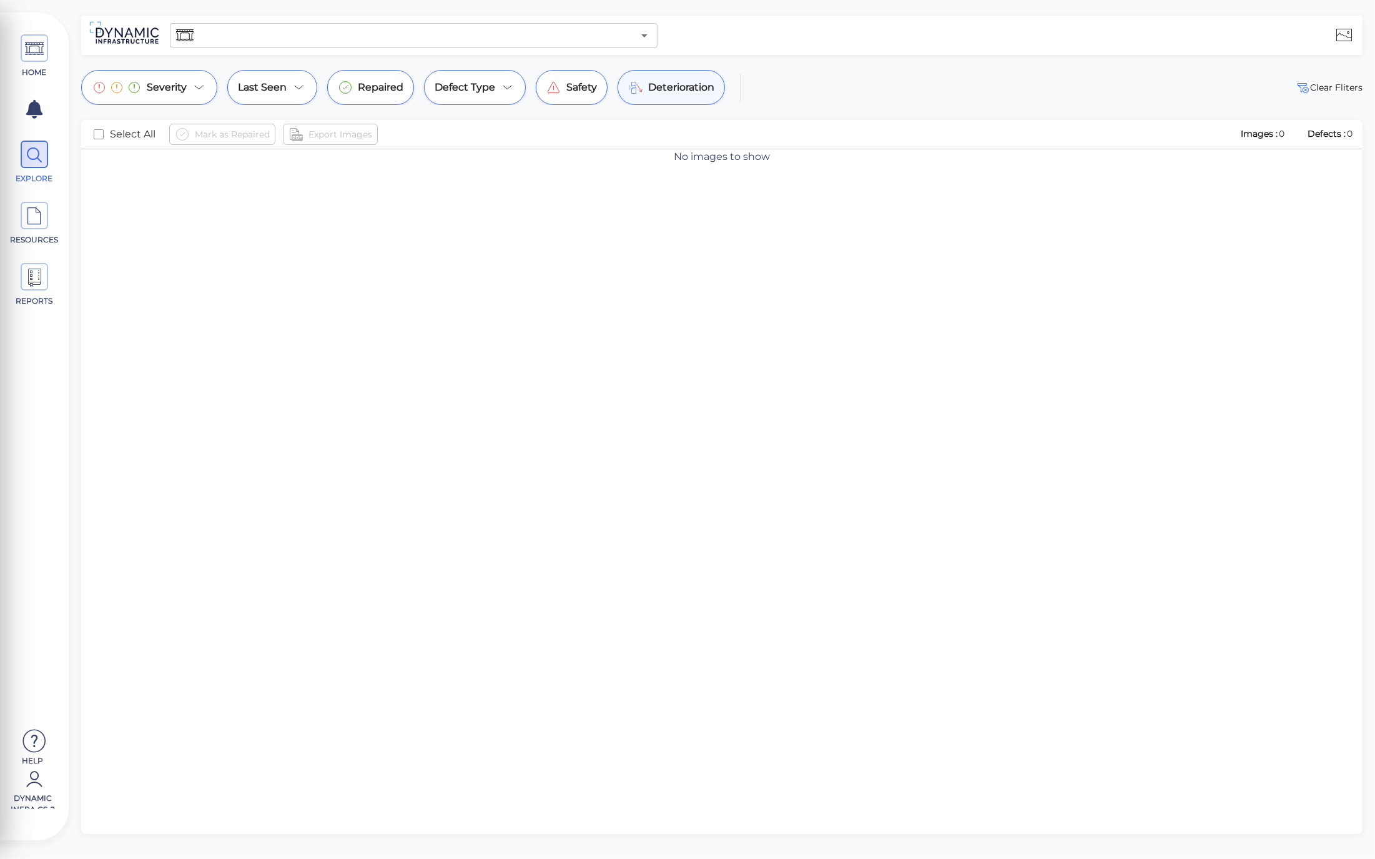
click at [702, 95] on div "Deterioration" at bounding box center [671, 87] width 107 height 35
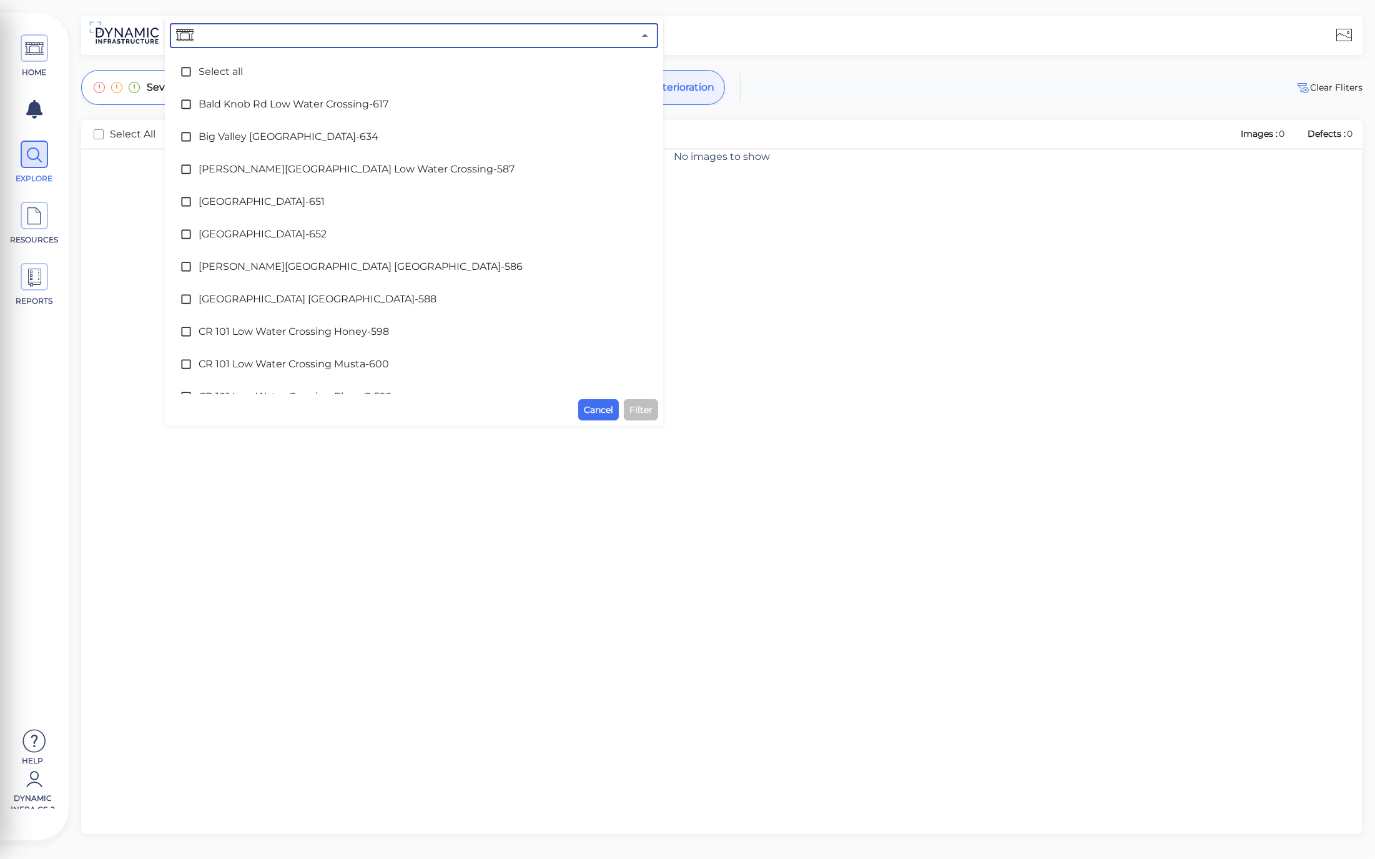
click at [402, 42] on input "text" at bounding box center [415, 35] width 438 height 17
click at [320, 64] on span "Select all" at bounding box center [414, 71] width 431 height 15
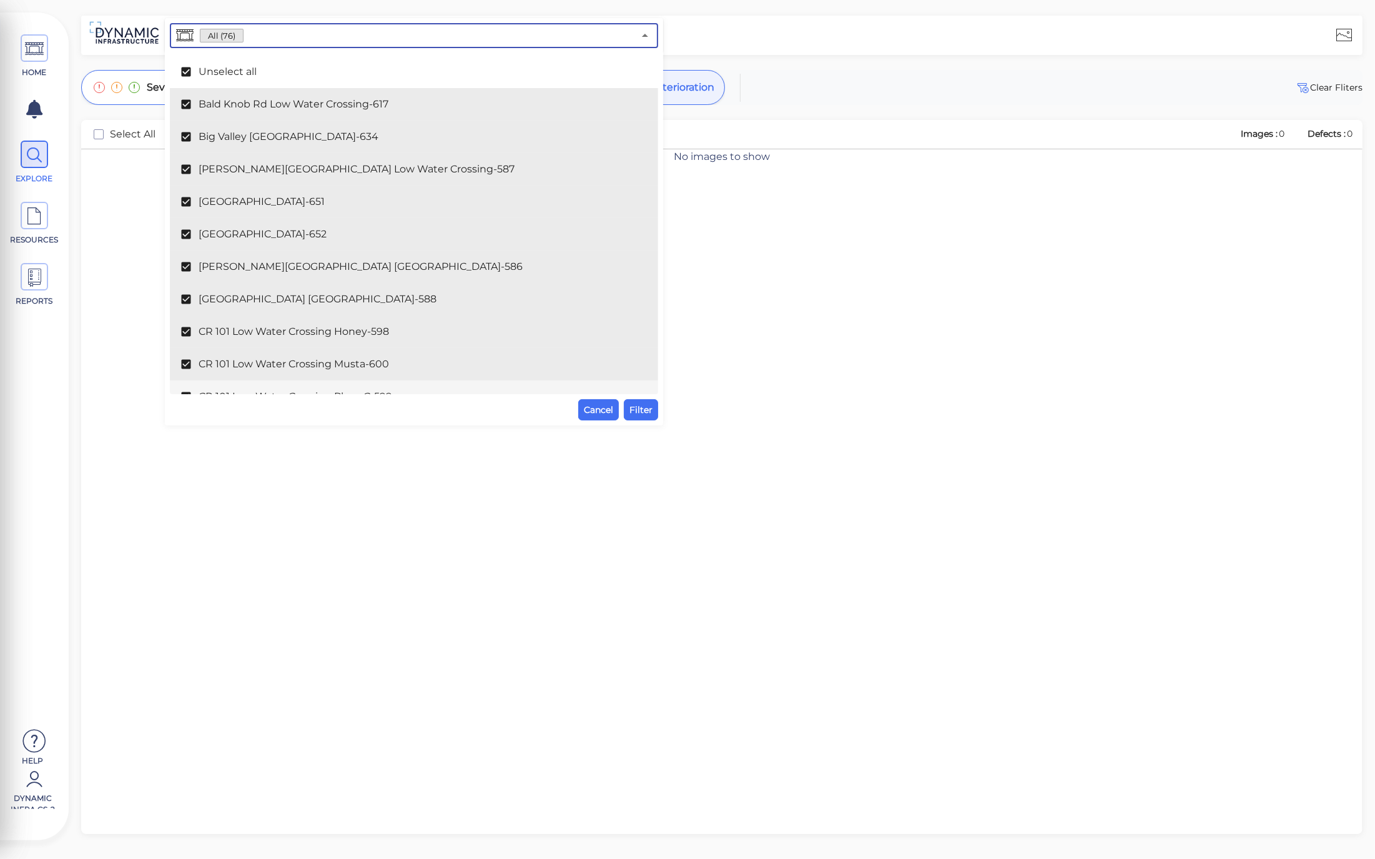
click at [647, 397] on div "All (76) ​ Unselect all Bald Knob Rd Low Water Crossing-617 Big Valley Low Wate…" at bounding box center [414, 221] width 488 height 397
click at [650, 404] on span "Filter" at bounding box center [641, 409] width 23 height 15
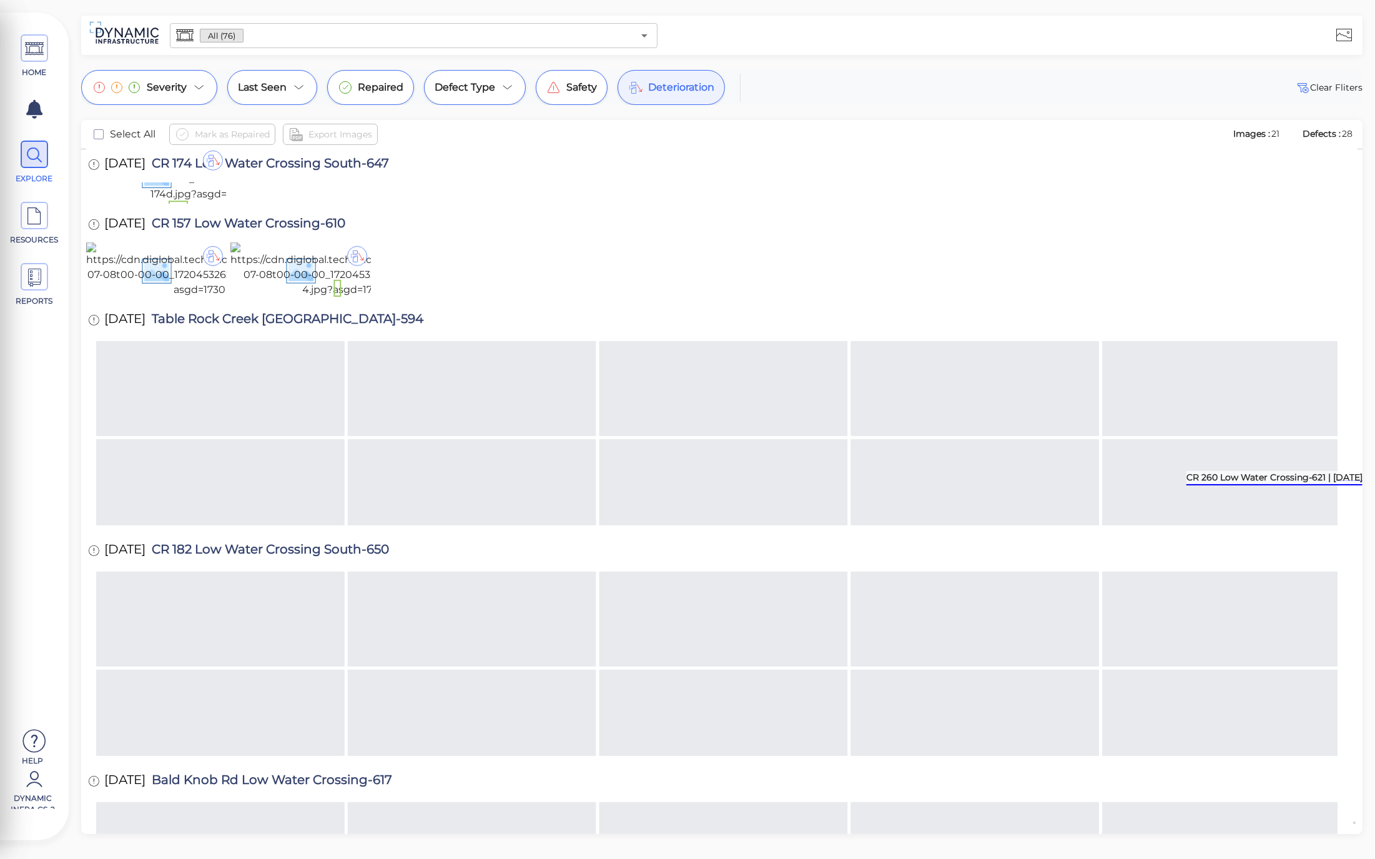
scroll to position [1350, 0]
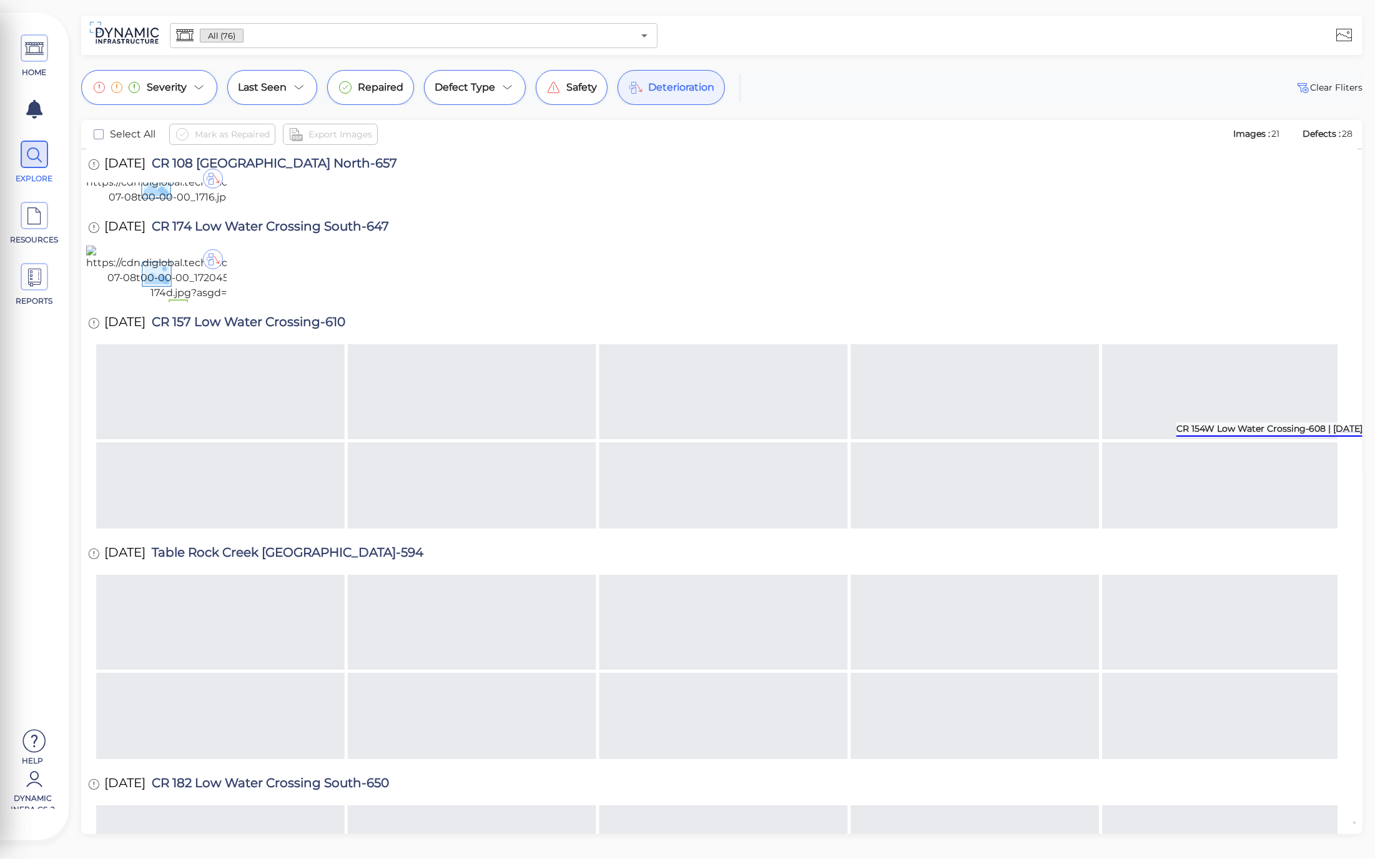
click at [527, 47] on div "All (76) ​" at bounding box center [414, 35] width 488 height 25
type input "6"
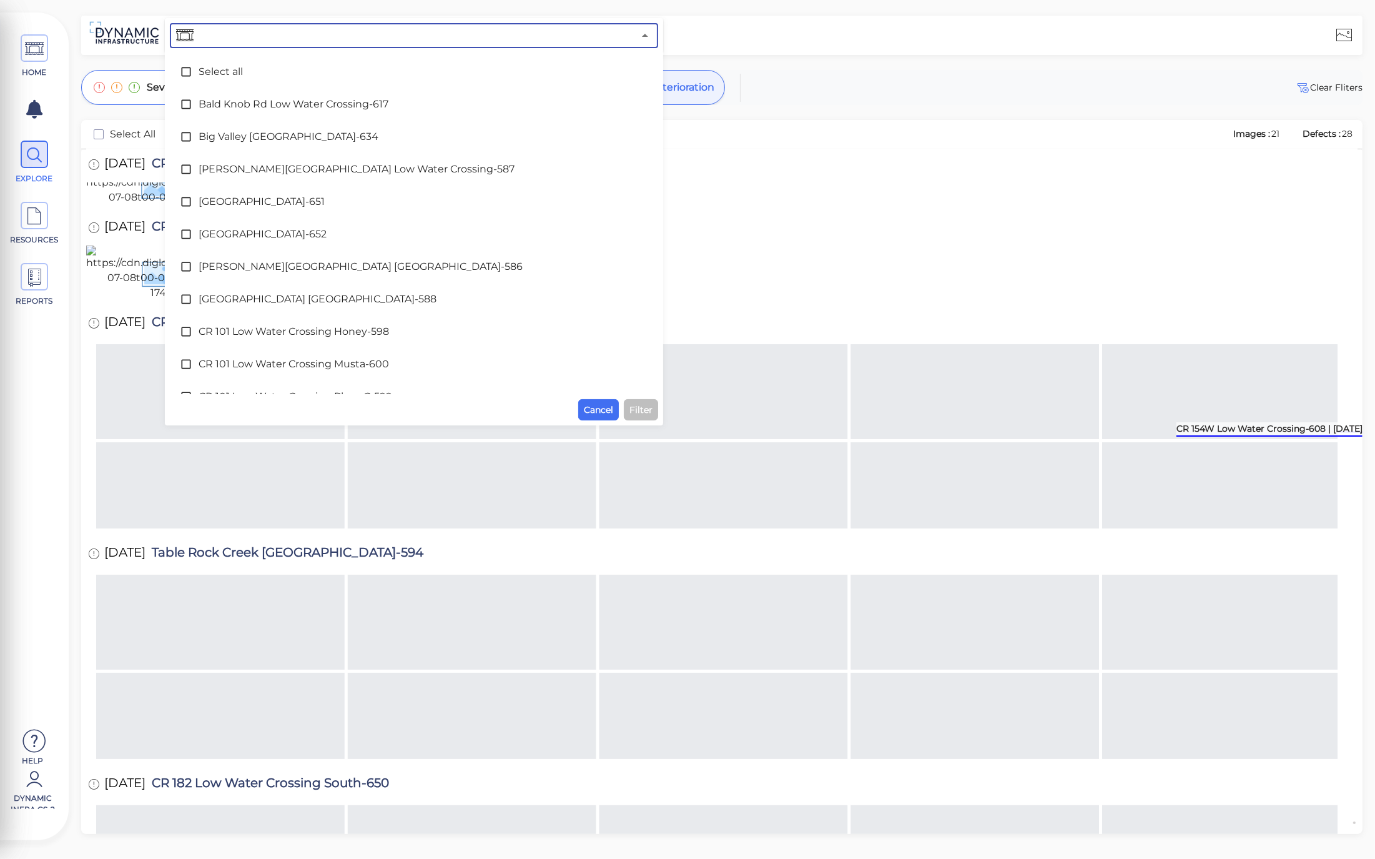
type input "0"
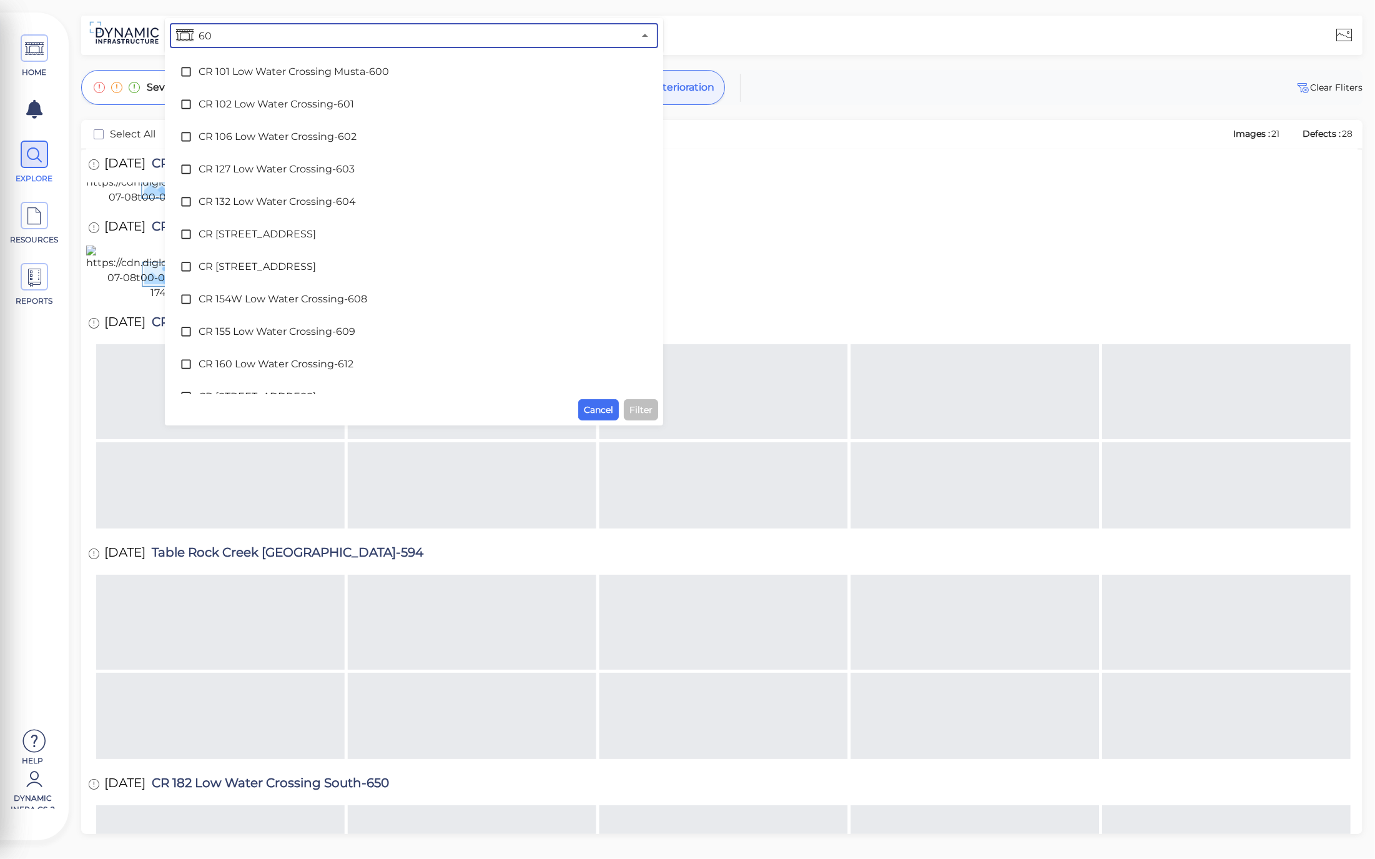
type input "608"
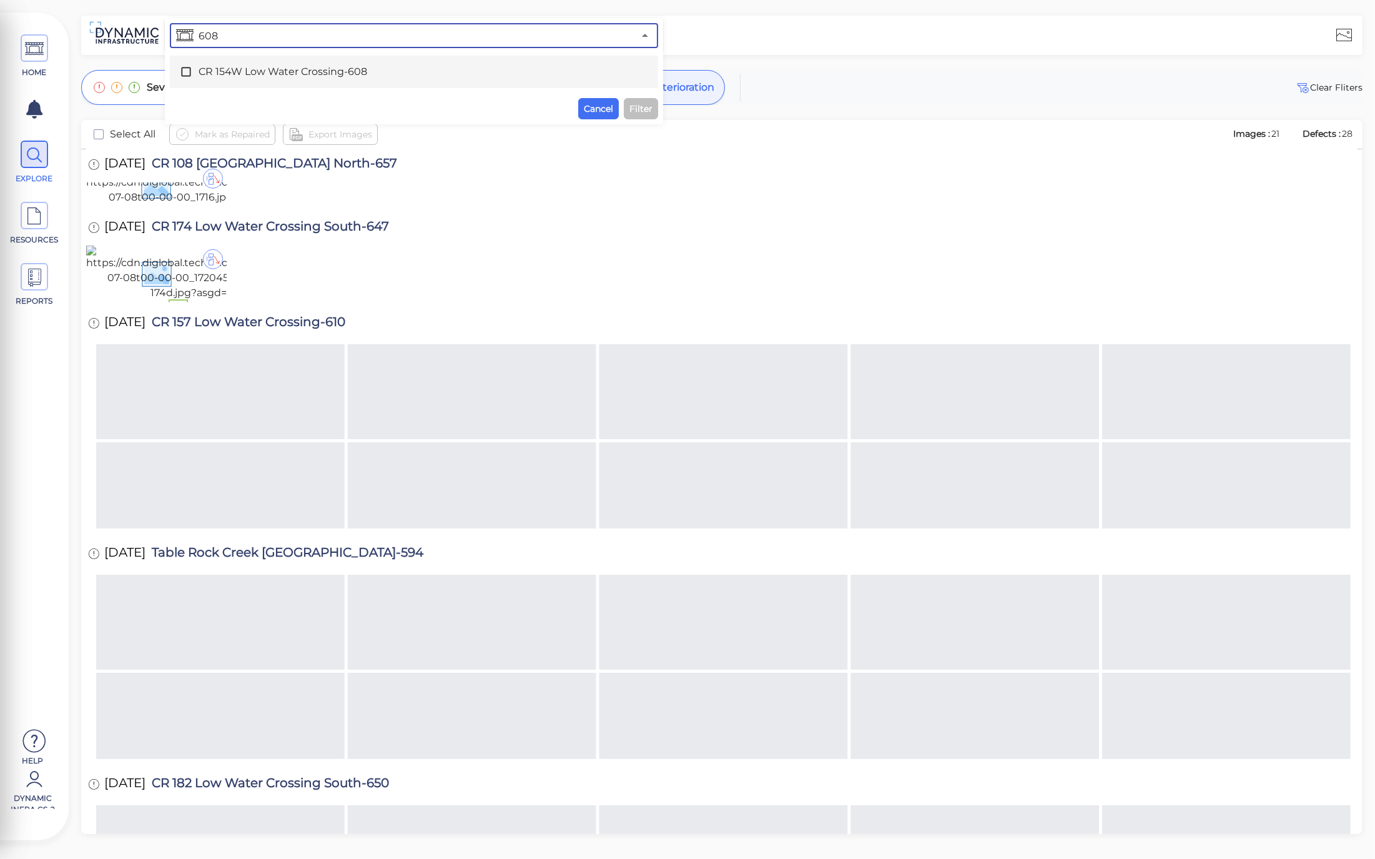
click at [180, 77] on icon at bounding box center [186, 72] width 12 height 12
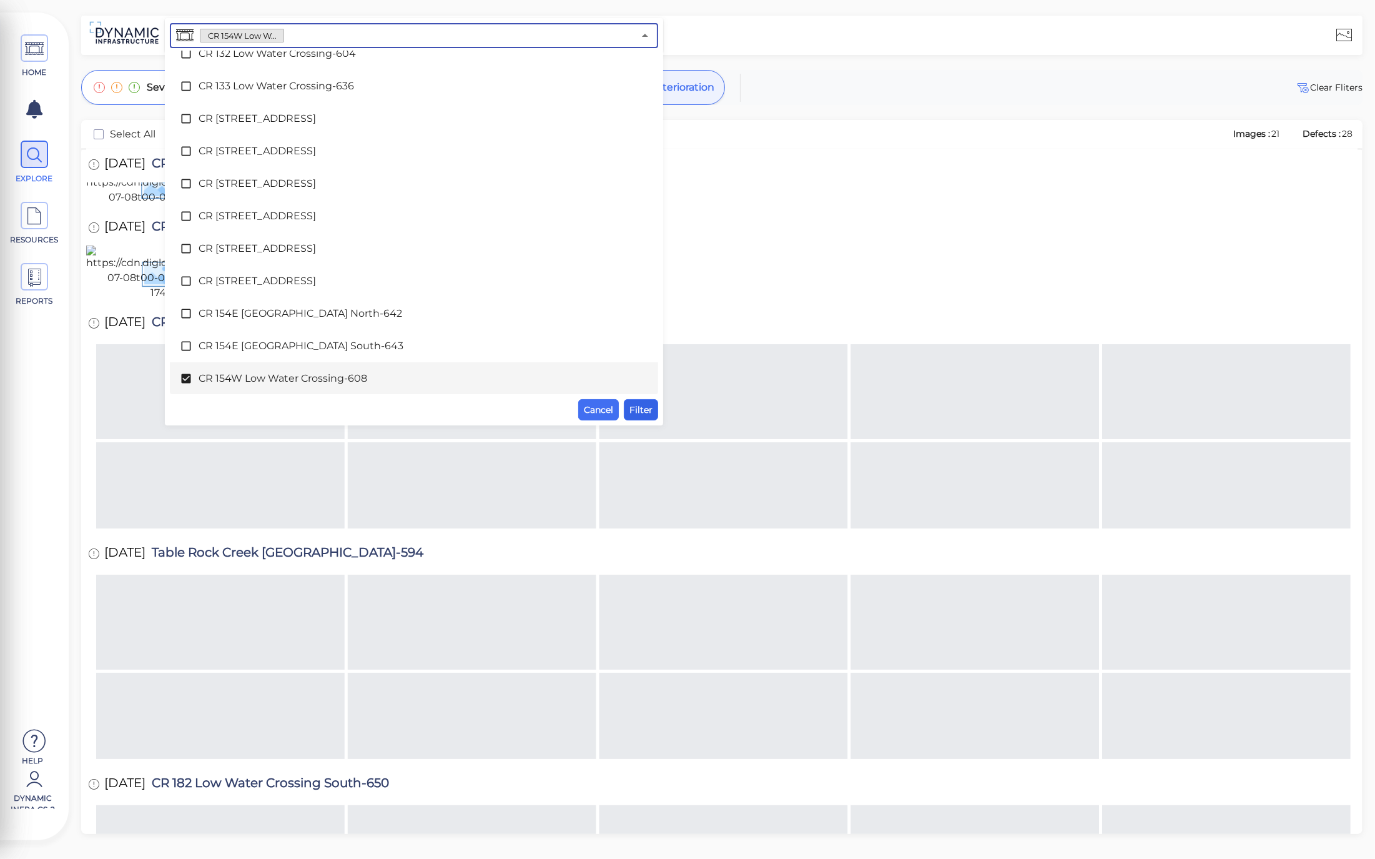
click at [650, 402] on span "Filter" at bounding box center [641, 409] width 23 height 15
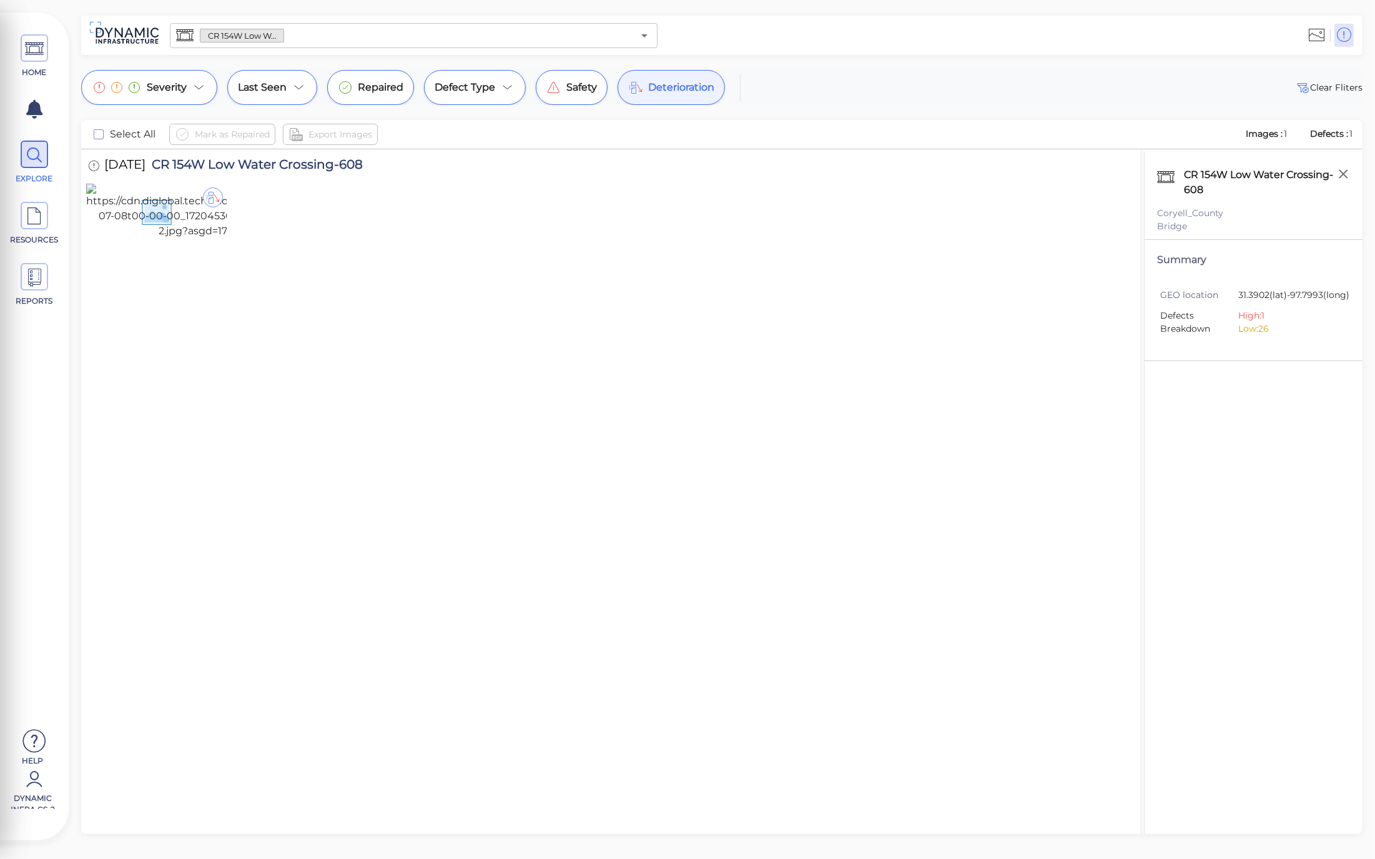
click at [692, 89] on span "Deterioration" at bounding box center [681, 87] width 66 height 15
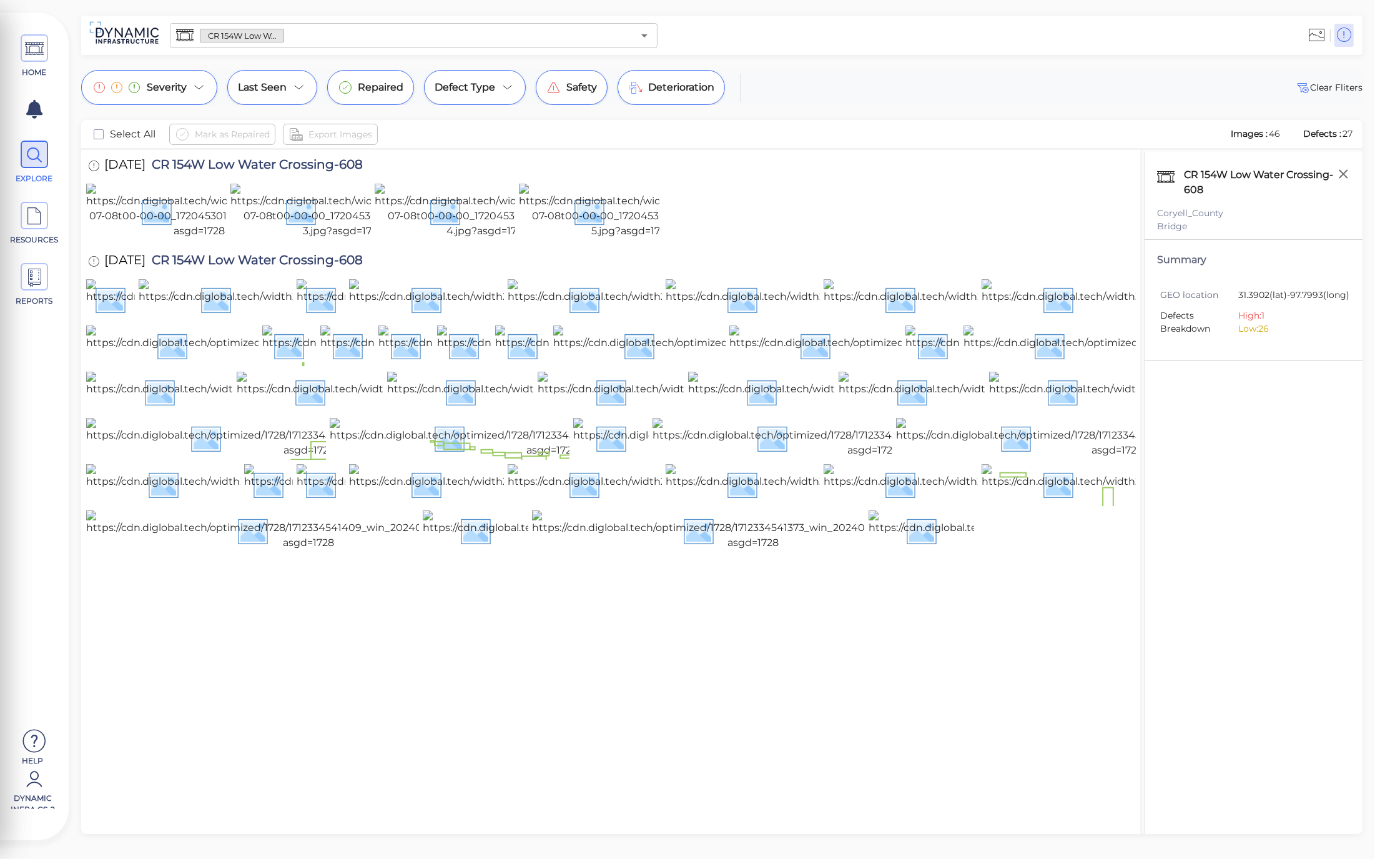
click at [1062, 66] on div "HOME EXPLORE RESOURCES REPORTS Help Dynamic Infra CS-2 How to My Display Settin…" at bounding box center [687, 429] width 1375 height 859
